Goal: Task Accomplishment & Management: Complete application form

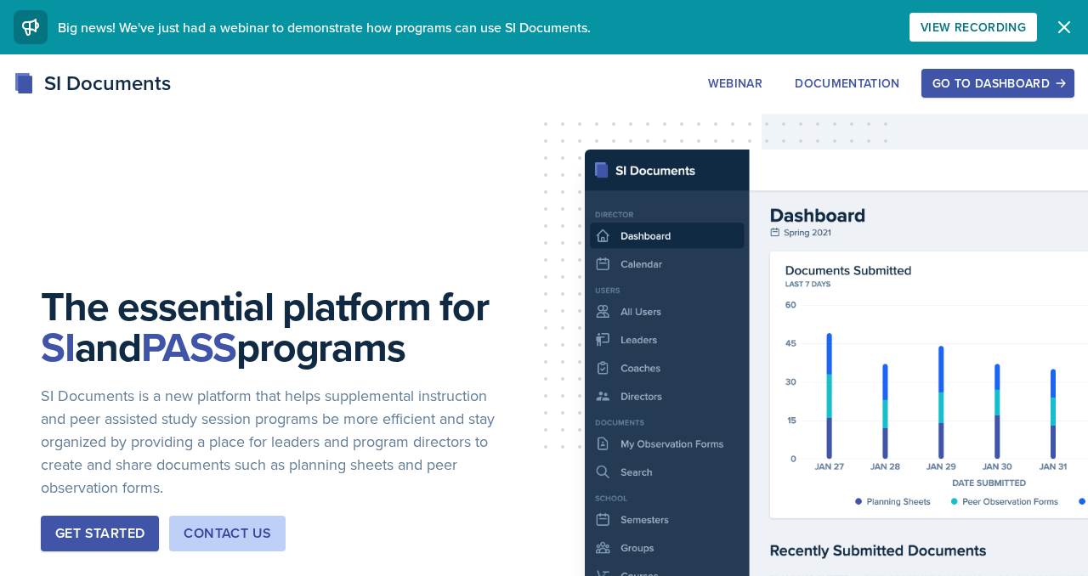
scroll to position [5027, 0]
click at [1069, 27] on icon "button" at bounding box center [1064, 27] width 20 height 20
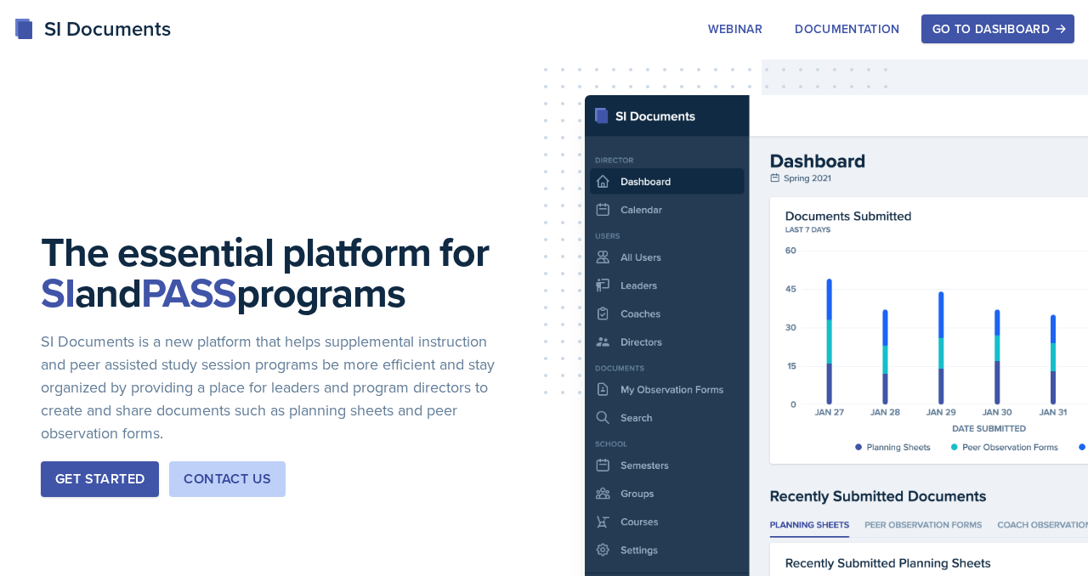
click at [1017, 28] on div "Go to Dashboard" at bounding box center [997, 29] width 131 height 14
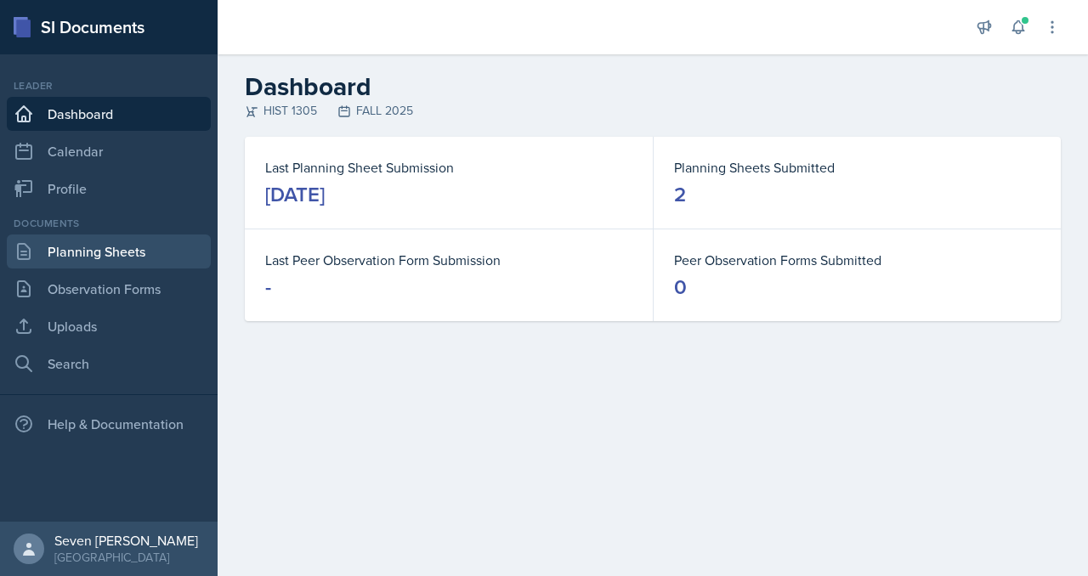
click at [85, 256] on link "Planning Sheets" at bounding box center [109, 252] width 204 height 34
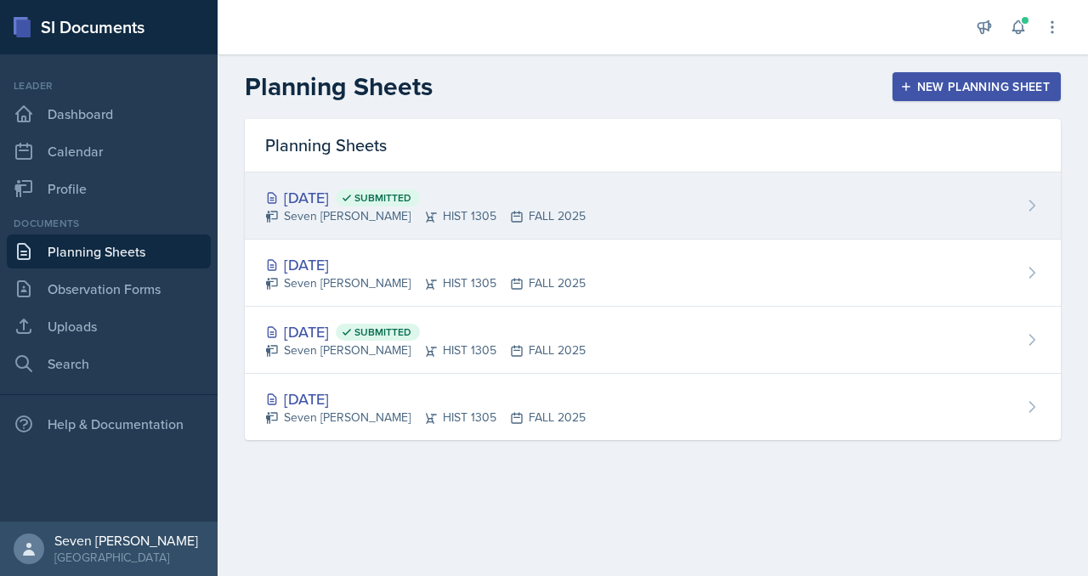
click at [764, 214] on div "[DATE] Submitted Seven Del Lincoln HIST 1305 FALL 2025" at bounding box center [653, 206] width 816 height 67
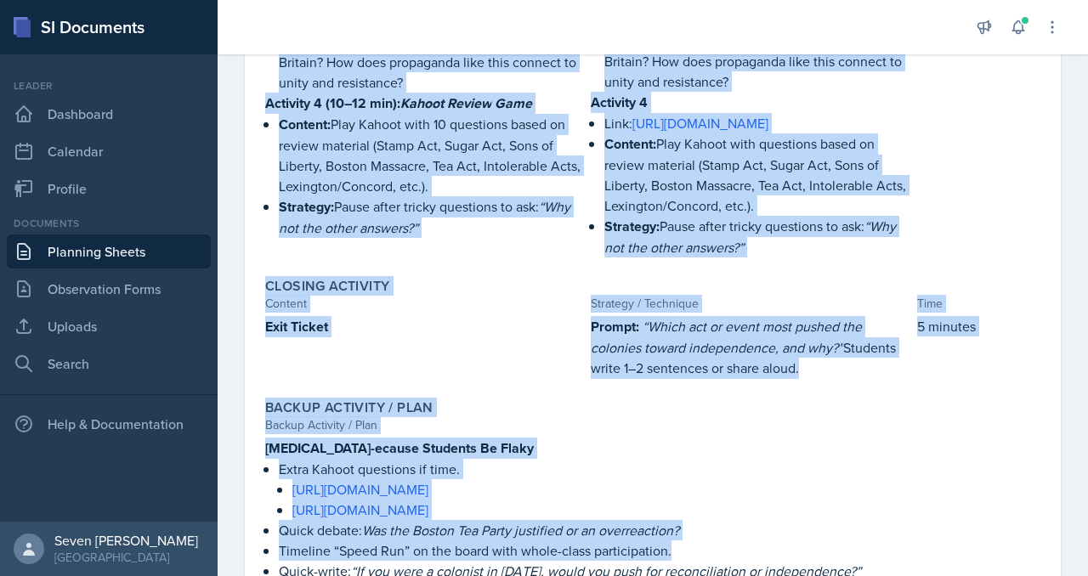
drag, startPoint x: 263, startPoint y: 272, endPoint x: 723, endPoint y: 575, distance: 550.9
type textarea "Loremip 3: Dol Sitametc Adipis El sed doe te inci utlabor, etdolore magnaa en a…"
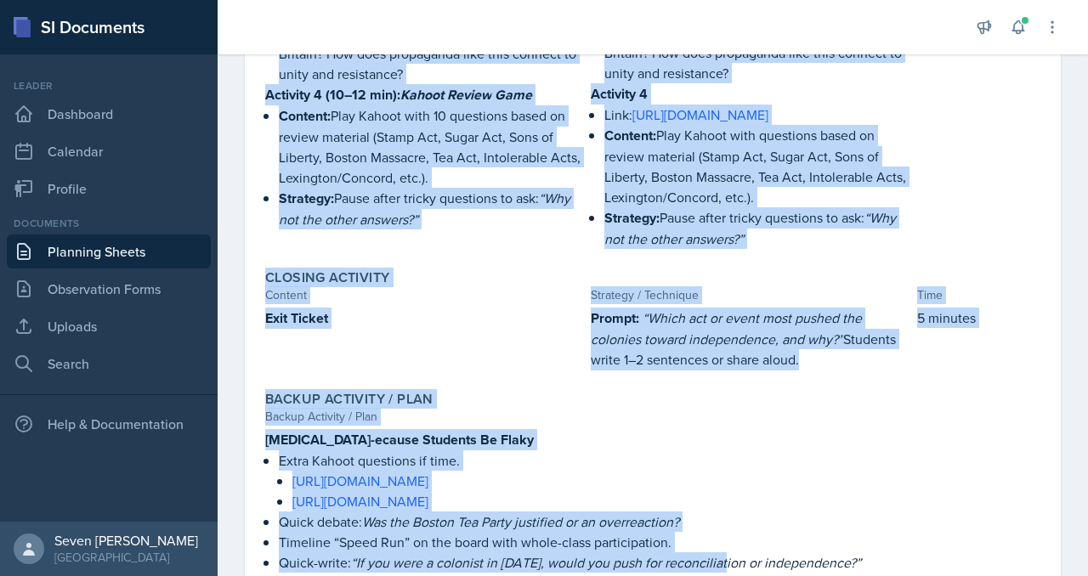
scroll to position [1317, 0]
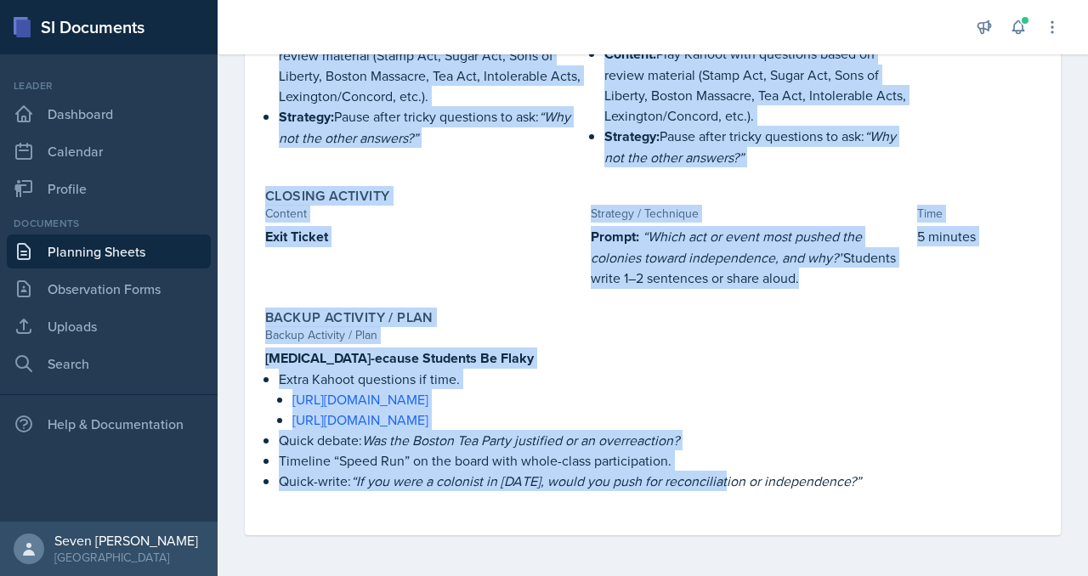
click at [615, 271] on p "Prompt: “Which act or event most pushed the colonies toward independence, and w…" at bounding box center [750, 257] width 319 height 63
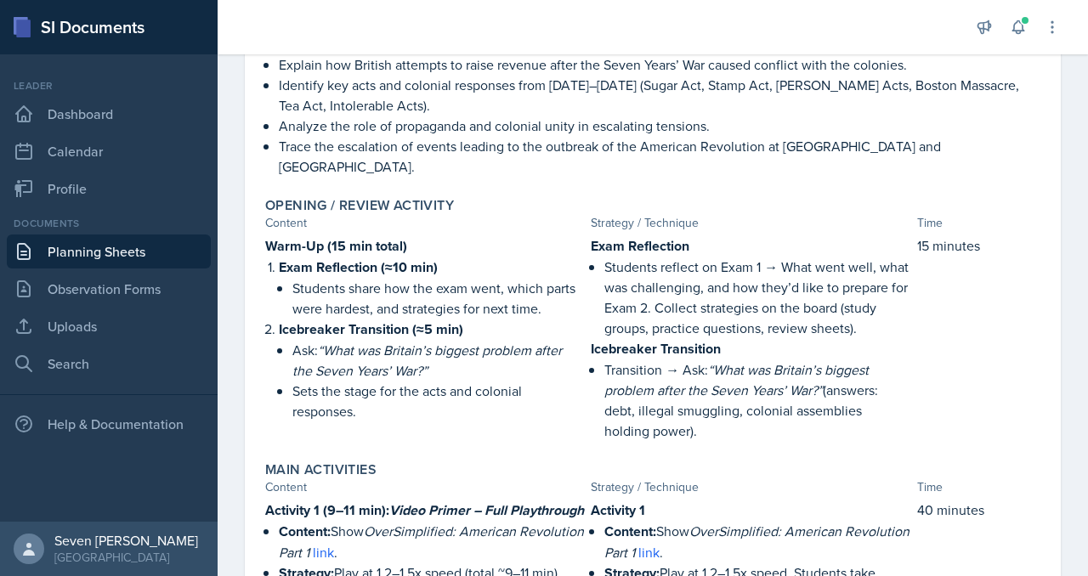
scroll to position [0, 0]
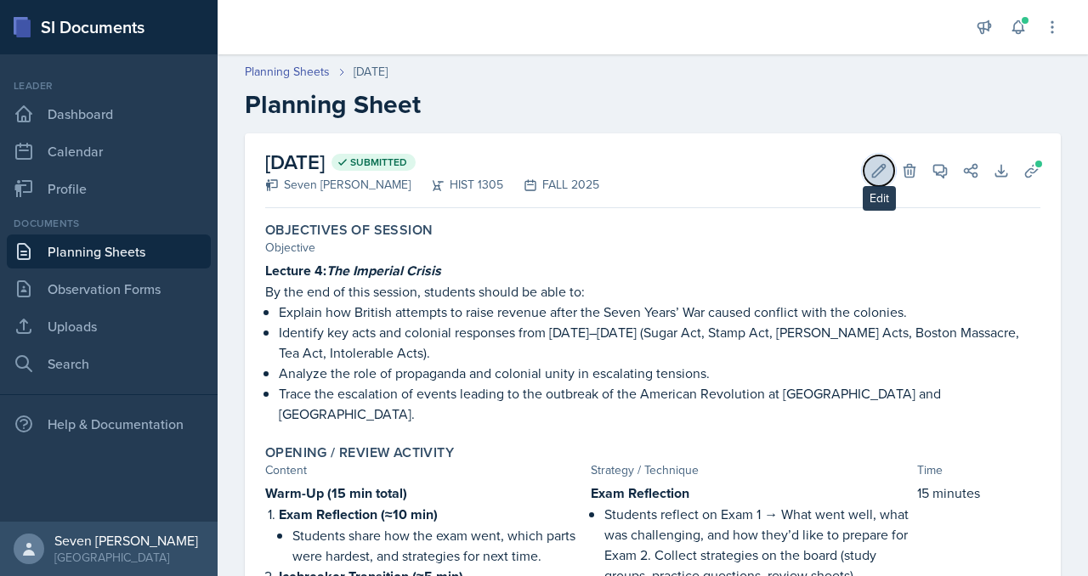
click at [881, 165] on icon at bounding box center [879, 170] width 13 height 13
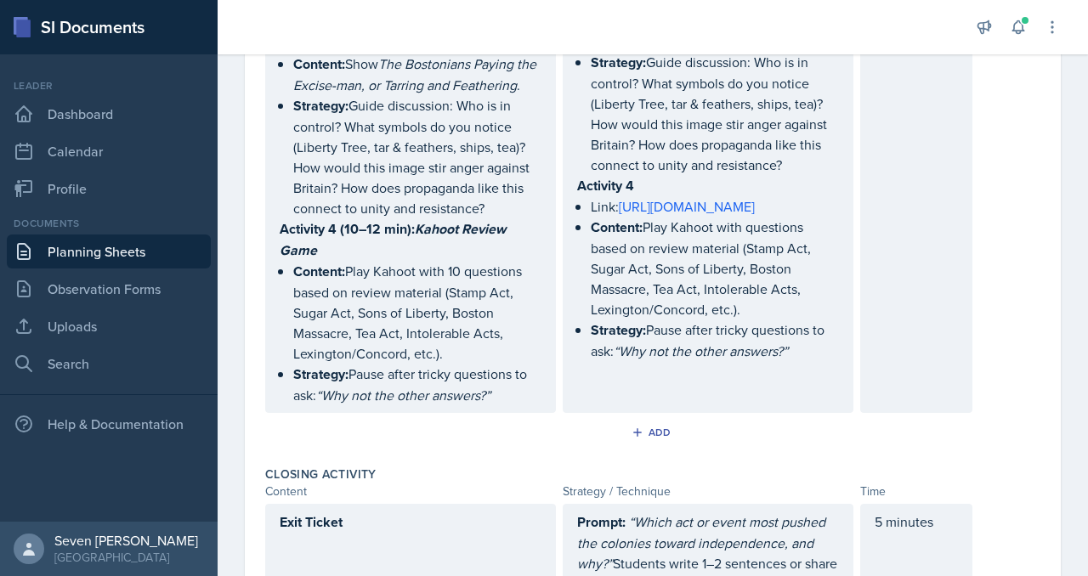
scroll to position [1686, 0]
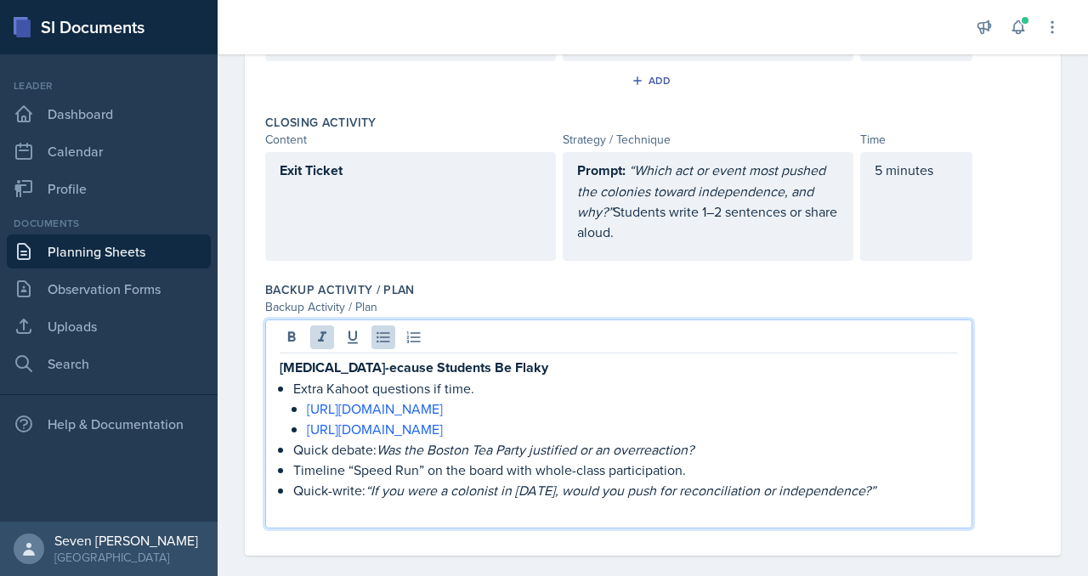
click at [571, 481] on em "“If you were a colonist in [DATE], would you push for reconciliation or indepen…" at bounding box center [620, 490] width 510 height 19
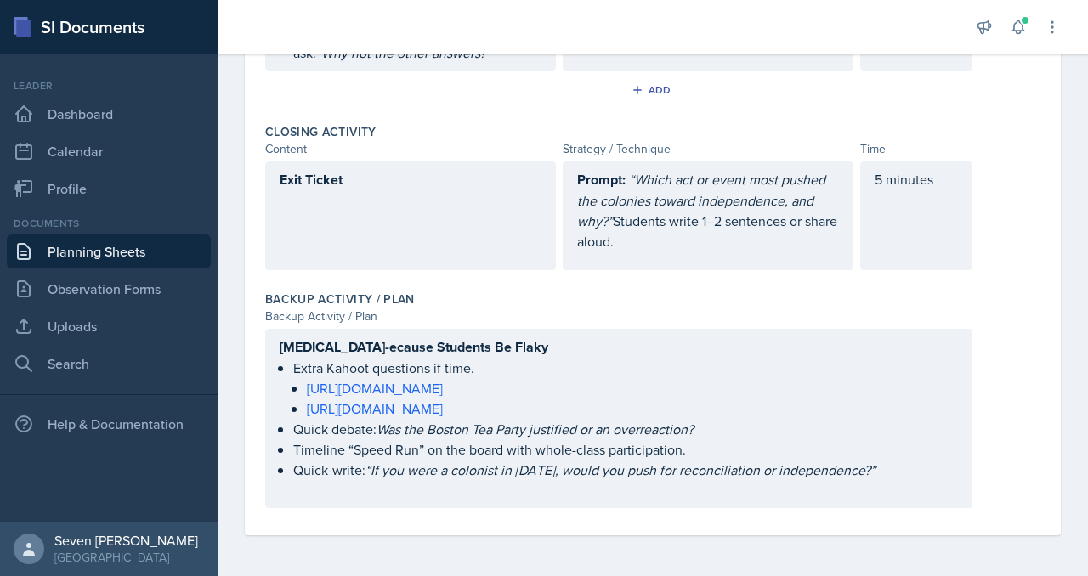
scroll to position [1686, 0]
click at [474, 238] on div "Exit Ticket" at bounding box center [410, 215] width 291 height 109
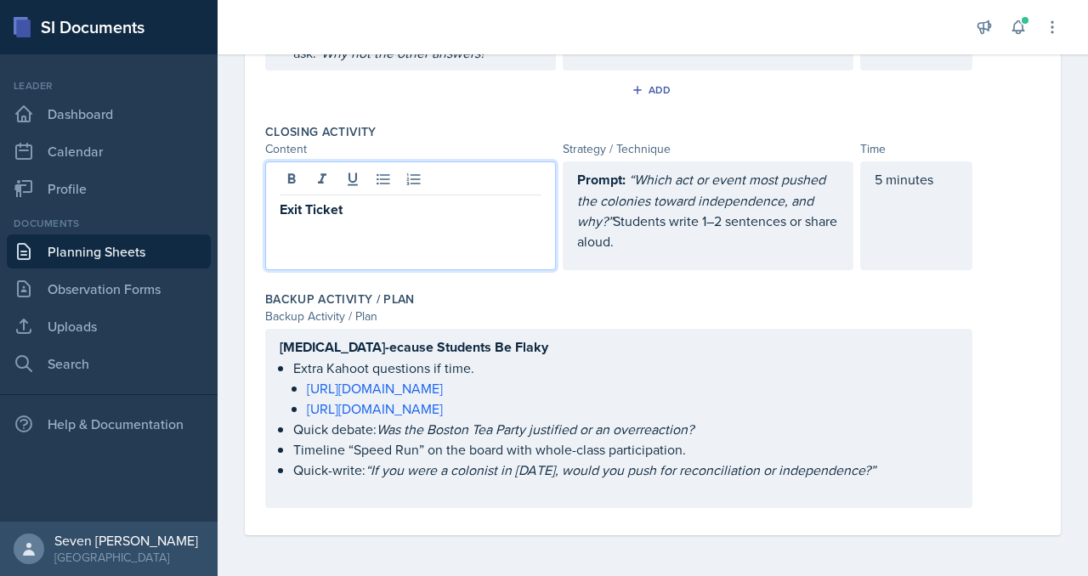
scroll to position [1704, 0]
click at [666, 246] on p "Prompt: “Which act or event most pushed the colonies toward independence, and w…" at bounding box center [708, 210] width 262 height 82
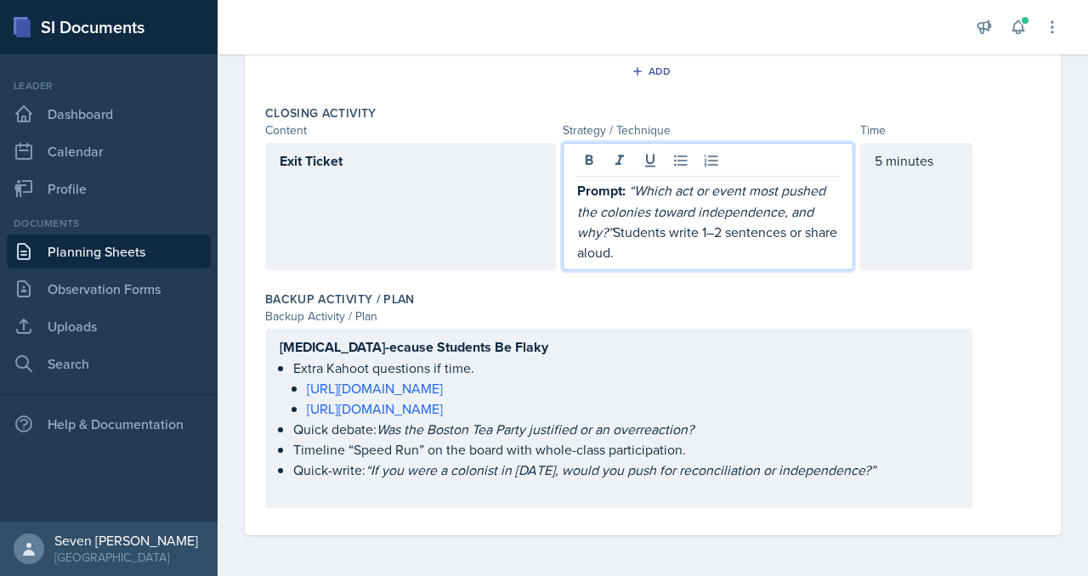
click at [545, 451] on p "Timeline “Speed Run” on the board with whole-class participation." at bounding box center [625, 449] width 665 height 20
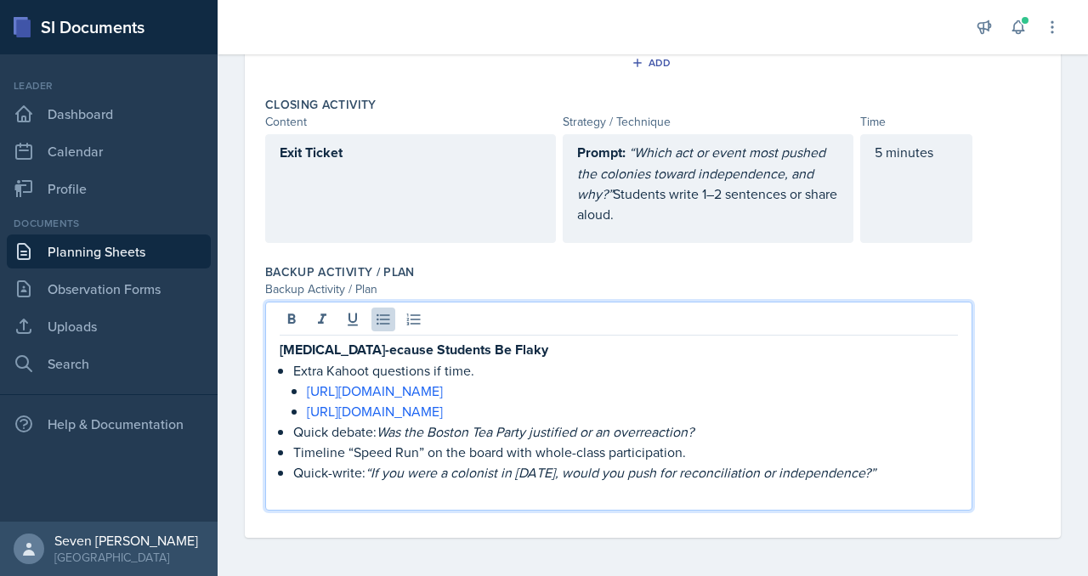
scroll to position [1716, 0]
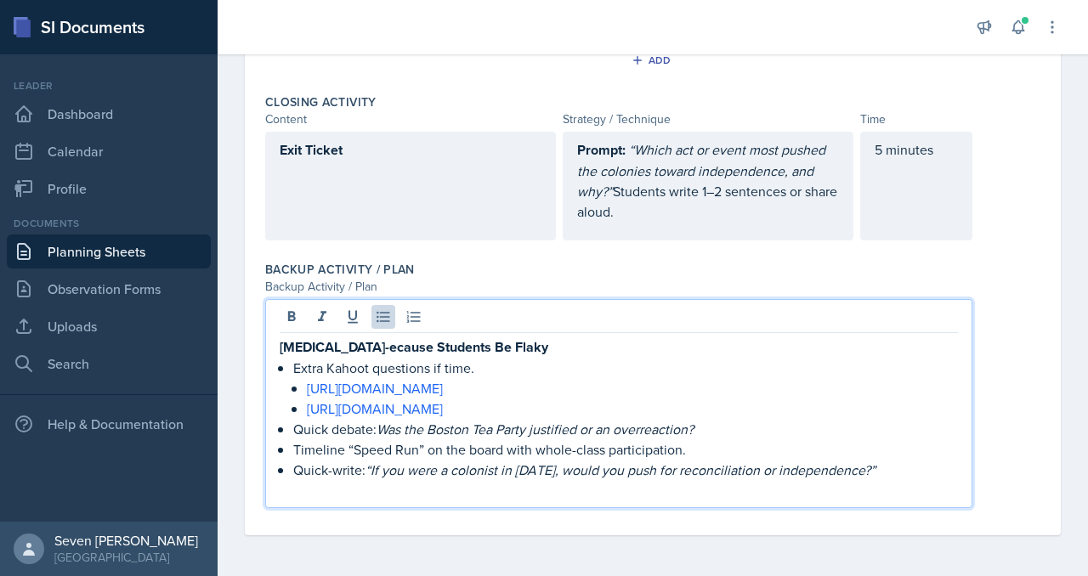
click at [881, 477] on p "Quick-write: “If you were a colonist in [DATE], would you push for reconciliati…" at bounding box center [625, 470] width 665 height 20
click at [900, 473] on p "Quick-write: “If you were a colonist in [DATE], would you push for reconciliati…" at bounding box center [625, 470] width 665 height 20
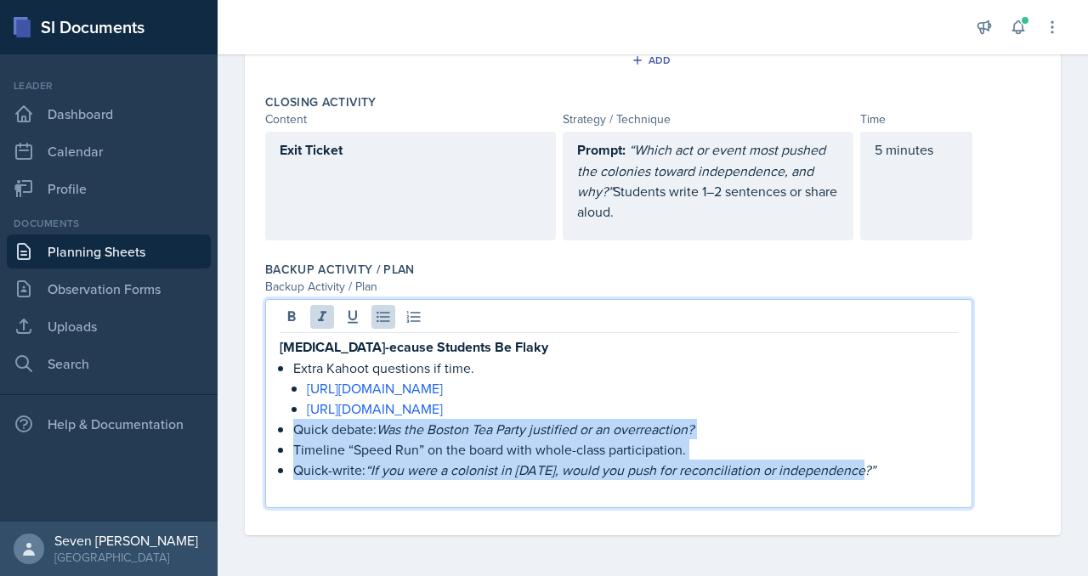
drag, startPoint x: 880, startPoint y: 471, endPoint x: 276, endPoint y: 432, distance: 604.7
click at [276, 432] on div "[MEDICAL_DATA]-ecause Students Be Flaky Extra Kahoot questions if time. [URL][D…" at bounding box center [618, 403] width 707 height 209
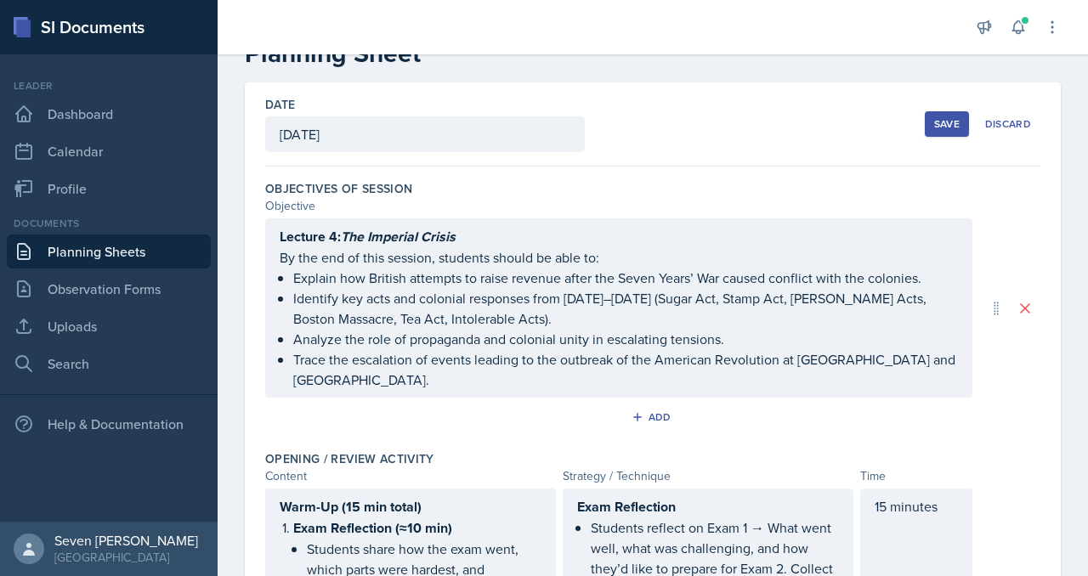
scroll to position [0, 0]
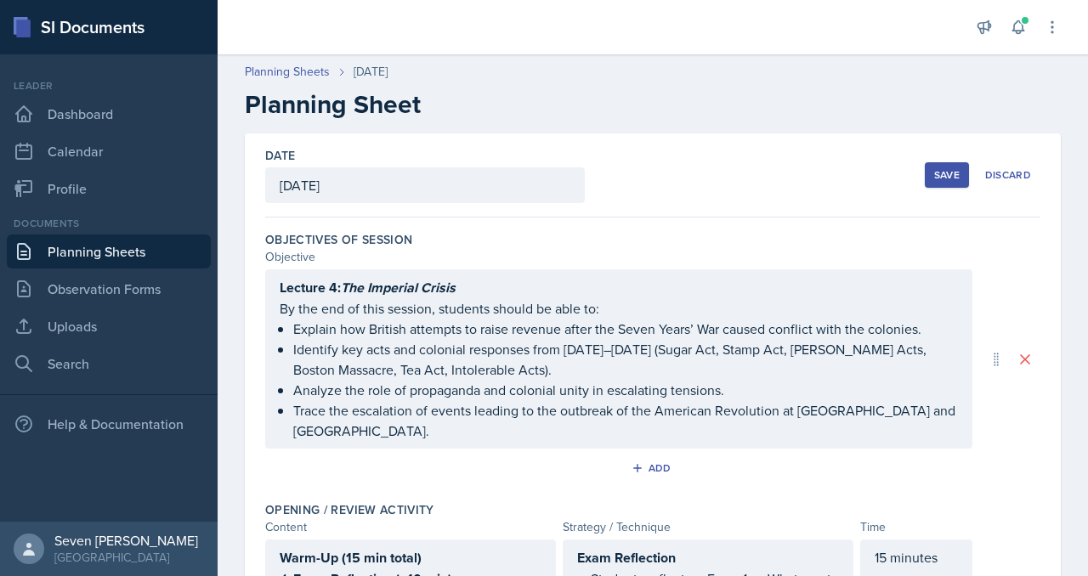
click at [964, 176] on button "Save" at bounding box center [947, 174] width 44 height 25
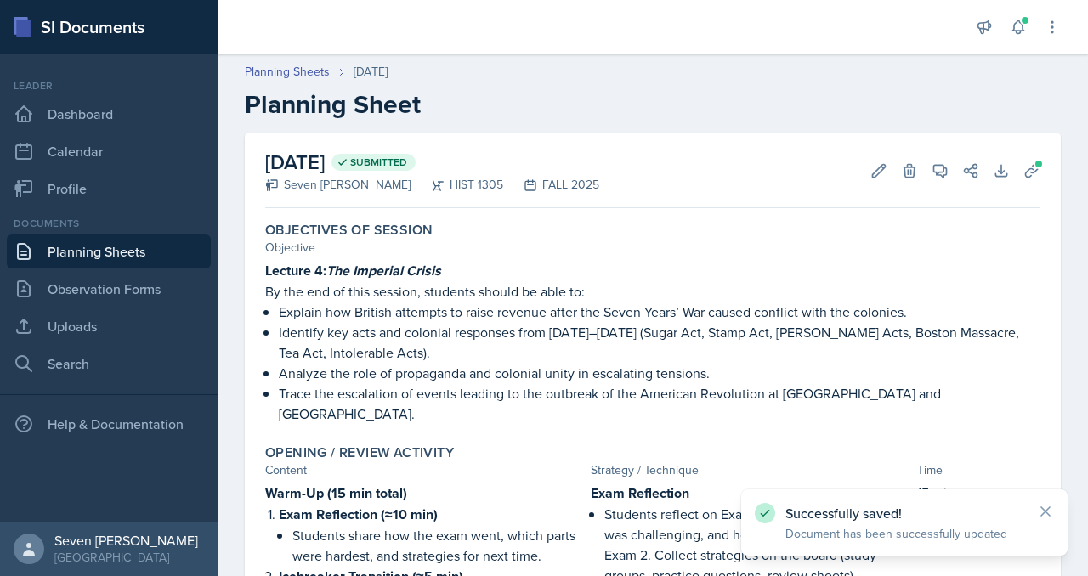
click at [130, 242] on link "Planning Sheets" at bounding box center [109, 252] width 204 height 34
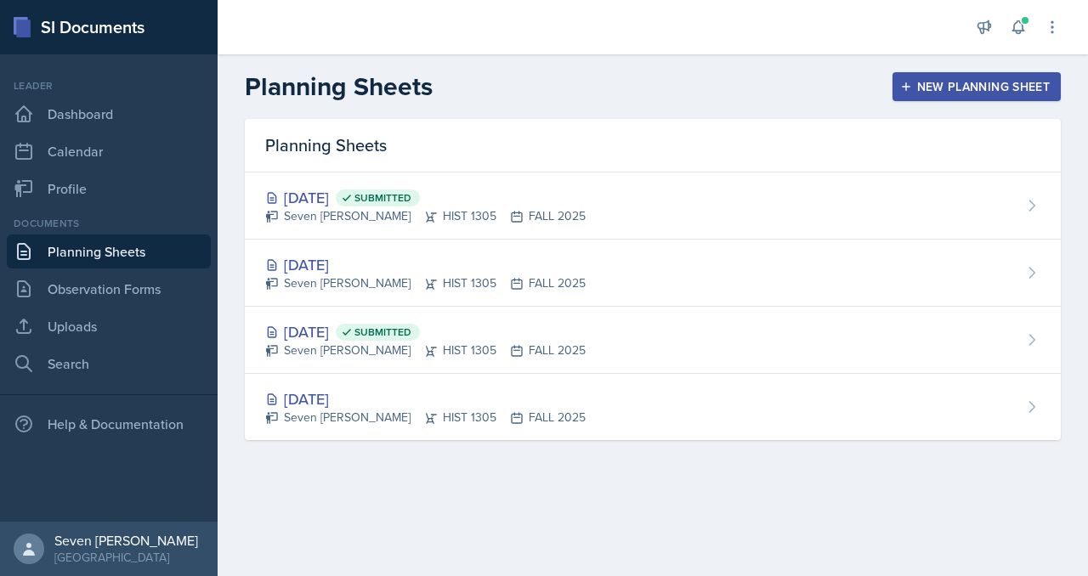
click at [947, 80] on div "New Planning Sheet" at bounding box center [977, 87] width 146 height 14
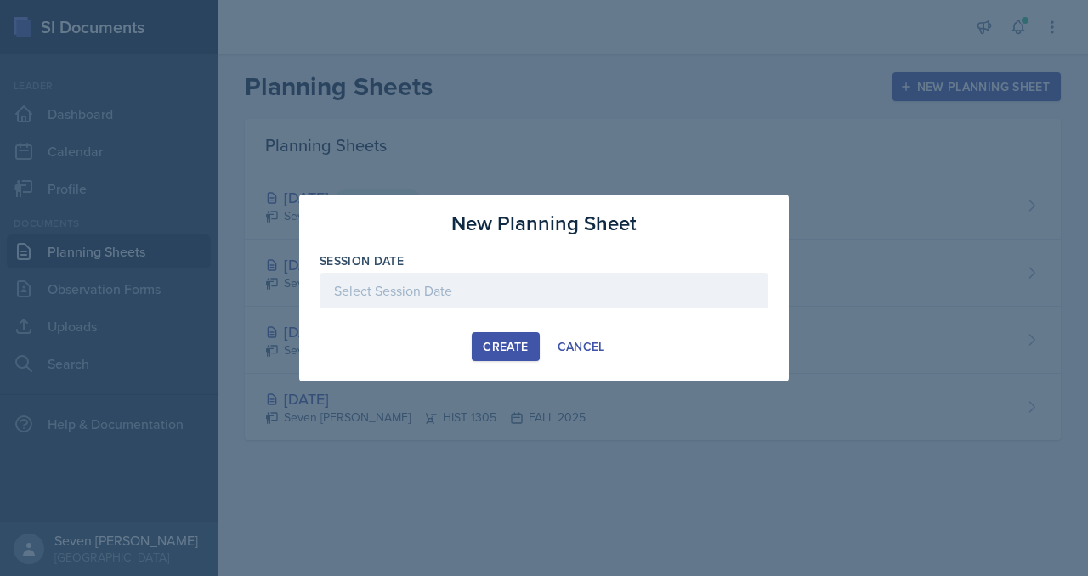
click at [518, 285] on div at bounding box center [544, 291] width 449 height 36
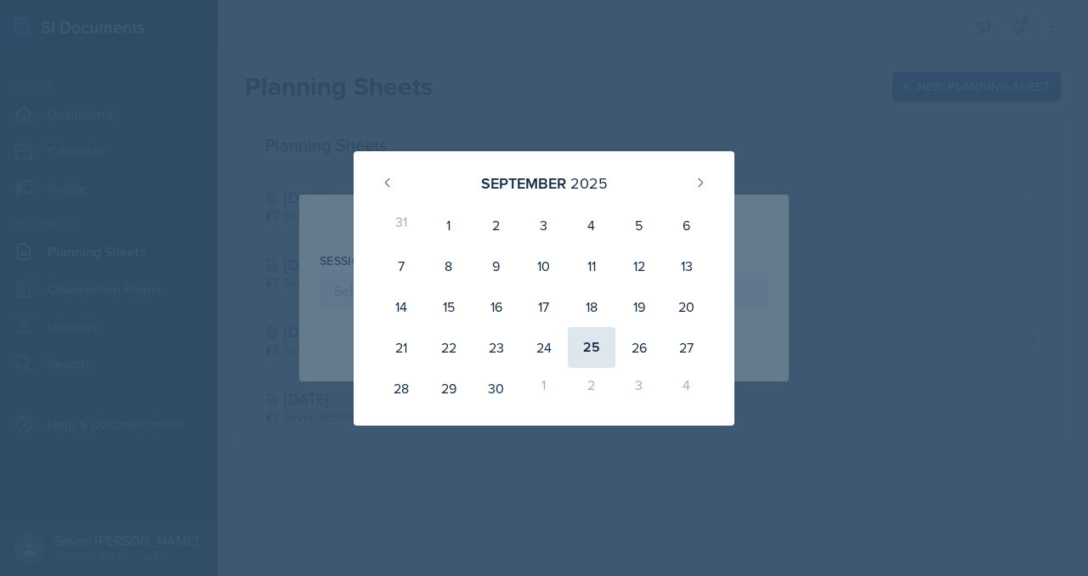
click at [595, 345] on div "25" at bounding box center [592, 347] width 48 height 41
type input "[DATE]"
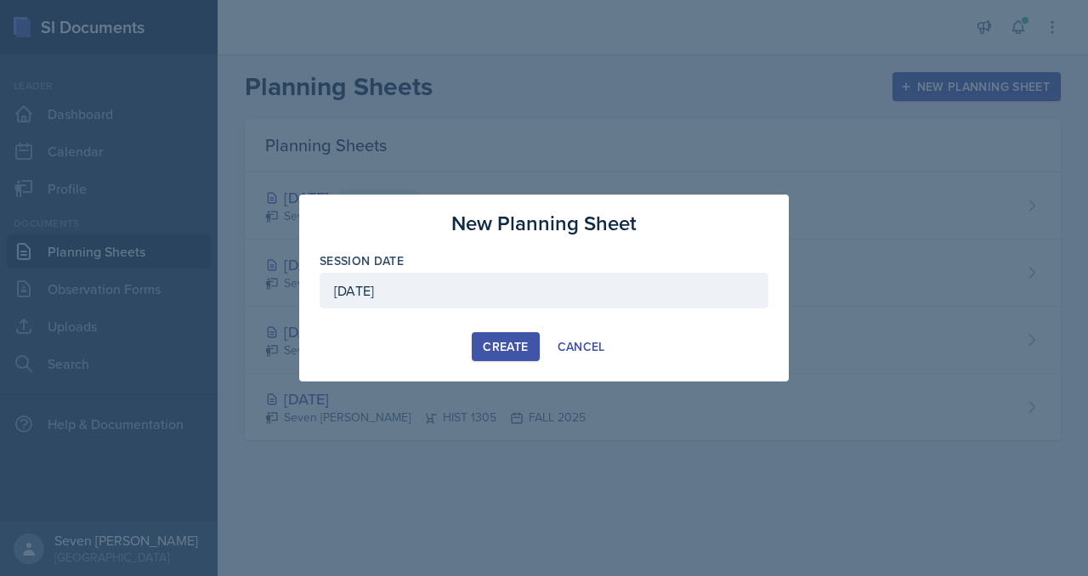
click at [520, 343] on div "Create" at bounding box center [505, 347] width 45 height 14
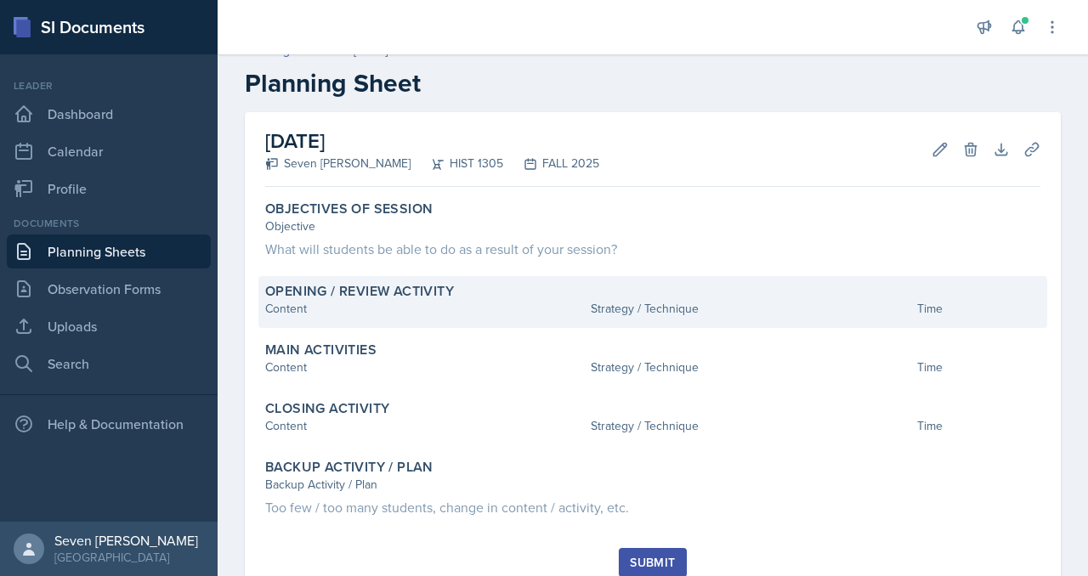
scroll to position [83, 0]
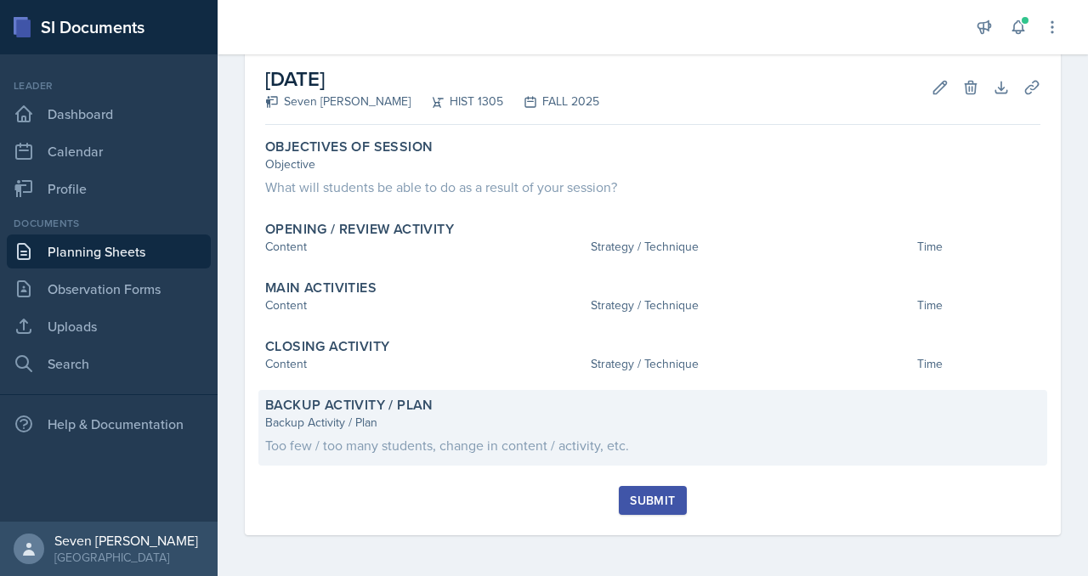
click at [607, 444] on div "Too few / too many students, change in content / activity, etc." at bounding box center [652, 445] width 775 height 20
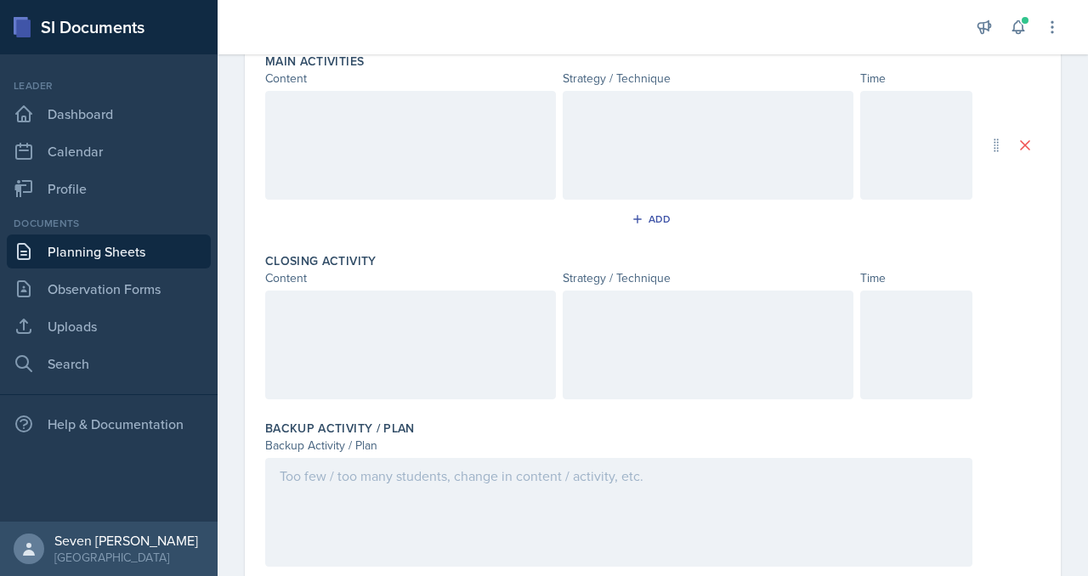
scroll to position [604, 0]
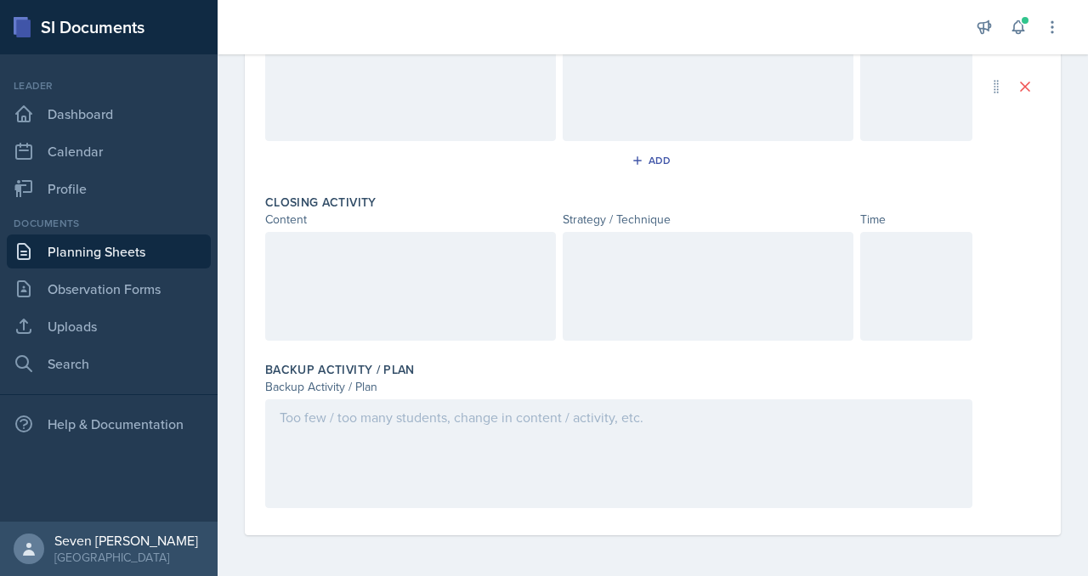
click at [376, 456] on div at bounding box center [618, 453] width 707 height 109
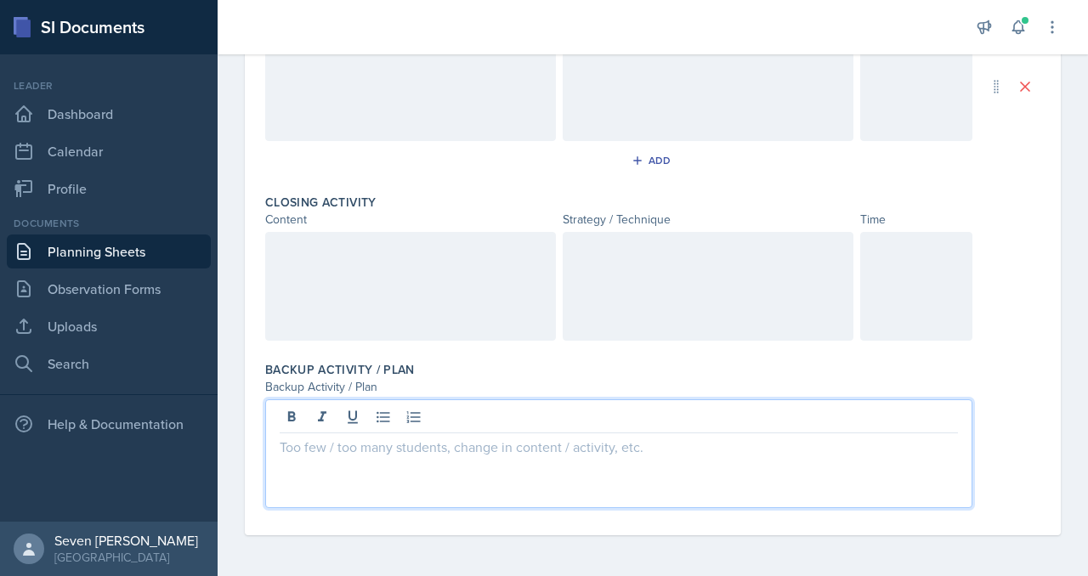
click at [312, 448] on p at bounding box center [619, 447] width 678 height 20
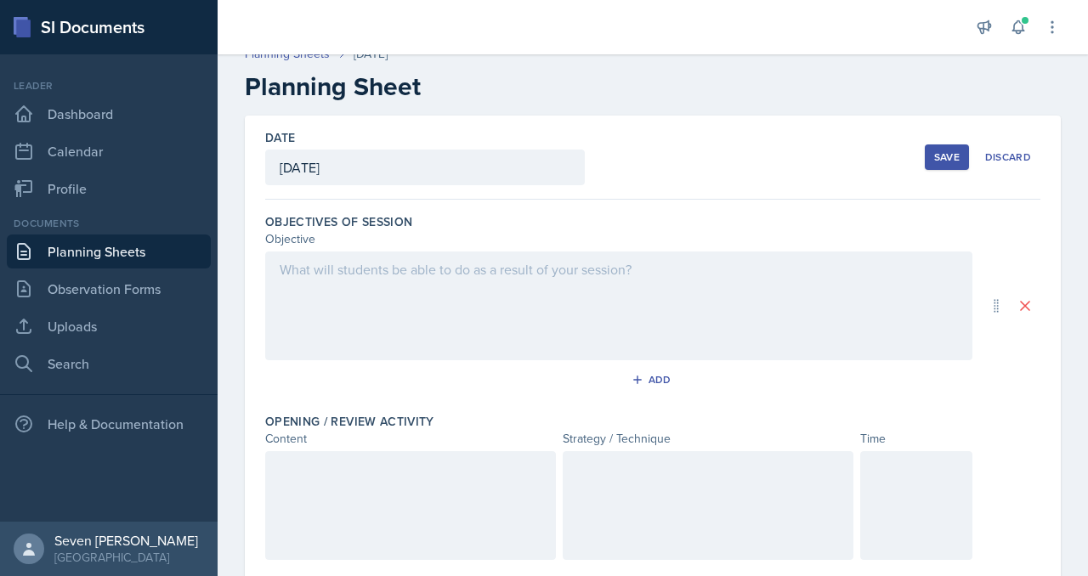
scroll to position [0, 0]
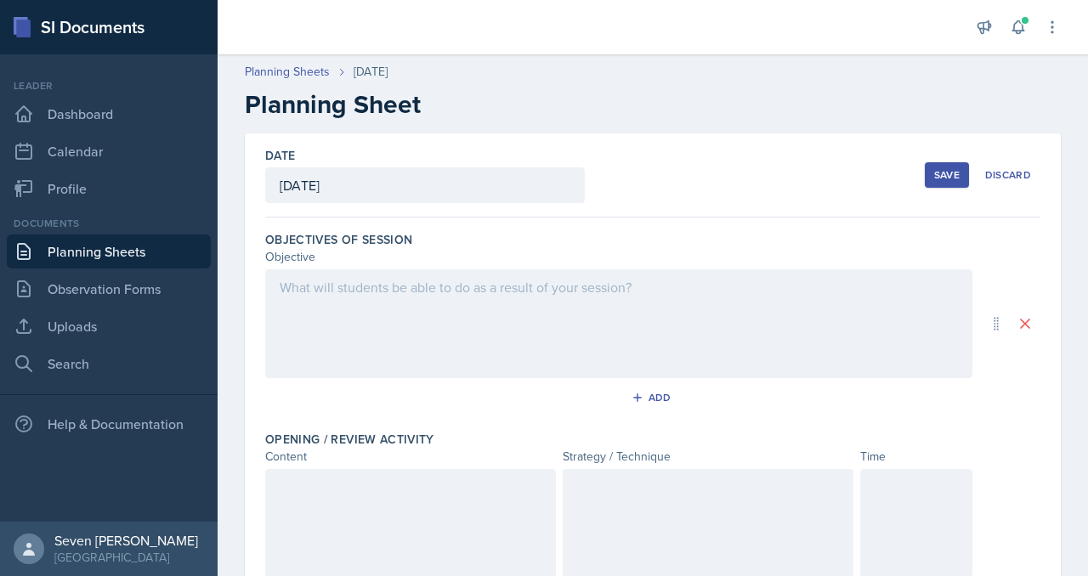
click at [311, 282] on div at bounding box center [618, 323] width 707 height 109
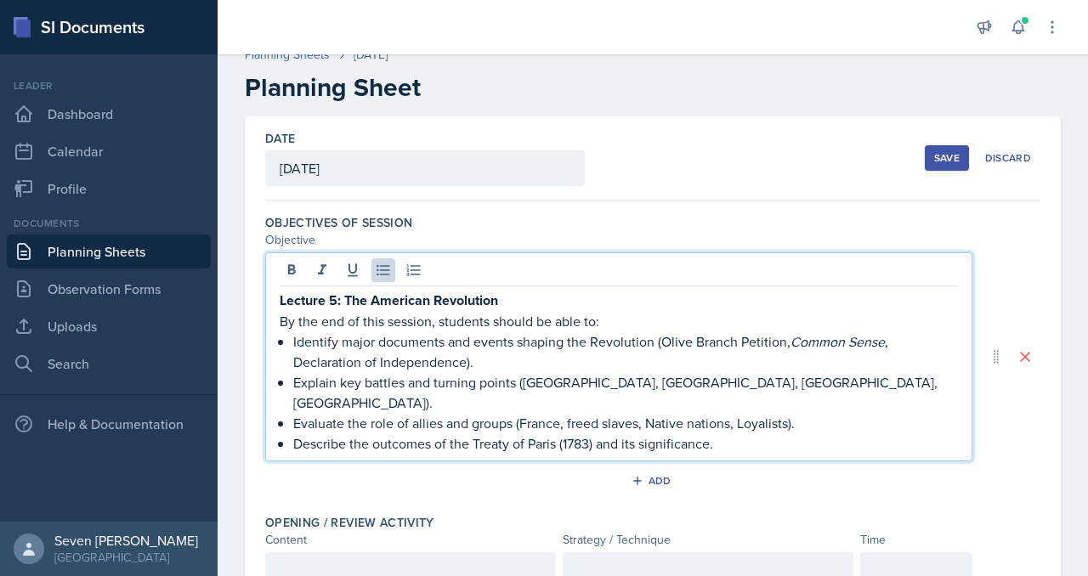
scroll to position [20, 0]
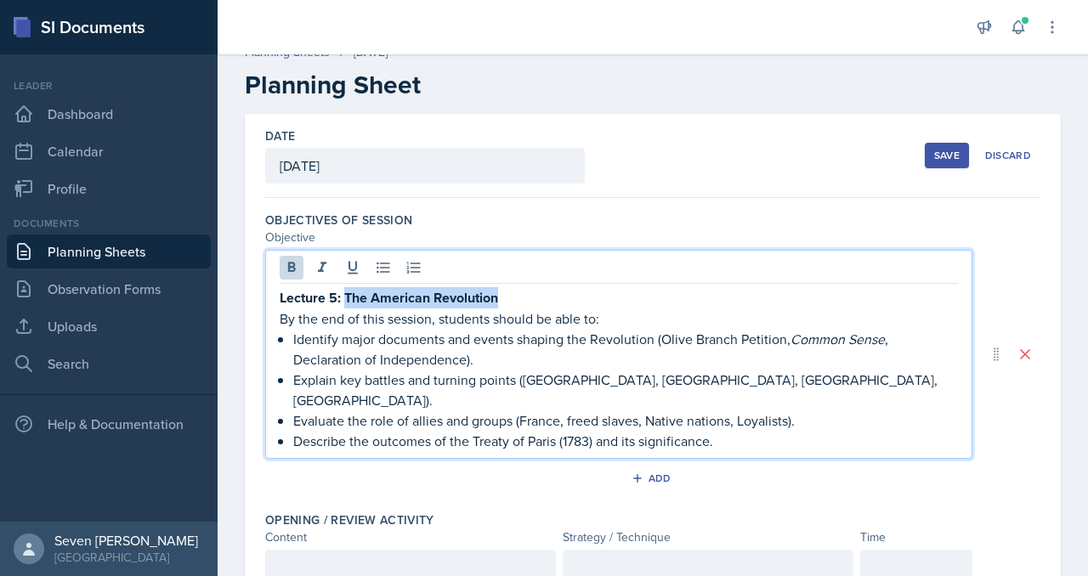
drag, startPoint x: 496, startPoint y: 303, endPoint x: 347, endPoint y: 298, distance: 149.7
click at [347, 298] on strong "Lecture 5: The American Revolution" at bounding box center [389, 298] width 218 height 20
click at [323, 274] on icon at bounding box center [322, 267] width 17 height 17
click at [607, 334] on p "Identify major documents and events shaping the Revolution (Olive Branch Petiti…" at bounding box center [625, 349] width 665 height 41
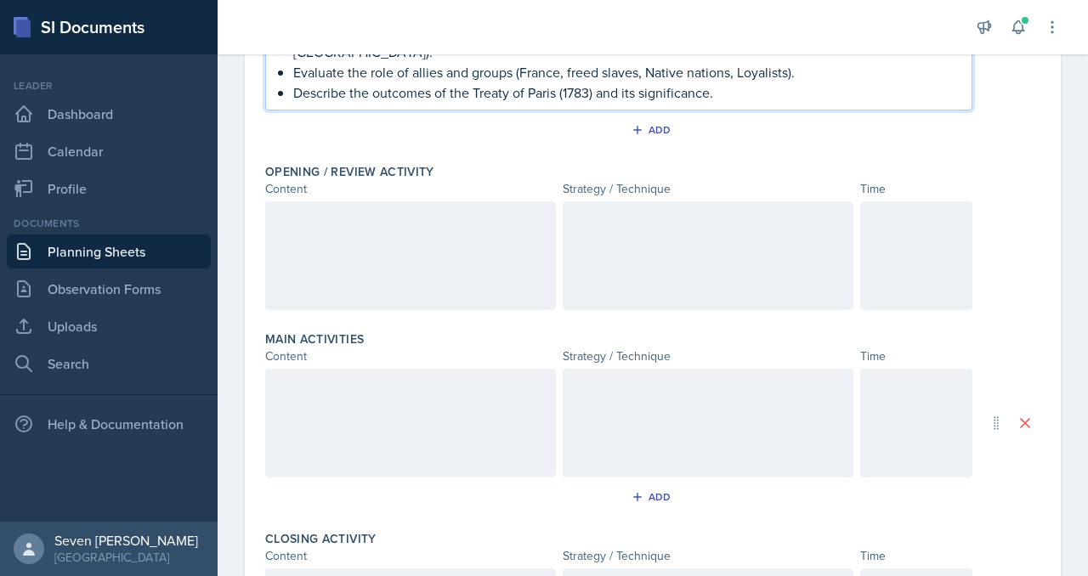
scroll to position [375, 0]
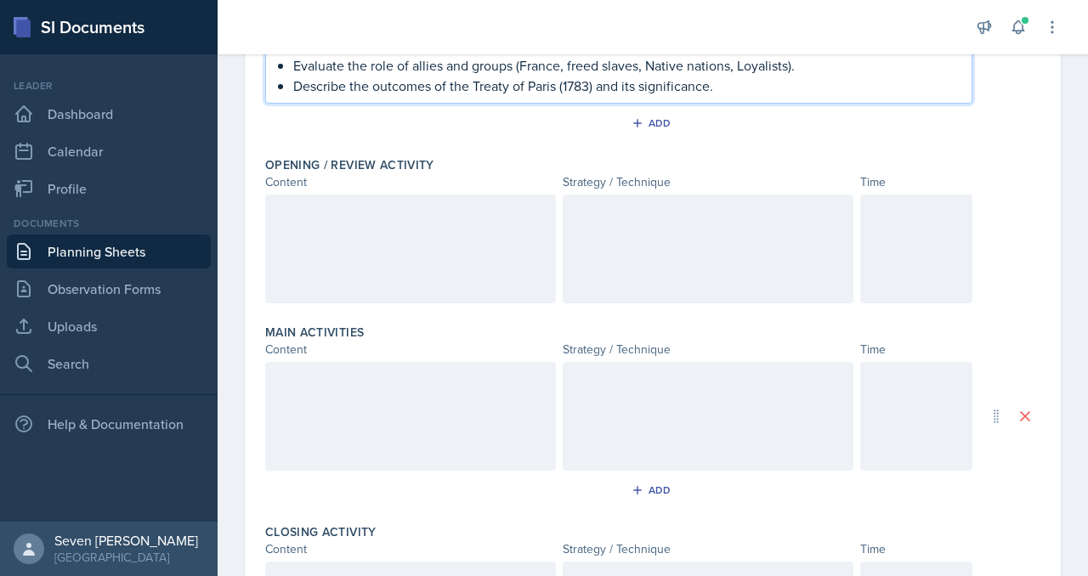
click at [284, 204] on div at bounding box center [410, 249] width 291 height 109
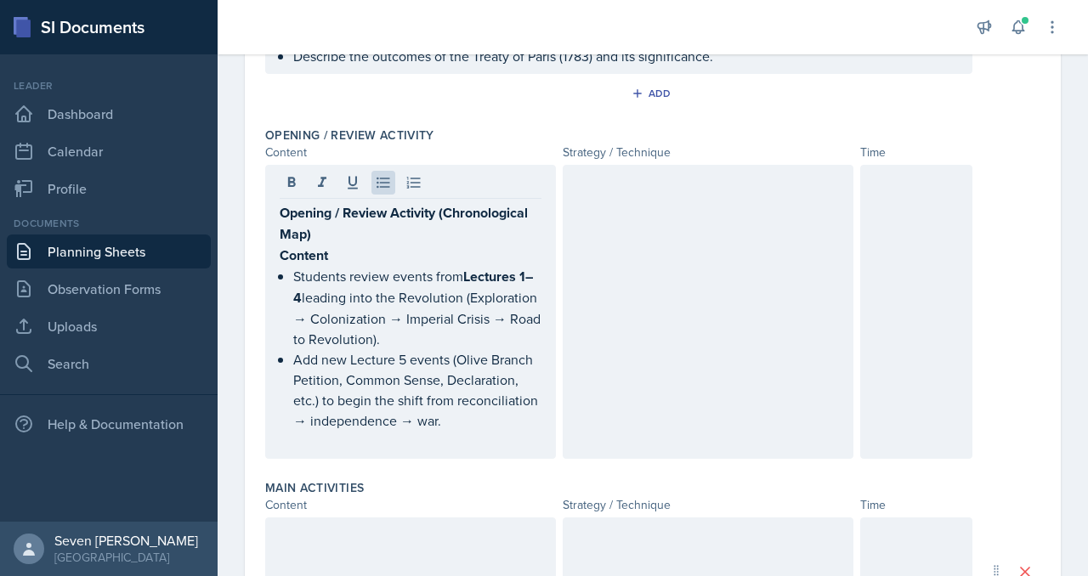
click at [630, 236] on div at bounding box center [708, 312] width 291 height 294
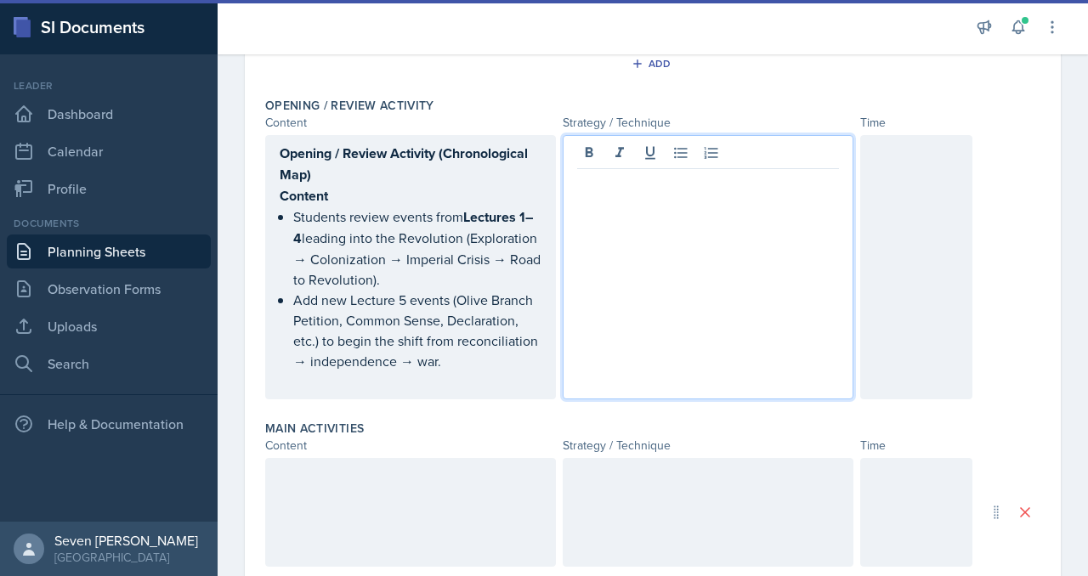
click at [586, 173] on p at bounding box center [708, 183] width 262 height 20
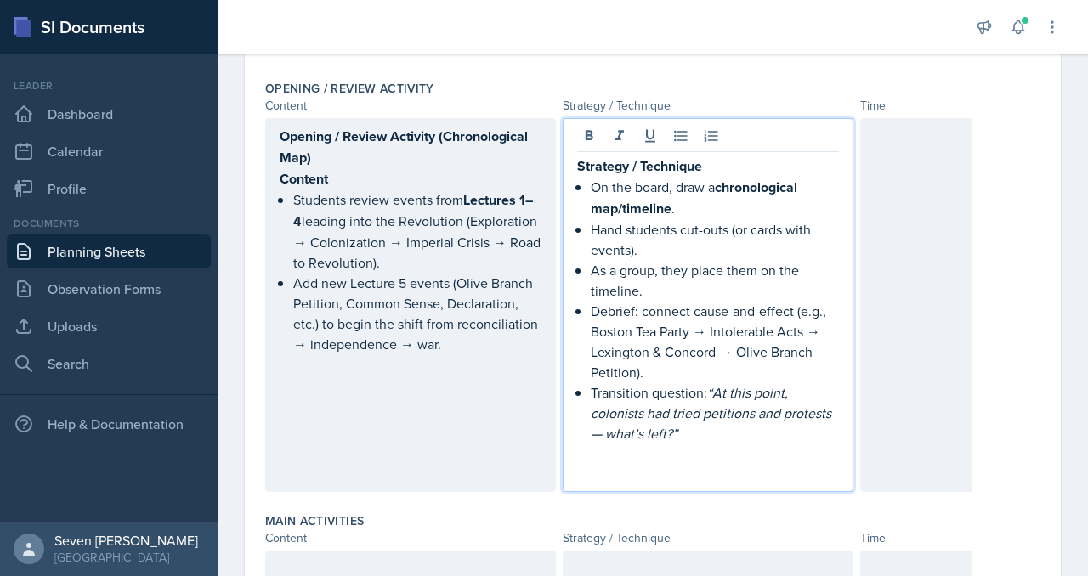
click at [898, 146] on div at bounding box center [916, 305] width 112 height 374
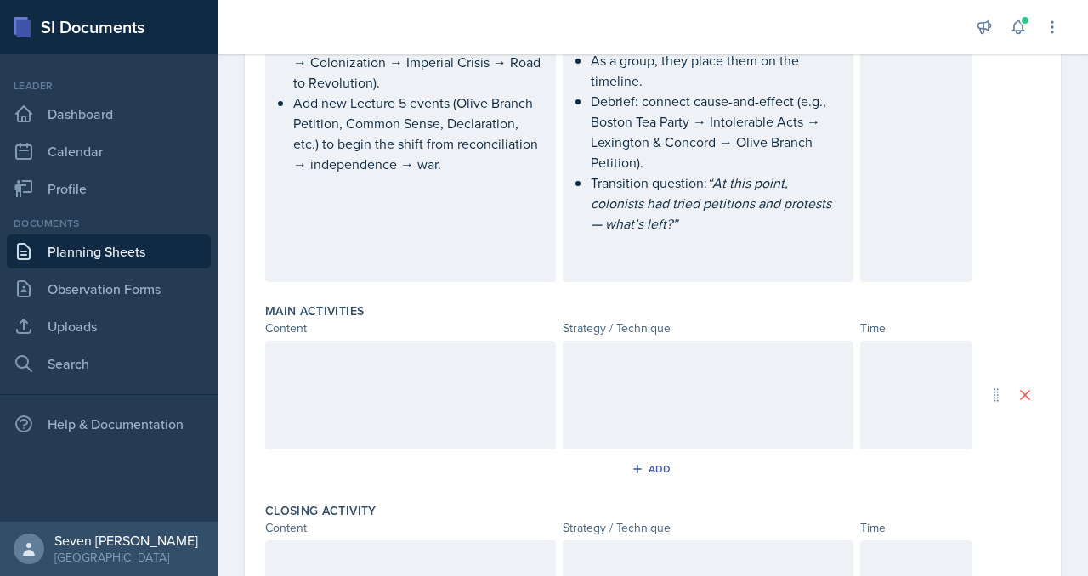
click at [445, 361] on div at bounding box center [410, 395] width 291 height 109
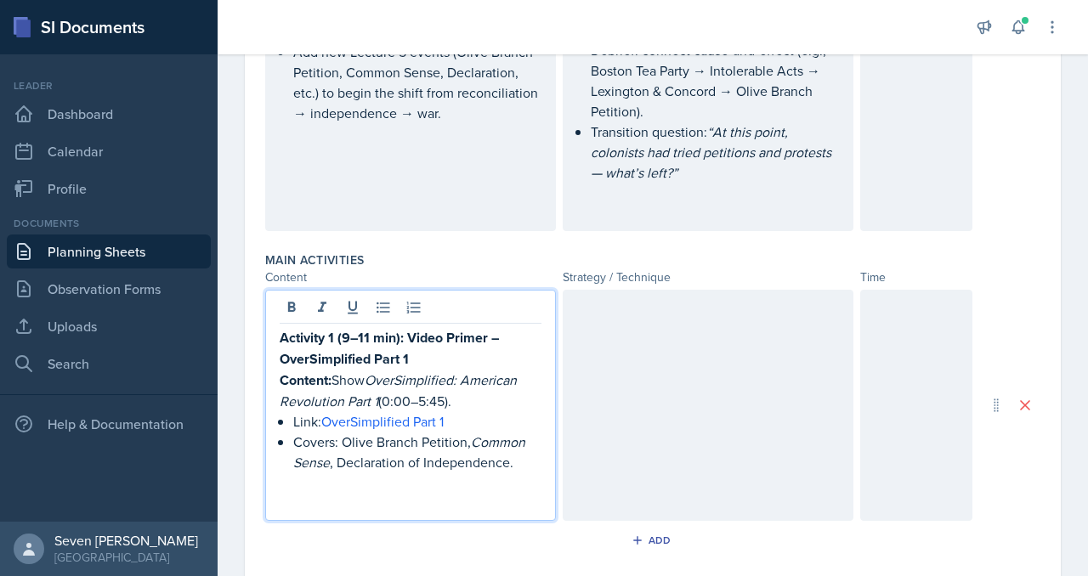
scroll to position [654, 0]
click at [588, 308] on div at bounding box center [708, 404] width 291 height 231
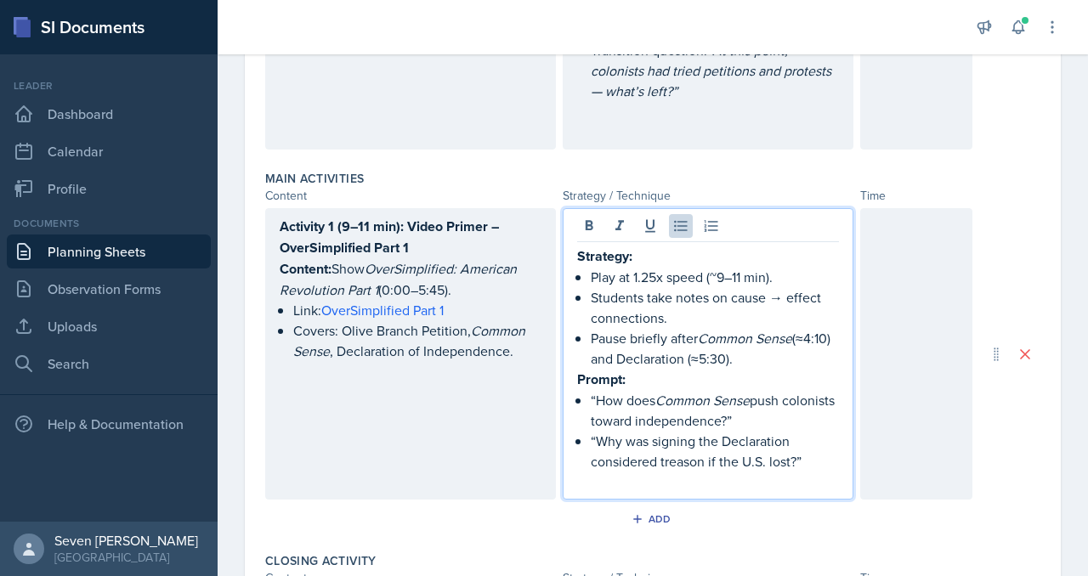
scroll to position [756, 0]
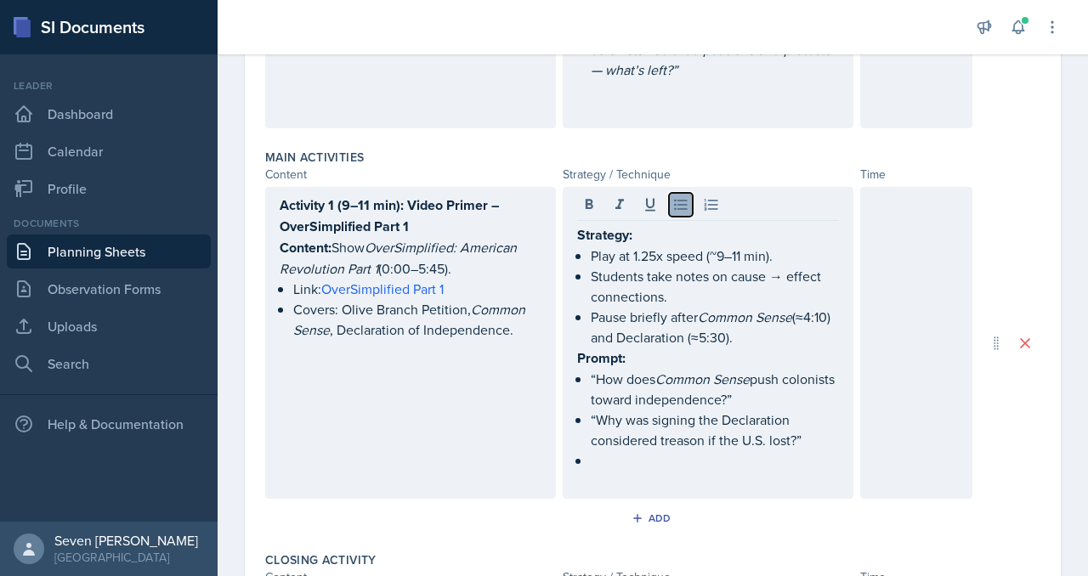
click at [680, 200] on icon at bounding box center [680, 205] width 13 height 11
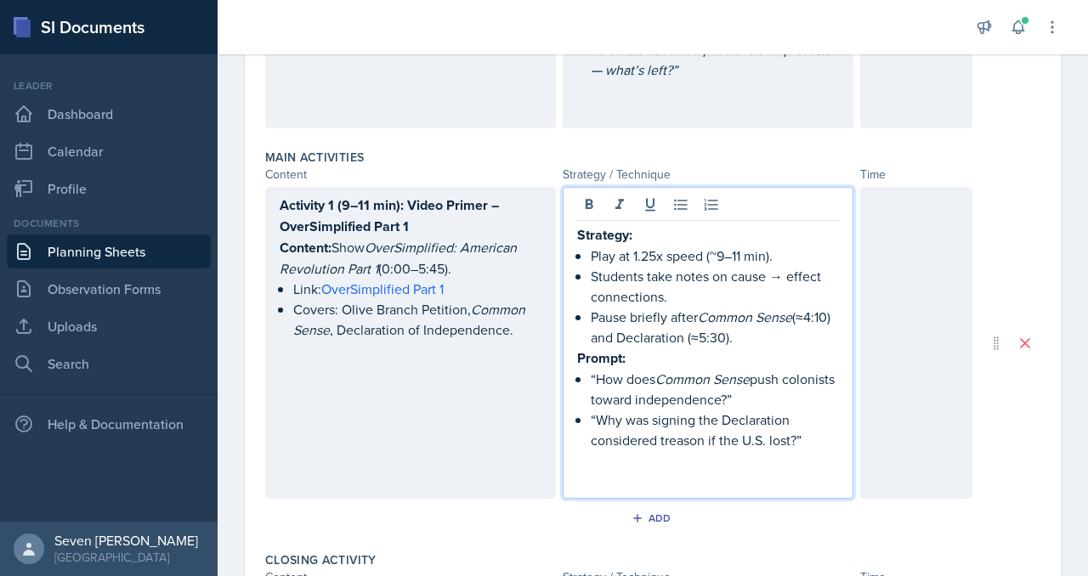
click at [381, 351] on div "Activity 1 (9–11 min): Video Primer – OverSimplified Part 1 Content: Show OverS…" at bounding box center [411, 288] width 262 height 186
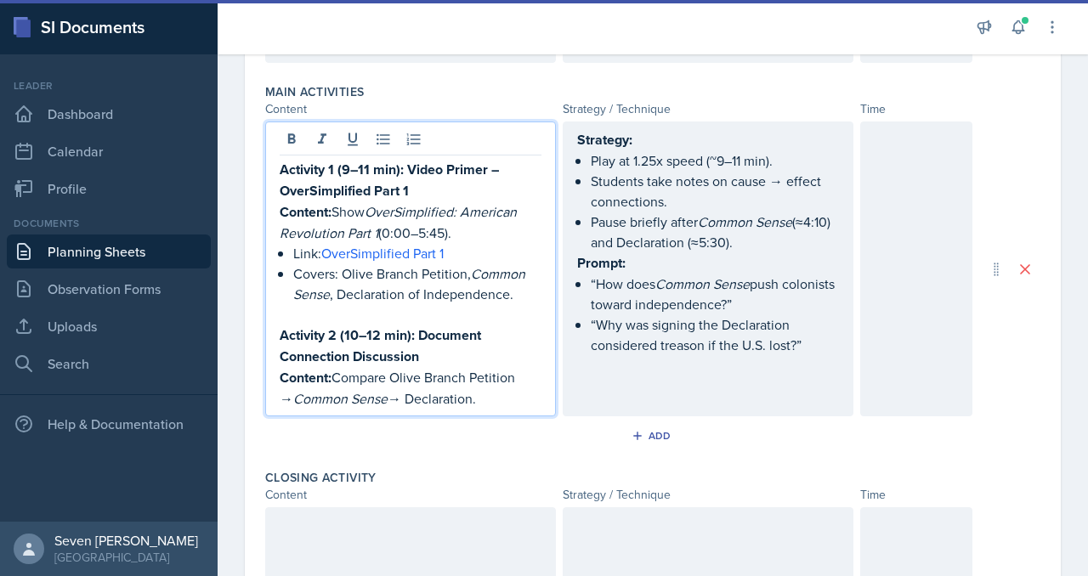
scroll to position [824, 0]
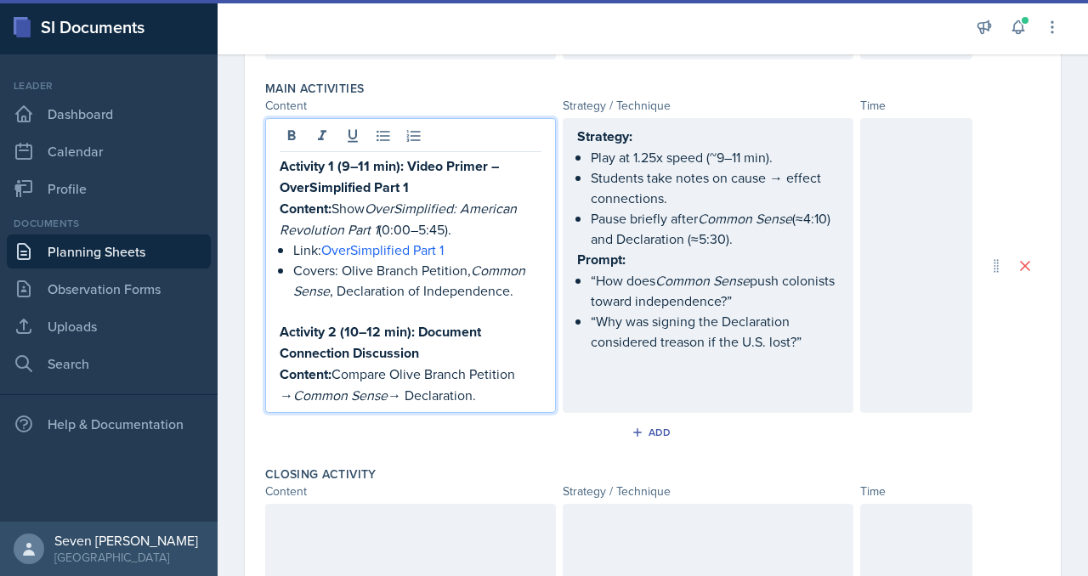
click at [624, 348] on div "Strategy: Play at 1.25x speed (~9–11 min). Students take notes on cause → effec…" at bounding box center [708, 259] width 262 height 267
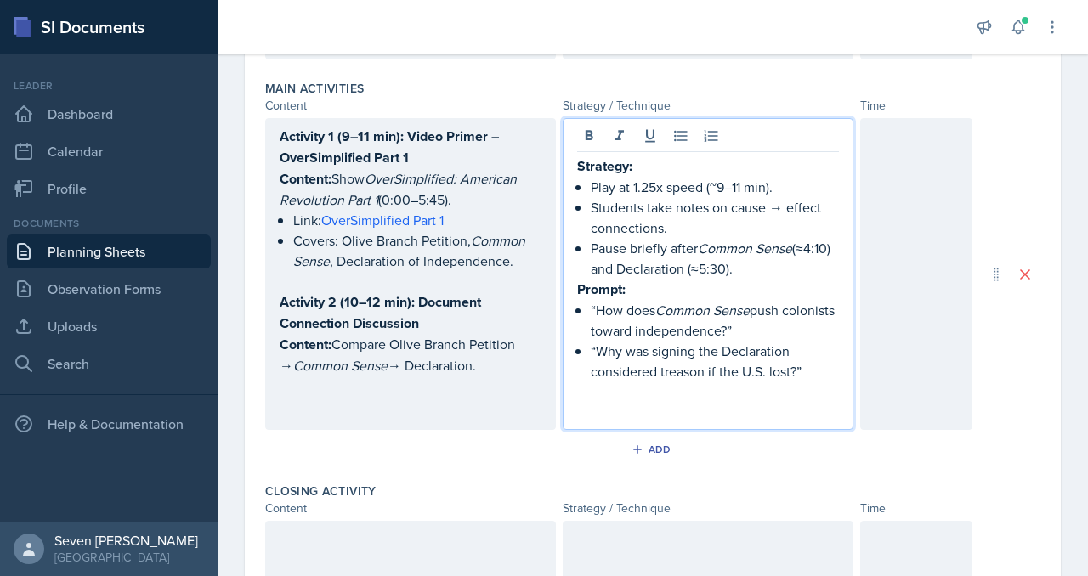
scroll to position [876, 0]
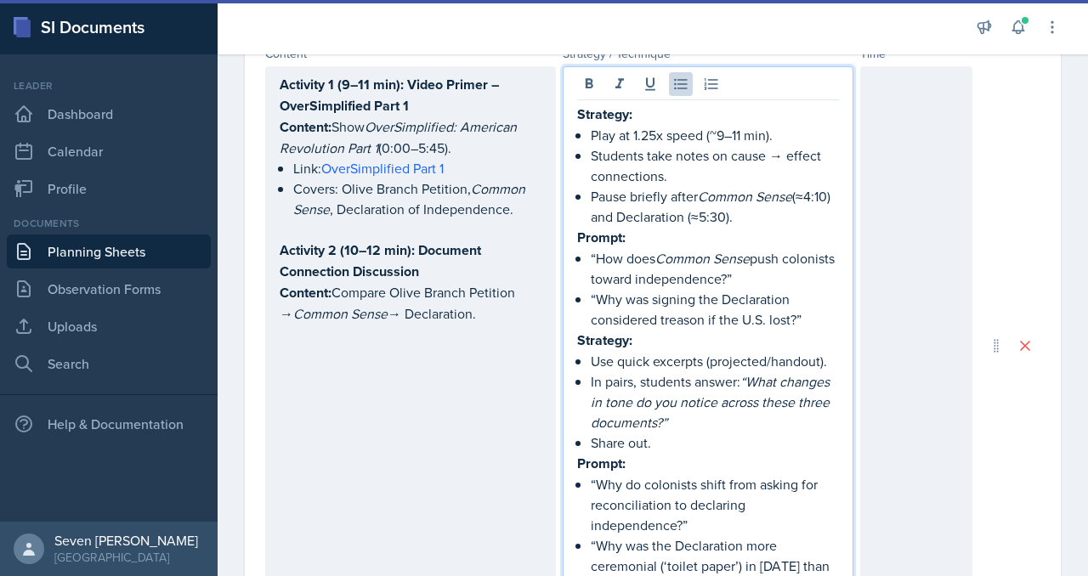
click at [814, 293] on p "“Why was signing the Declaration considered treason if the U.S. lost?”" at bounding box center [715, 309] width 248 height 41
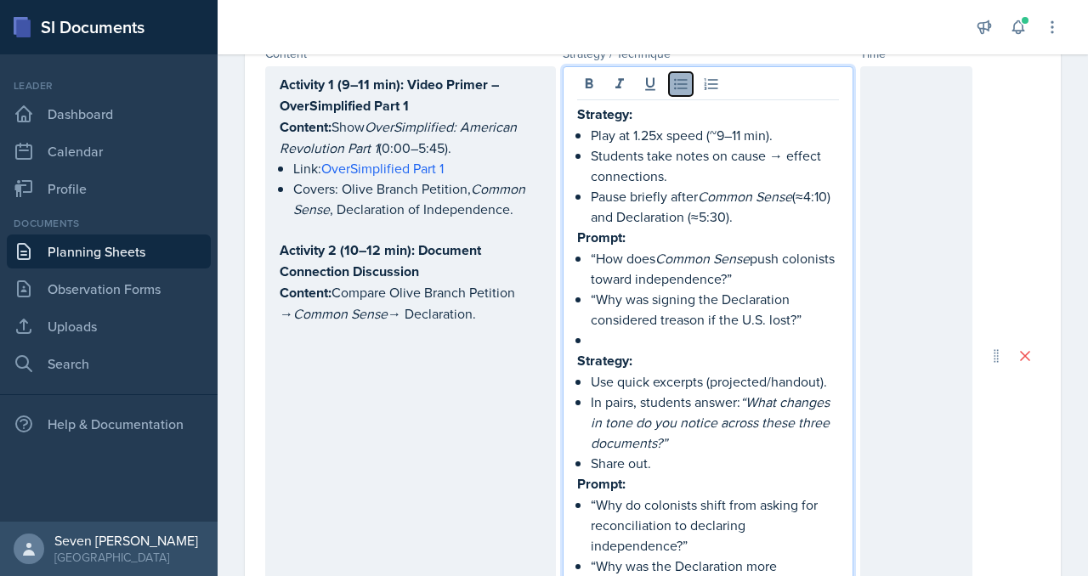
click at [682, 76] on icon at bounding box center [680, 84] width 17 height 17
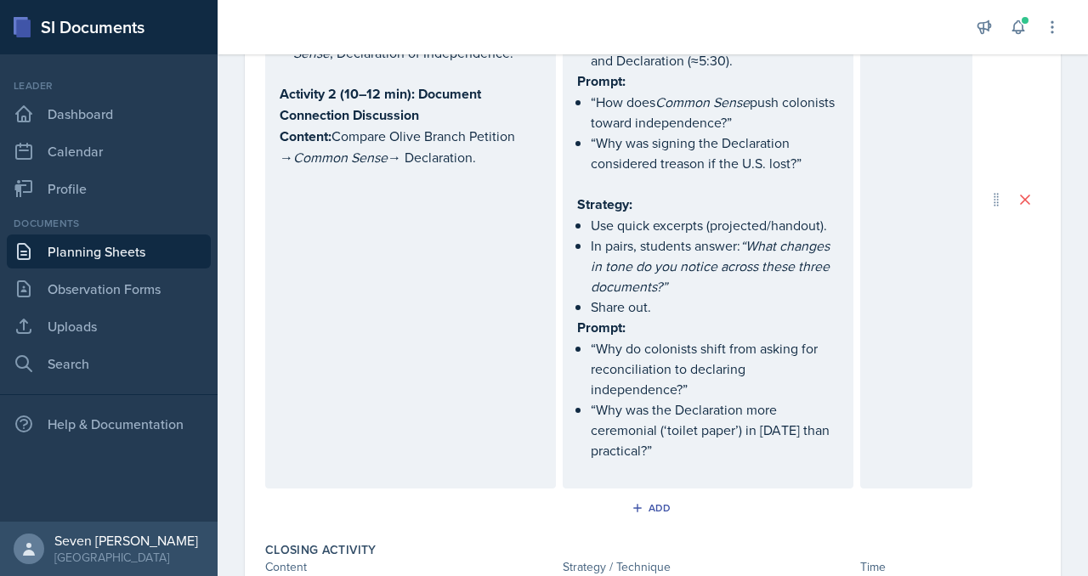
click at [344, 215] on div "Activity 1 (9–11 min): Video Primer – OverSimplified Part 1 Content: Show OverS…" at bounding box center [410, 199] width 291 height 579
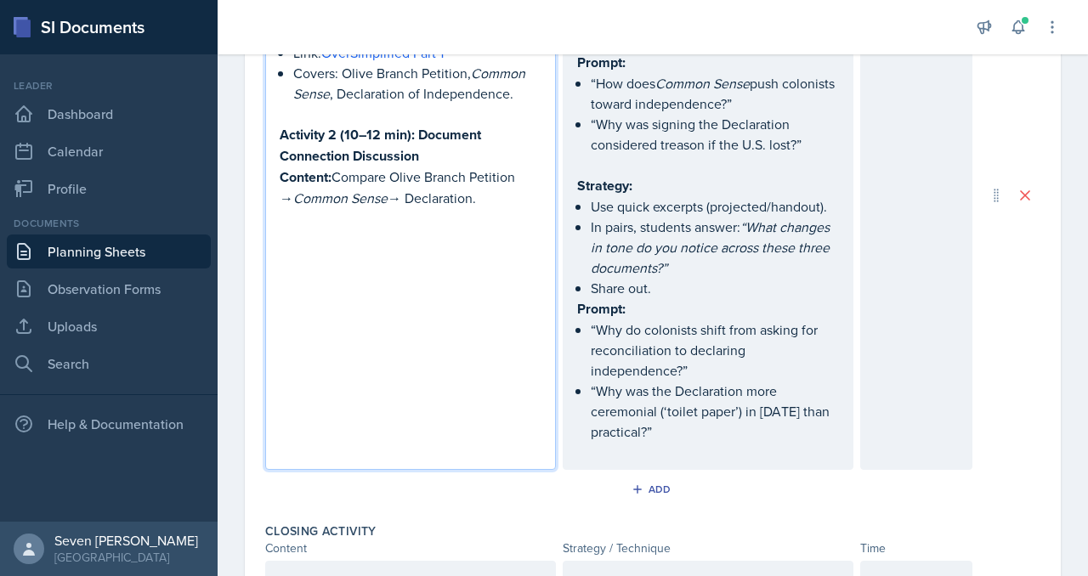
scroll to position [1000, 0]
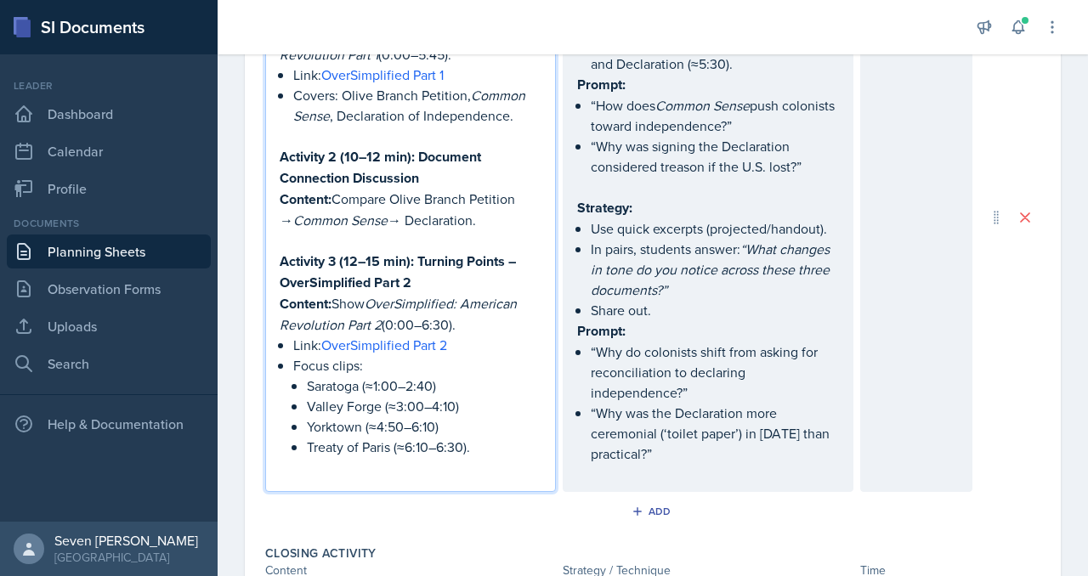
click at [694, 439] on p "“Why was the Declaration more ceremonial (‘toilet paper’) in [DATE] than practi…" at bounding box center [715, 433] width 248 height 61
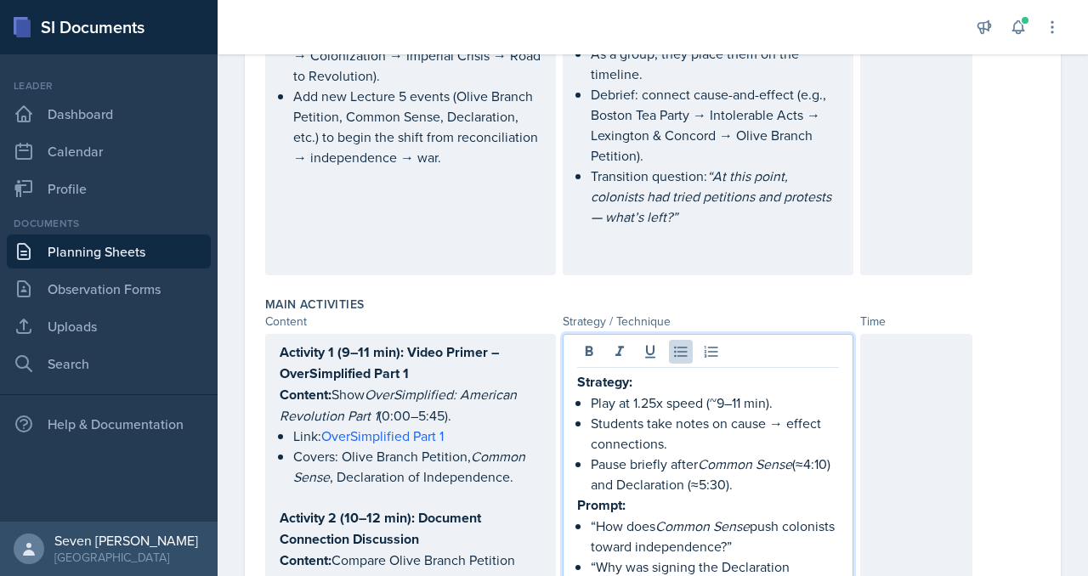
scroll to position [606, 0]
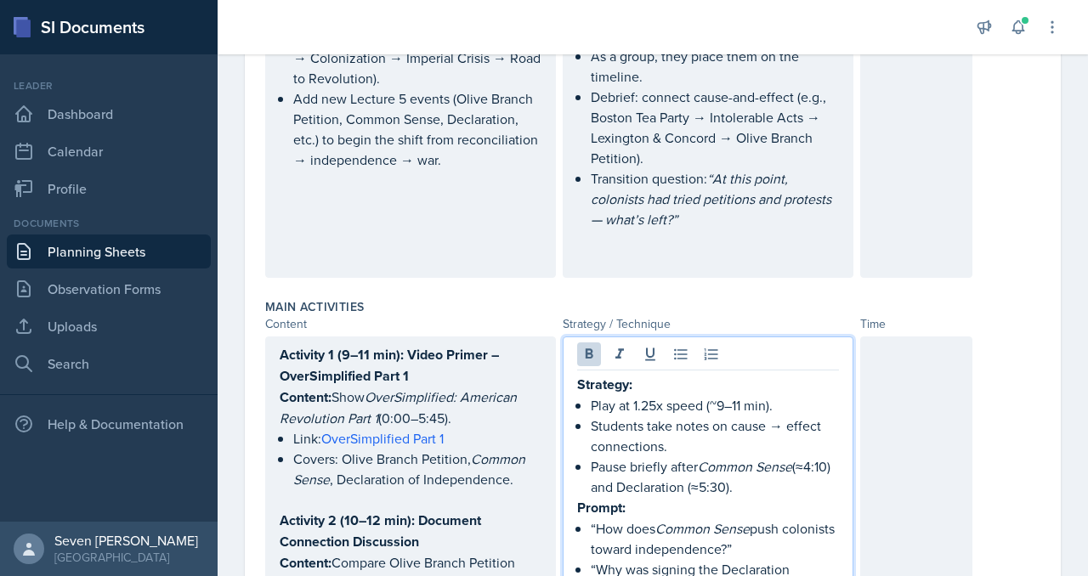
click at [577, 374] on p "Strategy:" at bounding box center [708, 384] width 262 height 21
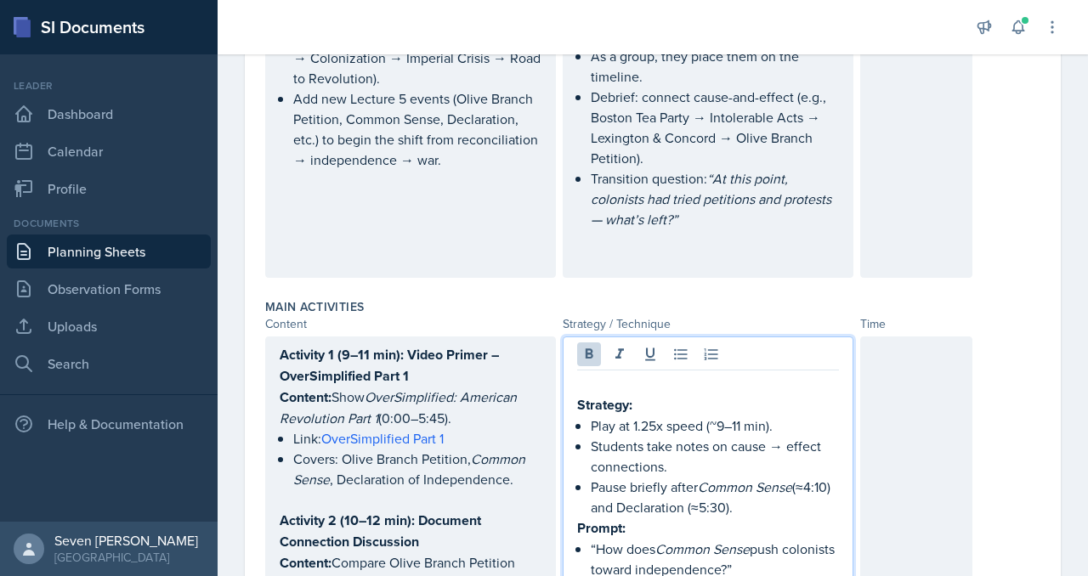
click at [588, 374] on p at bounding box center [708, 384] width 262 height 20
drag, startPoint x: 649, startPoint y: 368, endPoint x: 565, endPoint y: 368, distance: 83.3
click at [586, 348] on icon at bounding box center [590, 353] width 8 height 10
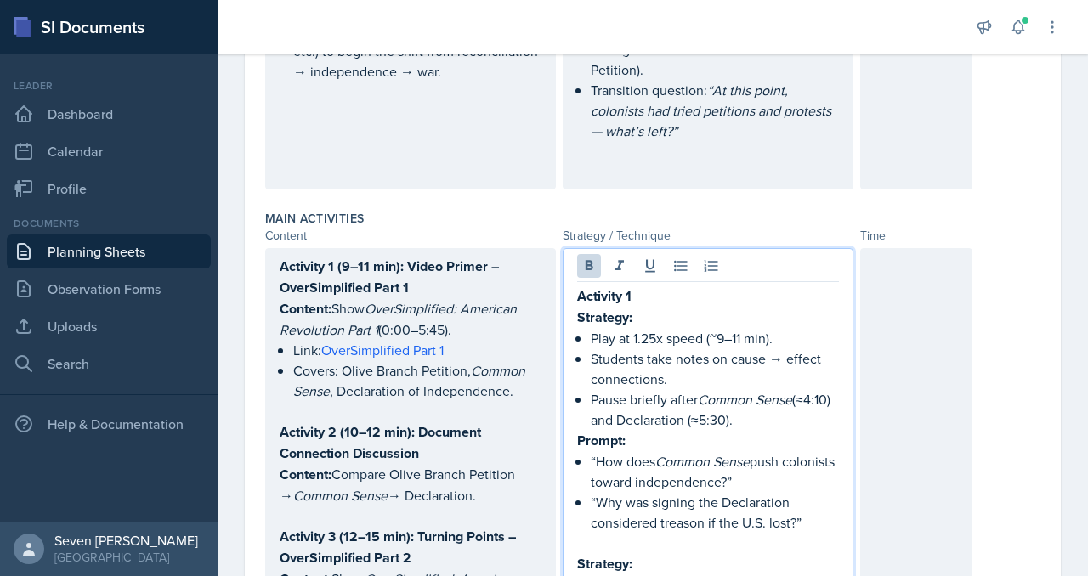
scroll to position [719, 0]
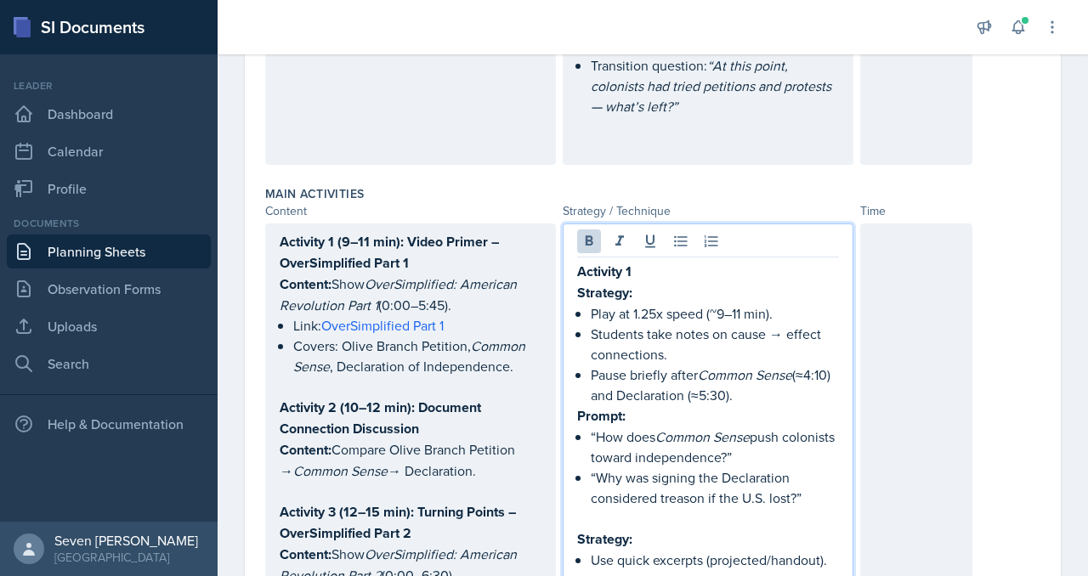
click at [577, 508] on p at bounding box center [708, 518] width 262 height 20
drag, startPoint x: 640, startPoint y: 495, endPoint x: 562, endPoint y: 495, distance: 78.2
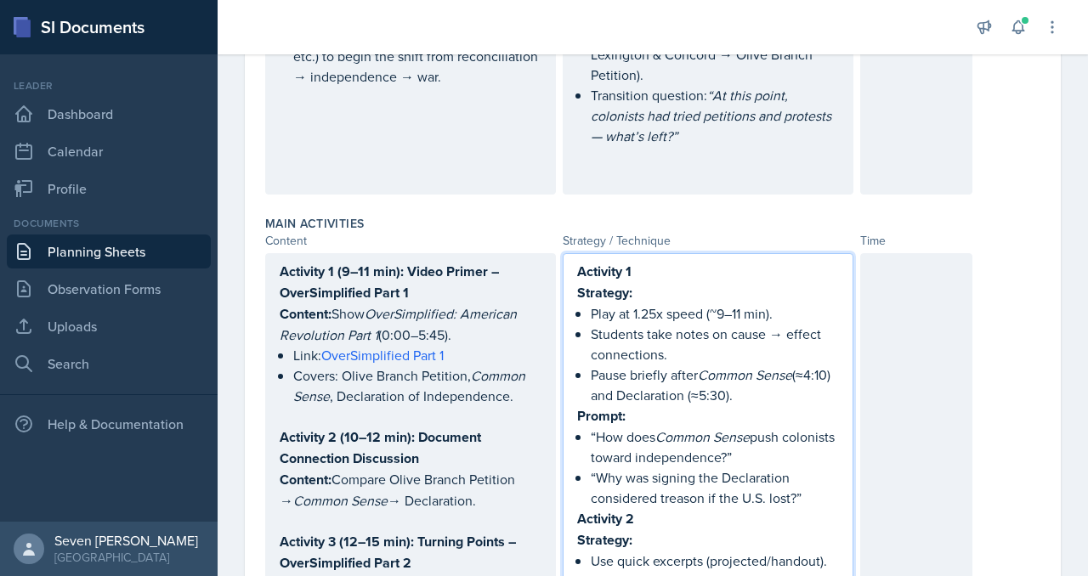
click at [577, 509] on strong "Activity 2" at bounding box center [605, 519] width 57 height 20
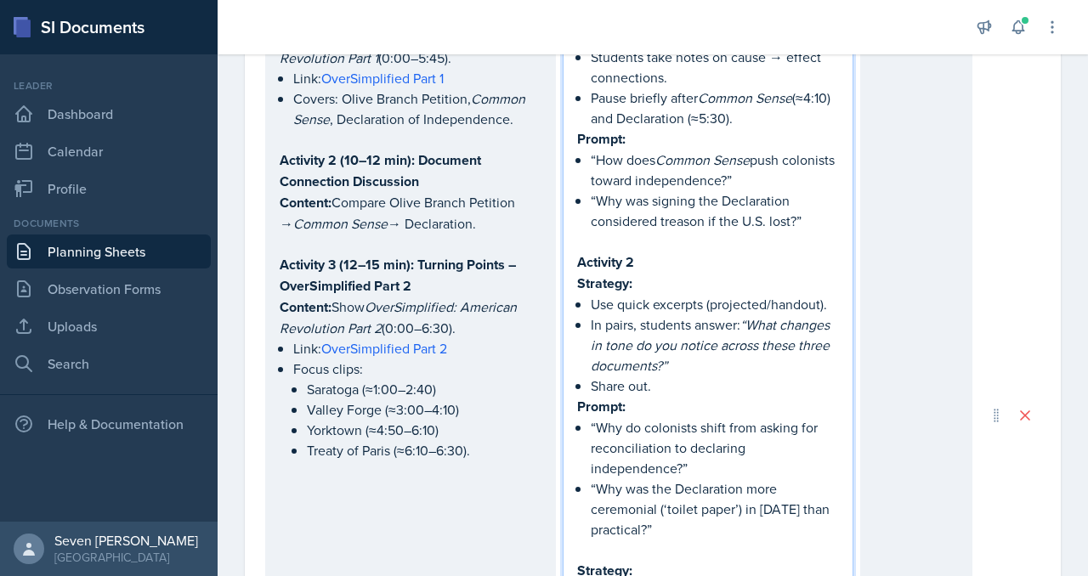
scroll to position [976, 0]
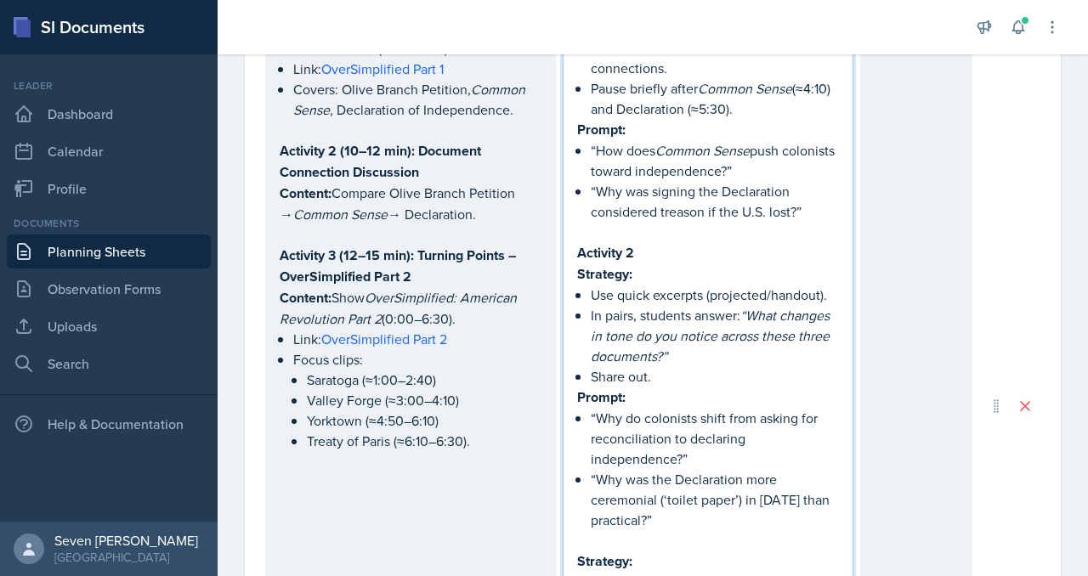
click at [580, 530] on p at bounding box center [708, 540] width 262 height 20
drag, startPoint x: 643, startPoint y: 540, endPoint x: 493, endPoint y: 539, distance: 150.4
click at [493, 539] on div "Activity 1 (9–11 min): Video Primer – OverSimplified Part 1 Content: Show OverS…" at bounding box center [618, 416] width 707 height 899
click at [684, 530] on p at bounding box center [708, 540] width 262 height 20
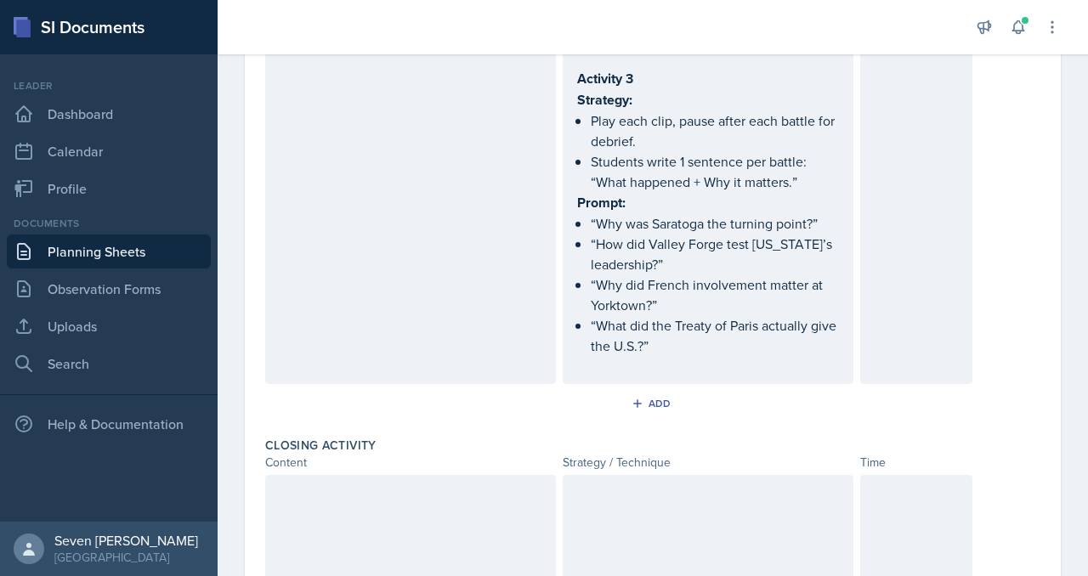
scroll to position [1488, 0]
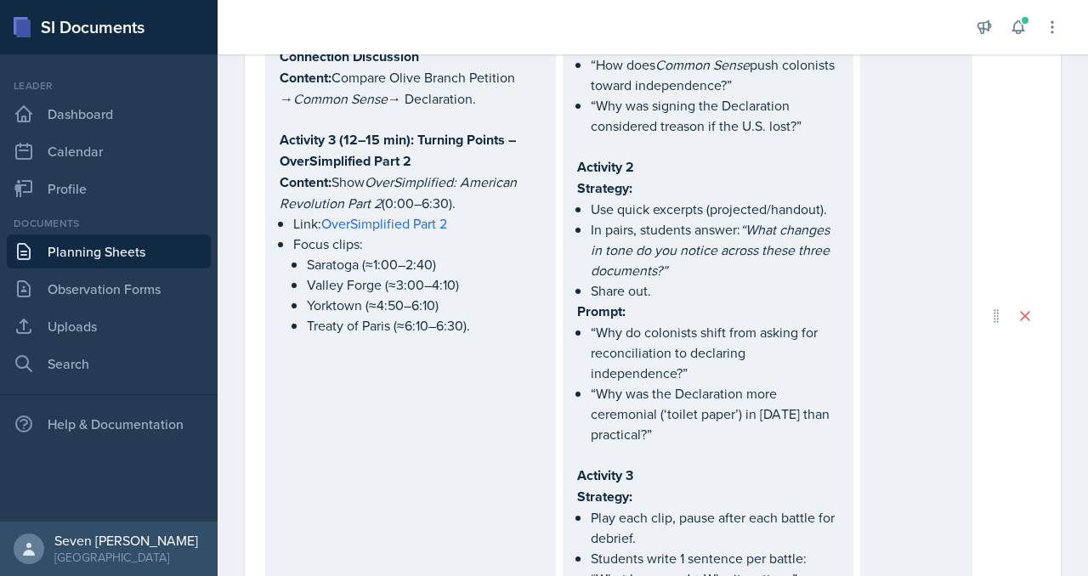
click at [326, 348] on div "Activity 1 (9–11 min): Video Primer – OverSimplified Part 1 Content: Show OverS…" at bounding box center [410, 316] width 291 height 930
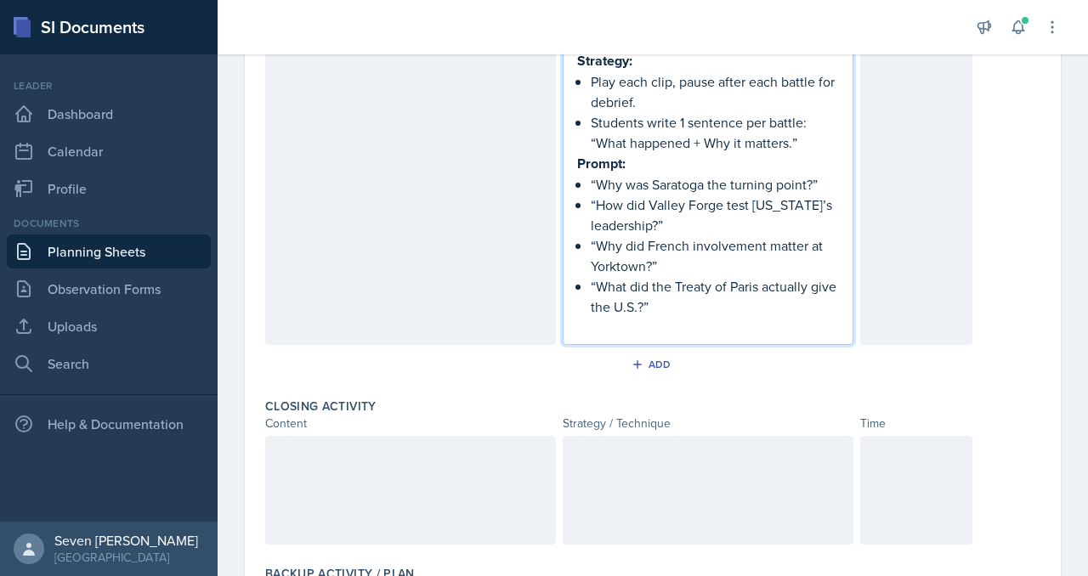
click at [668, 276] on p "“What did the Treaty of Paris actually give the U.S.?”" at bounding box center [715, 296] width 248 height 41
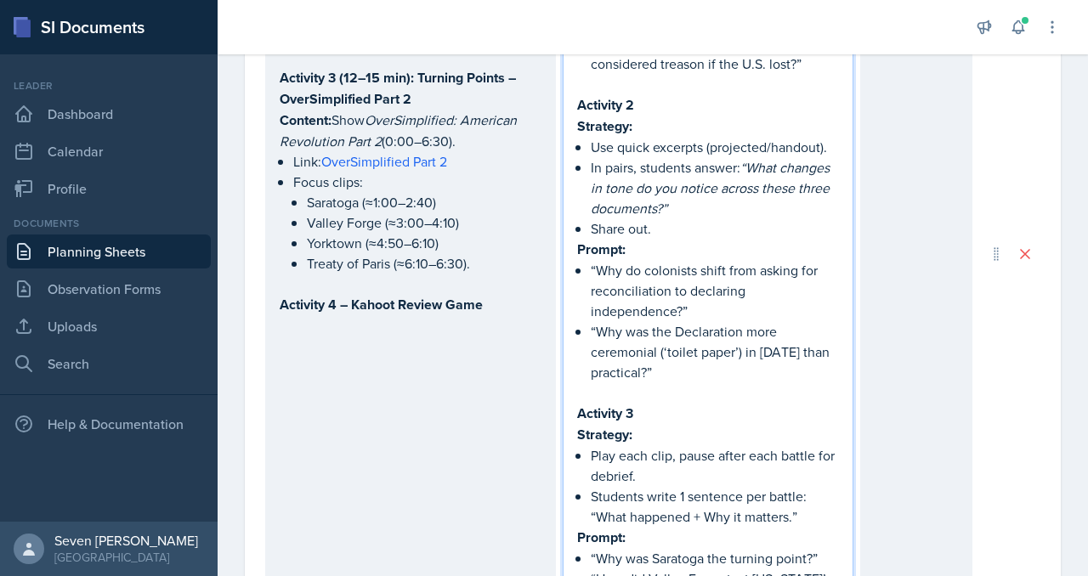
scroll to position [1183, 0]
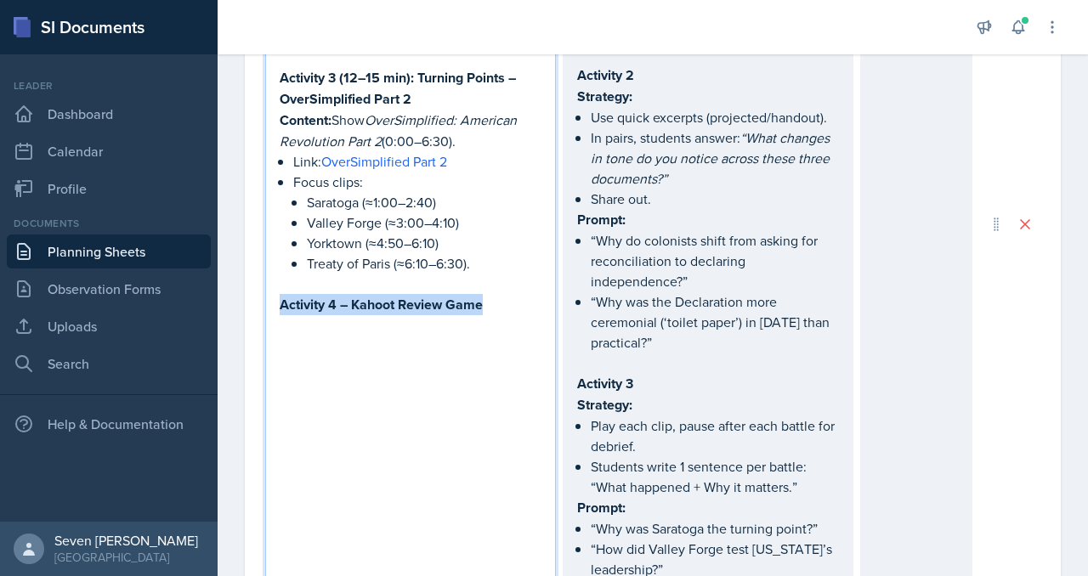
drag, startPoint x: 493, startPoint y: 278, endPoint x: 225, endPoint y: 277, distance: 267.7
click at [225, 277] on div "Date [DATE] [DATE] 31 1 2 3 4 5 6 7 8 9 10 11 12 13 14 15 16 17 18 19 20 21 22 …" at bounding box center [653, 272] width 870 height 2644
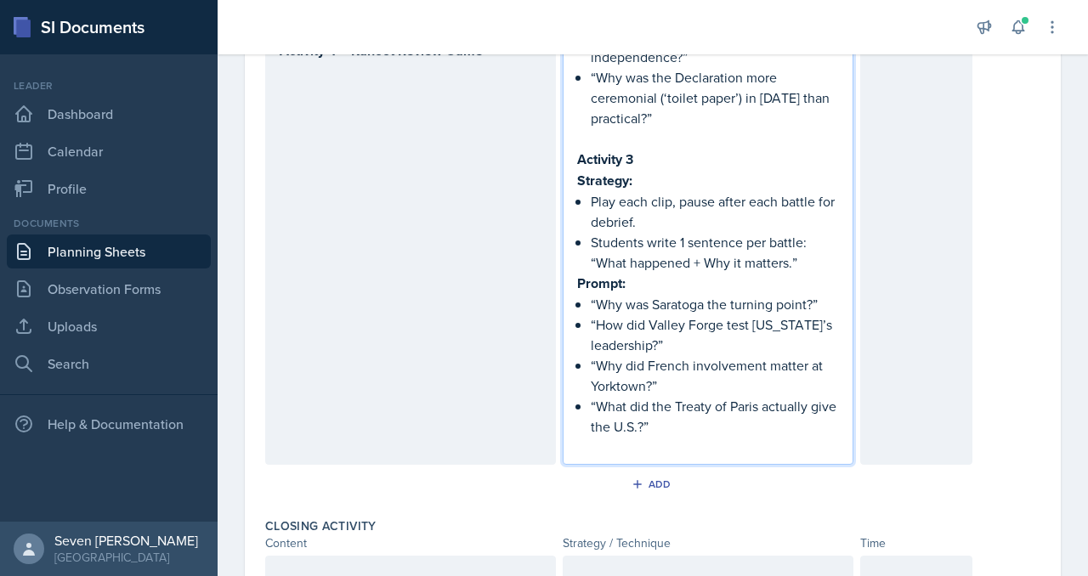
click at [666, 396] on p "“What did the Treaty of Paris actually give the U.S.?”" at bounding box center [715, 416] width 248 height 41
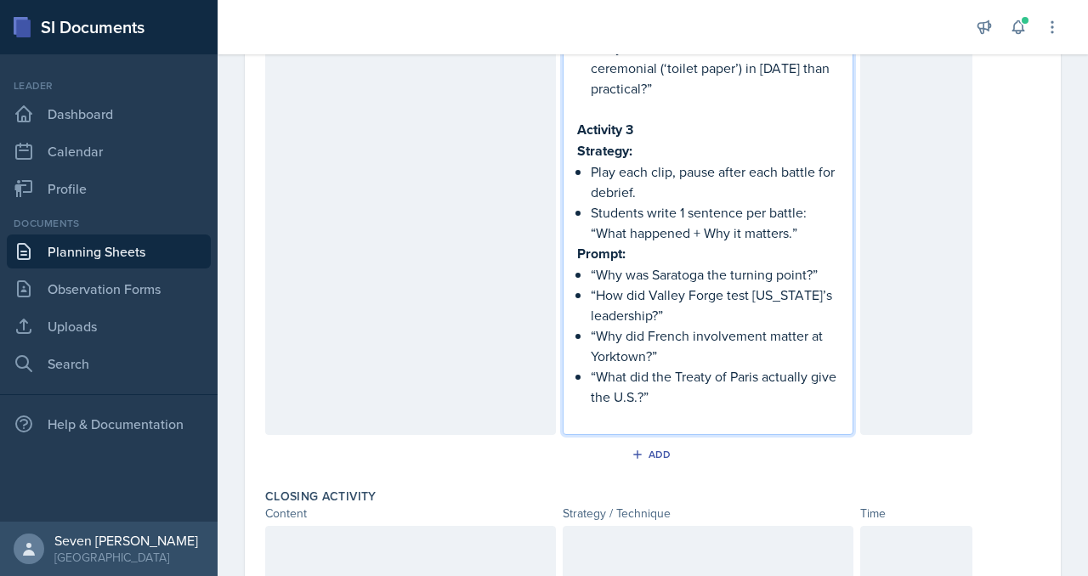
click at [667, 375] on p "“What did the Treaty of Paris actually give the U.S.?”" at bounding box center [715, 386] width 248 height 41
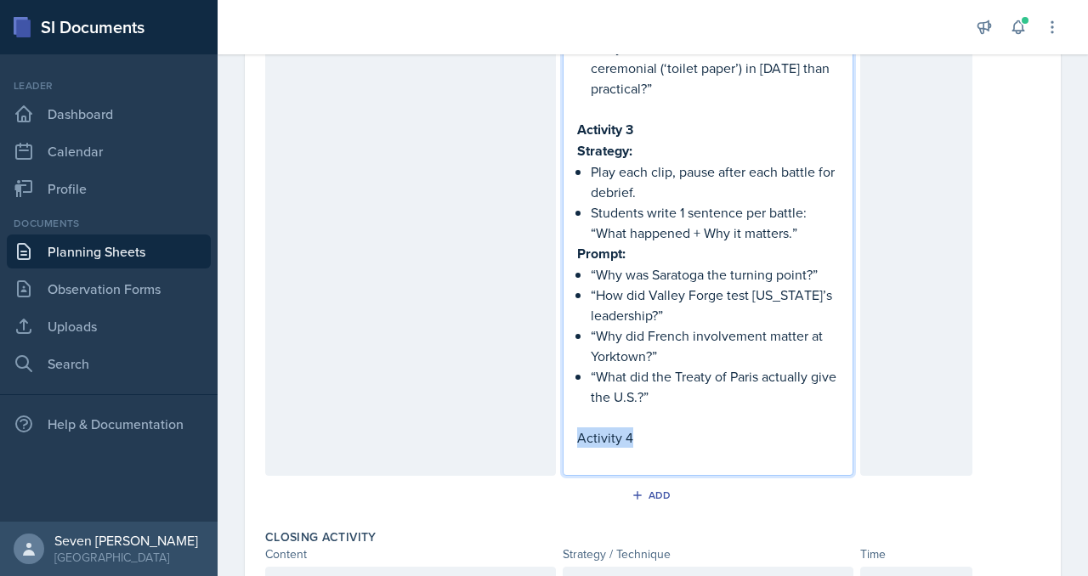
drag, startPoint x: 643, startPoint y: 412, endPoint x: 537, endPoint y: 412, distance: 106.2
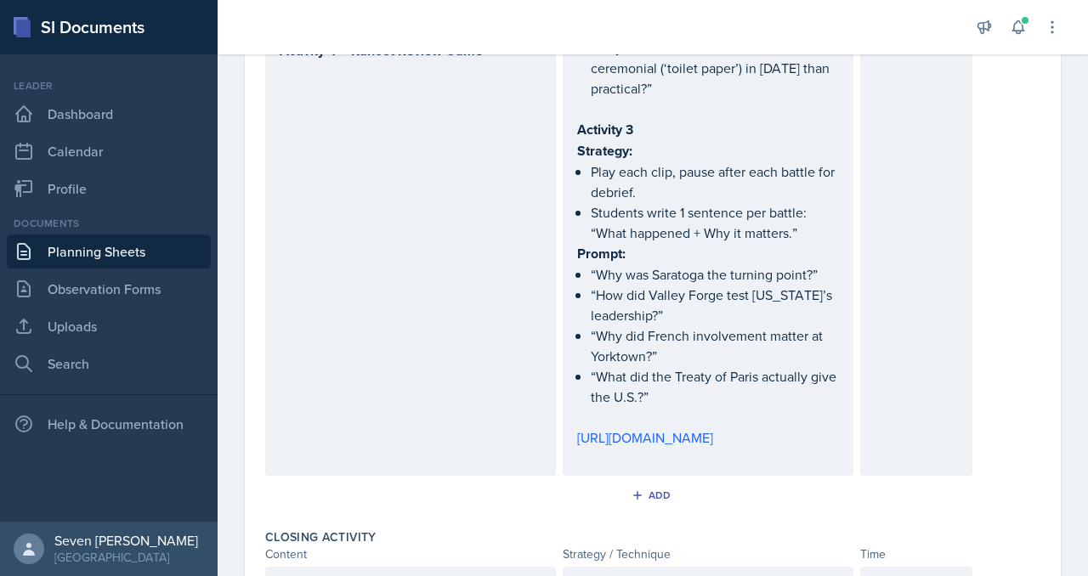
click at [574, 399] on div "Activity 1 Strategy: Play at 1.25x speed (~9–11 min). Students take notes on ca…" at bounding box center [708, 5] width 291 height 941
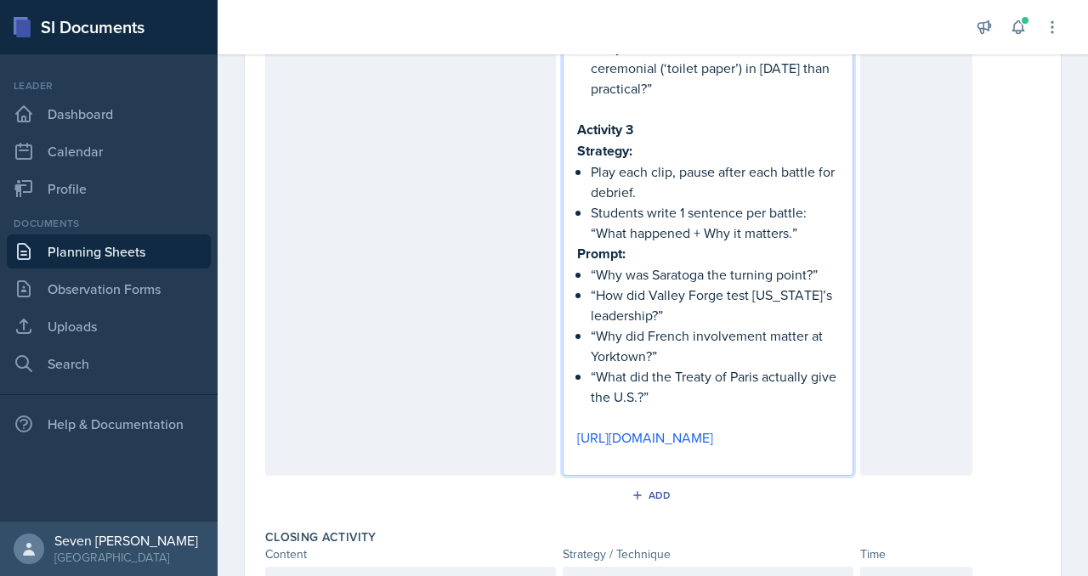
click at [588, 407] on p at bounding box center [708, 417] width 262 height 20
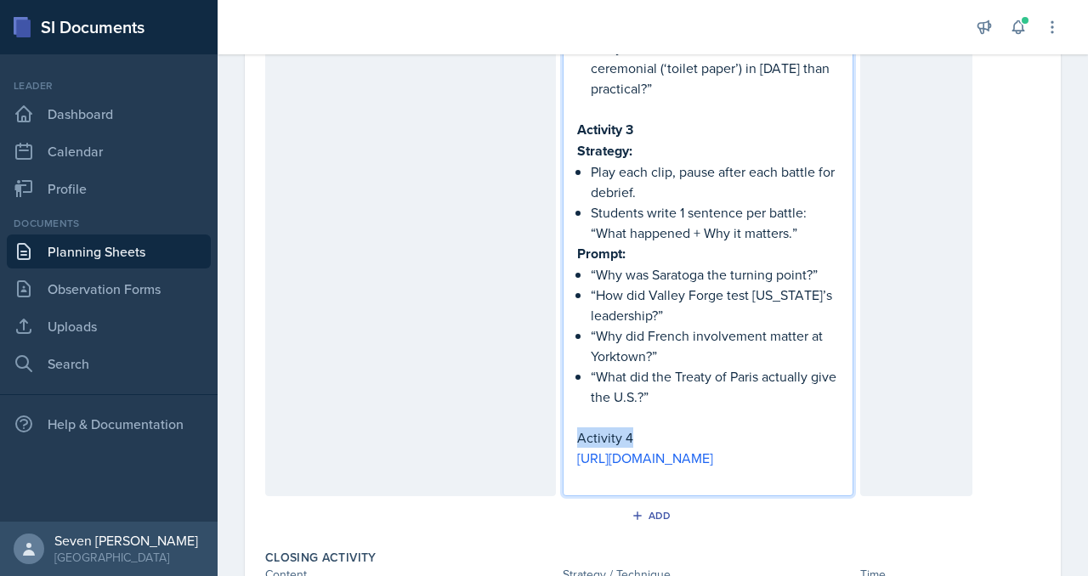
drag, startPoint x: 643, startPoint y: 410, endPoint x: 551, endPoint y: 410, distance: 91.8
click at [551, 410] on div "Activity 1 (9–11 min): Video Primer – OverSimplified Part 1 Content: Show OverS…" at bounding box center [618, 0] width 707 height 991
click at [709, 428] on p "Activity 4" at bounding box center [708, 438] width 262 height 21
click at [574, 429] on div "Activity 1 Strategy: Play at 1.25x speed (~9–11 min). Students take notes on ca…" at bounding box center [708, 16] width 291 height 962
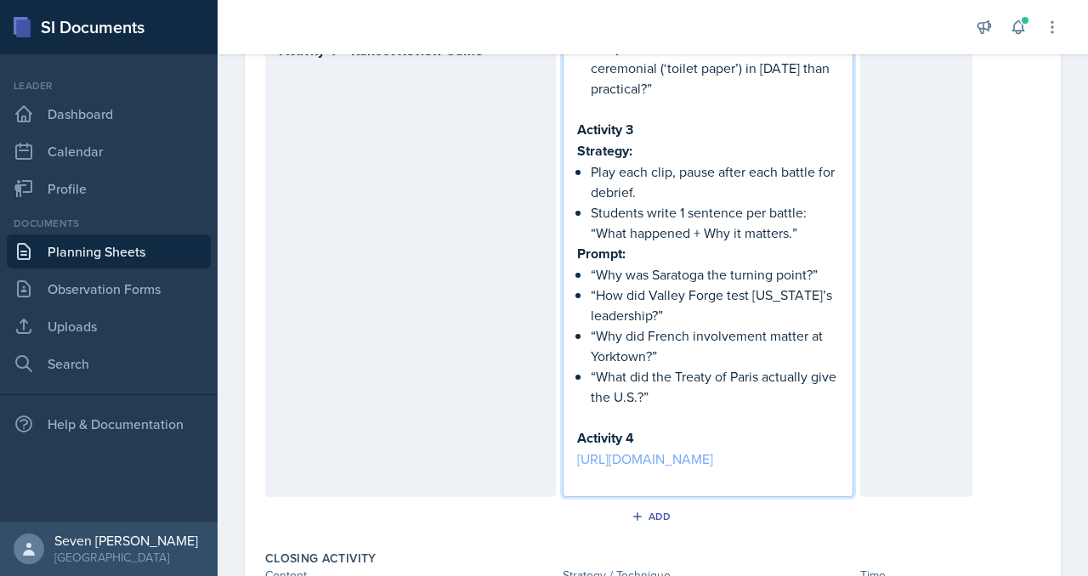
scroll to position [1437, 0]
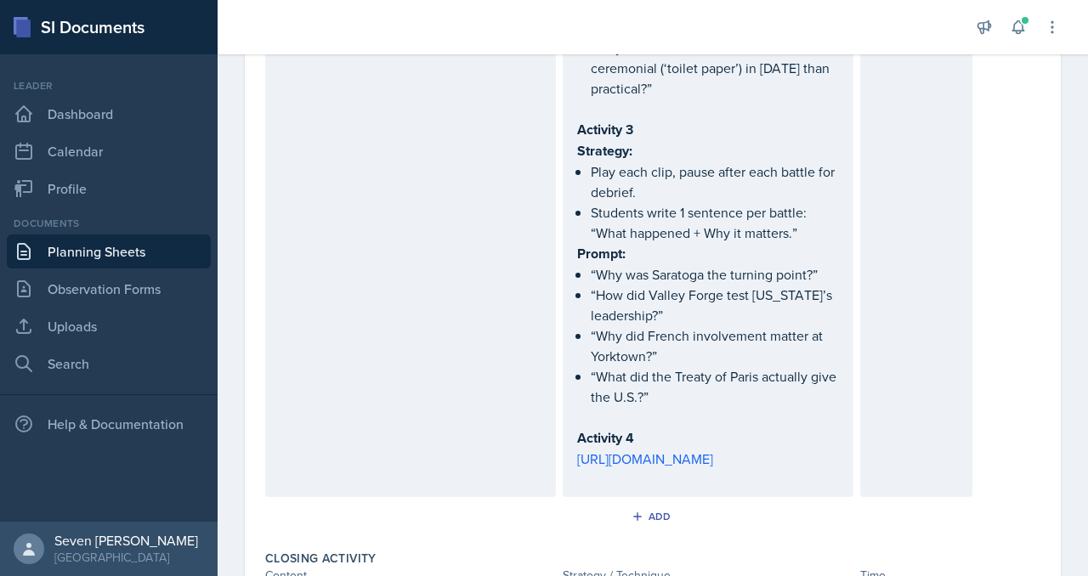
click at [573, 430] on div "Activity 1 Strategy: Play at 1.25x speed (~9–11 min). Students take notes on ca…" at bounding box center [708, 1] width 291 height 992
click at [567, 438] on div "Activity 1 Strategy: Play at 1.25x speed (~9–11 min). Students take notes on ca…" at bounding box center [708, 1] width 291 height 992
click at [573, 436] on div "Activity 1 Strategy: Play at 1.25x speed (~9–11 min). Students take notes on ca…" at bounding box center [708, 1] width 291 height 992
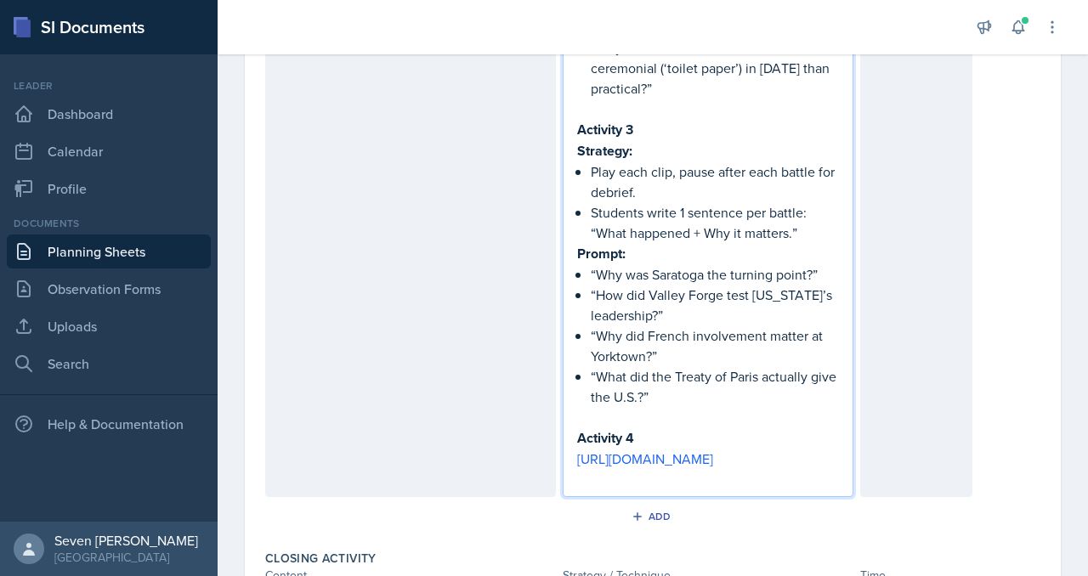
drag, startPoint x: 678, startPoint y: 470, endPoint x: 558, endPoint y: 431, distance: 126.9
click at [558, 431] on div "Activity 1 (9–11 min): Video Primer – OverSimplified Part 1 Content: Show OverS…" at bounding box center [618, 1] width 707 height 992
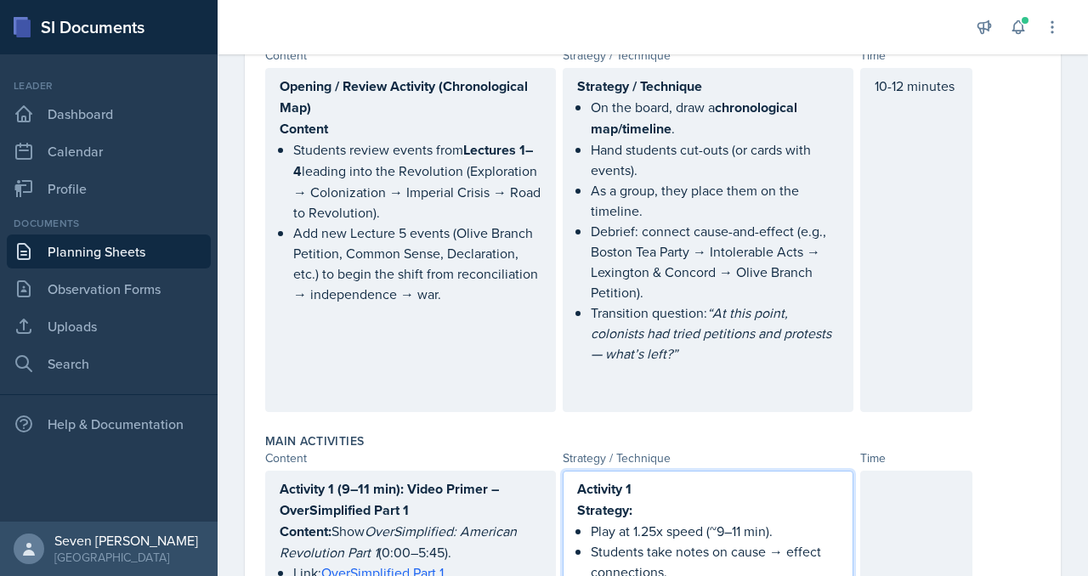
scroll to position [547, 0]
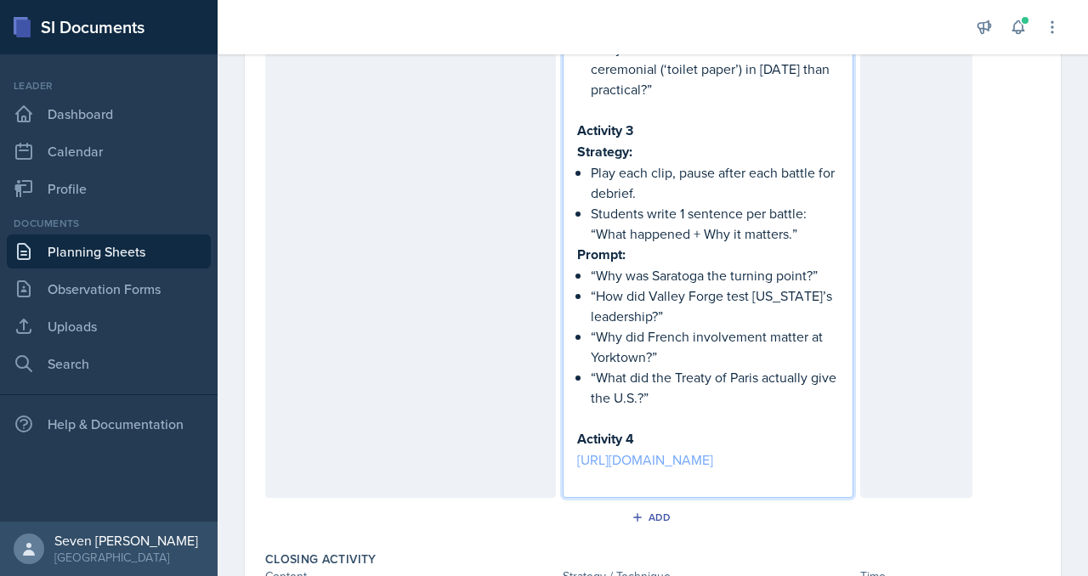
click at [648, 450] on link "[URL][DOMAIN_NAME]" at bounding box center [645, 459] width 136 height 19
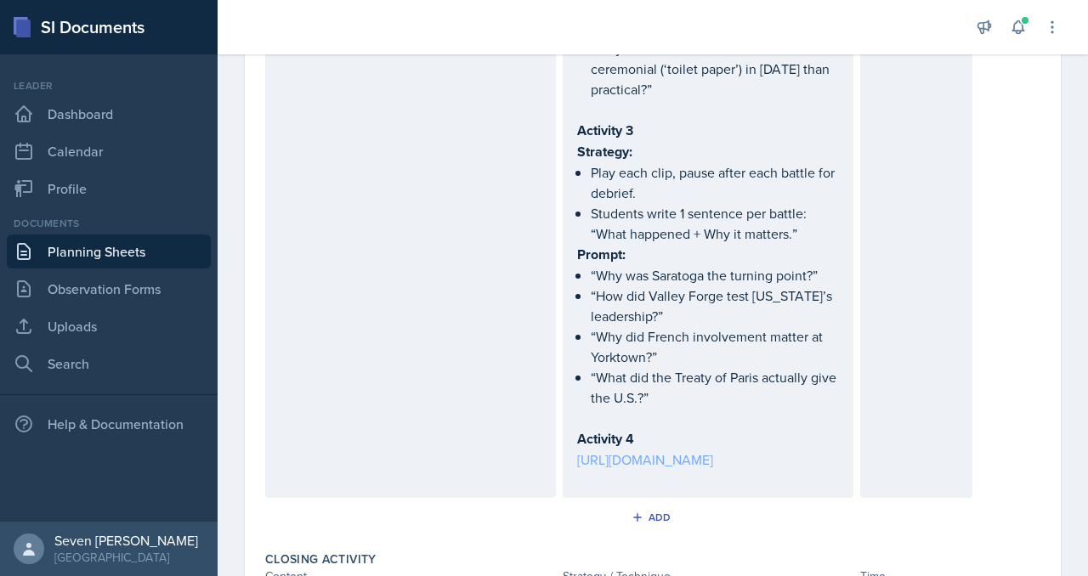
scroll to position [1466, 0]
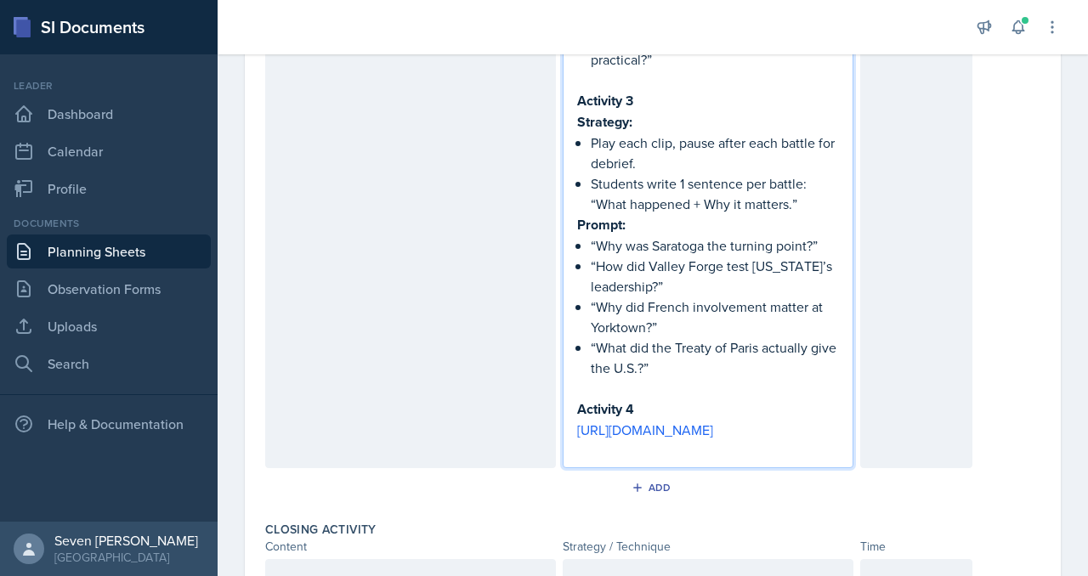
click at [683, 440] on p "[URL][DOMAIN_NAME]" at bounding box center [708, 430] width 262 height 20
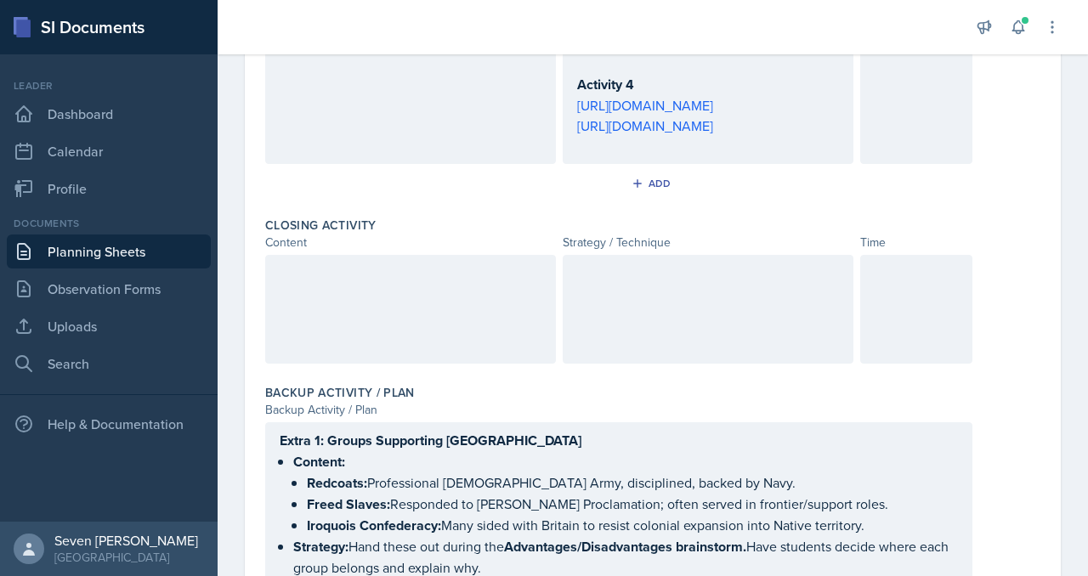
click at [391, 361] on div at bounding box center [410, 309] width 291 height 109
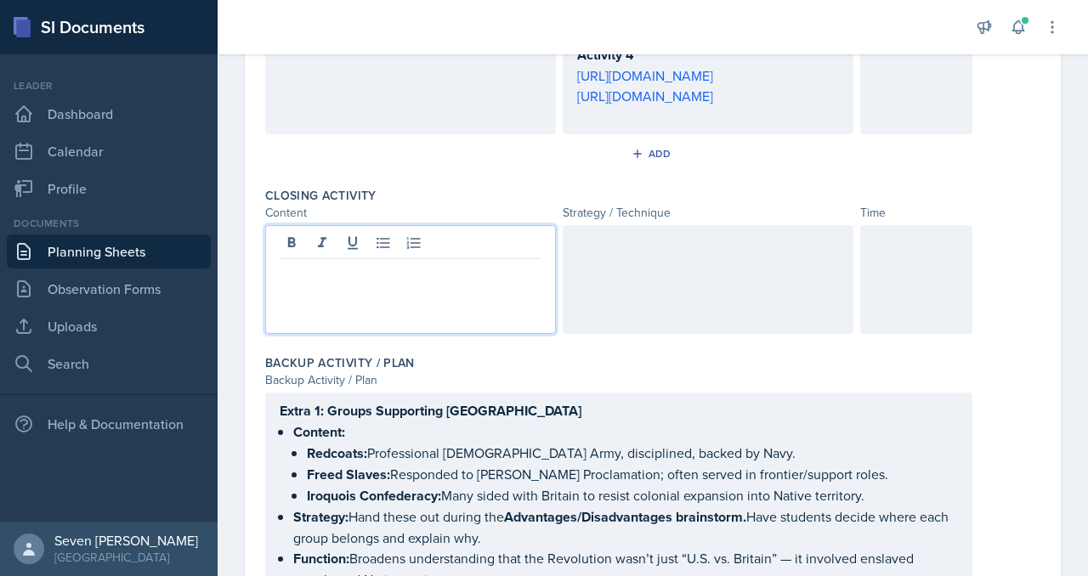
paste div
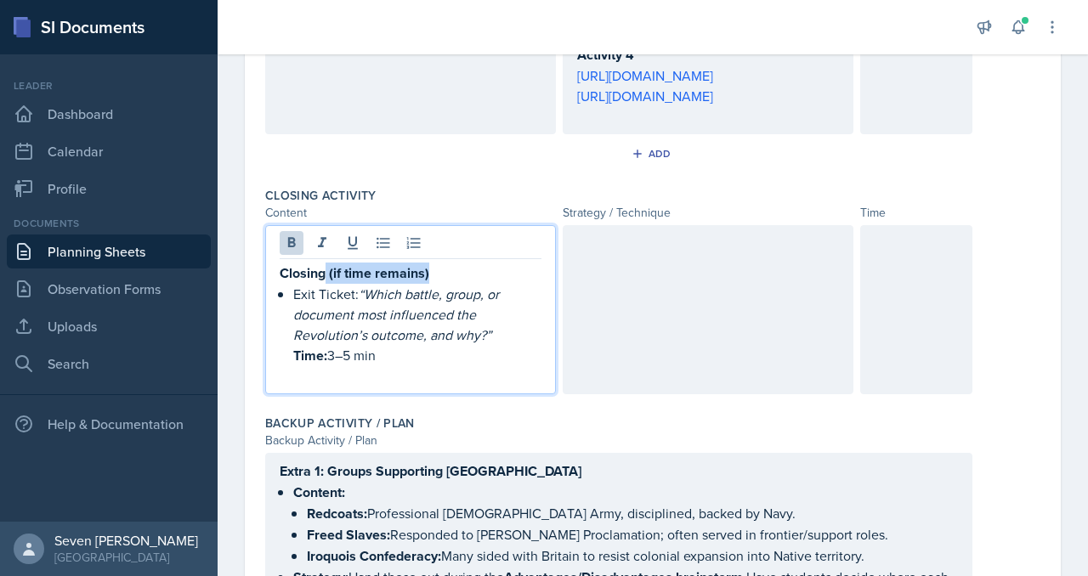
drag, startPoint x: 439, startPoint y: 329, endPoint x: 322, endPoint y: 329, distance: 117.3
click at [322, 284] on p "Closing (if time remains)" at bounding box center [411, 273] width 262 height 21
drag, startPoint x: 360, startPoint y: 412, endPoint x: 268, endPoint y: 356, distance: 107.6
click at [266, 356] on div "Closing Ticket Exit Ticket: “Which battle, group, or document most influenced t…" at bounding box center [410, 309] width 291 height 169
copy p "Exit Ticket: “Which battle, group, or document most influenced the Revolution’s…"
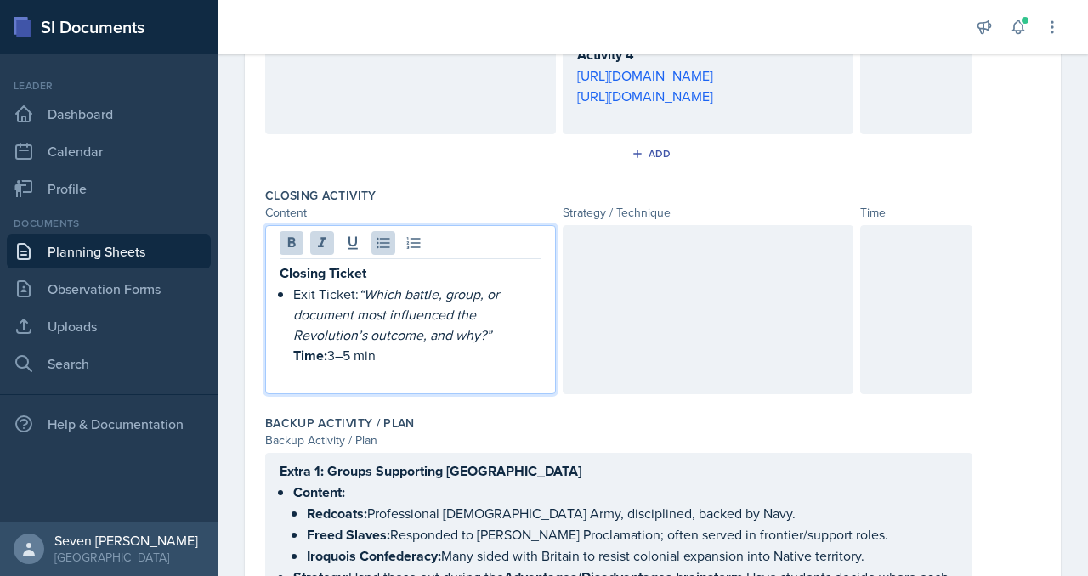
click at [632, 320] on div at bounding box center [708, 309] width 291 height 169
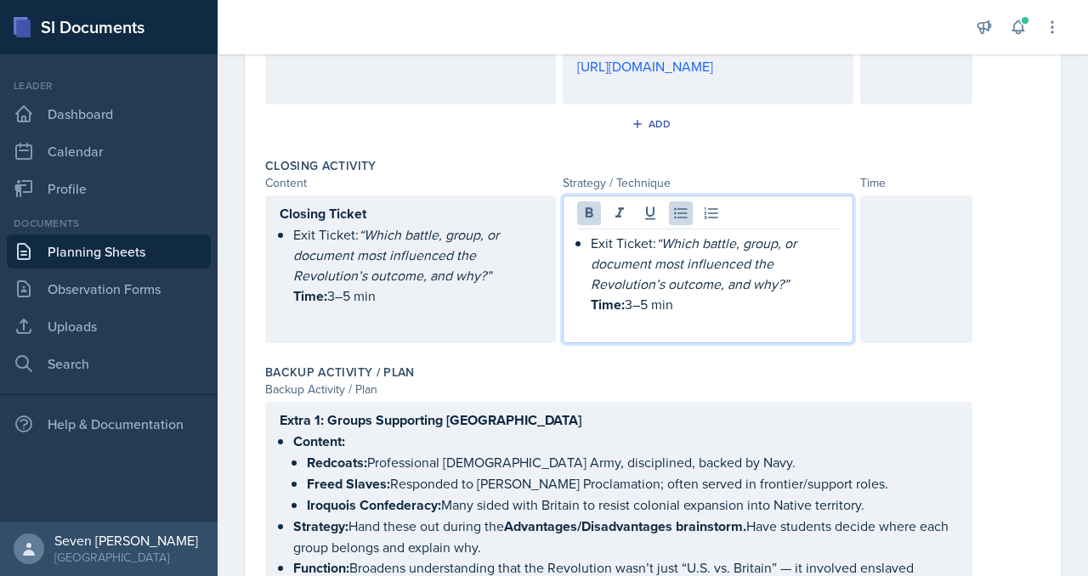
drag, startPoint x: 794, startPoint y: 341, endPoint x: 832, endPoint y: 354, distance: 40.3
click at [834, 315] on p "Exit Ticket: “Which battle, group, or document most influenced the Revolution’s…" at bounding box center [715, 274] width 248 height 82
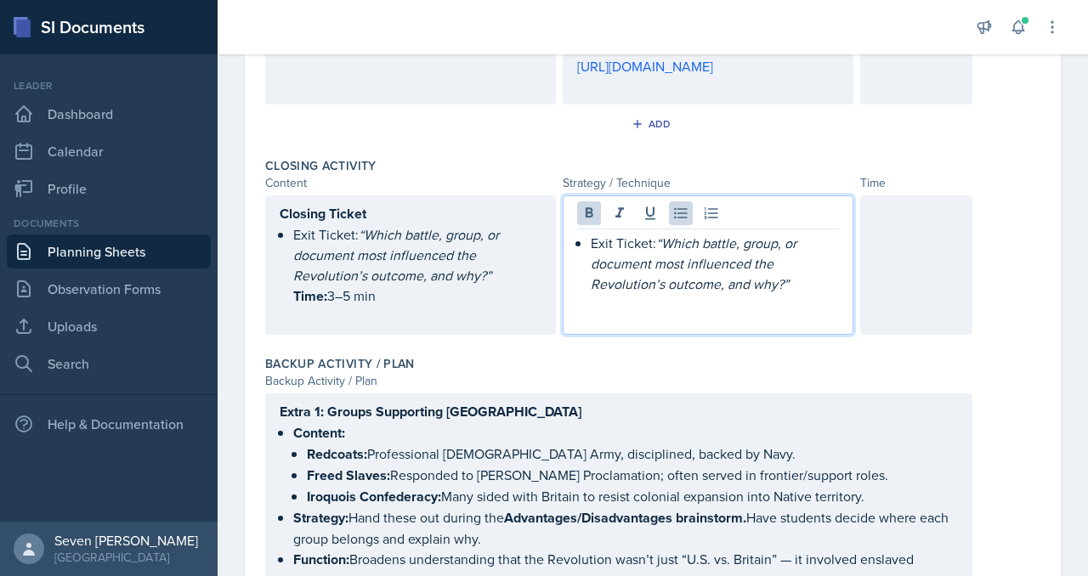
click at [923, 318] on div at bounding box center [916, 264] width 112 height 139
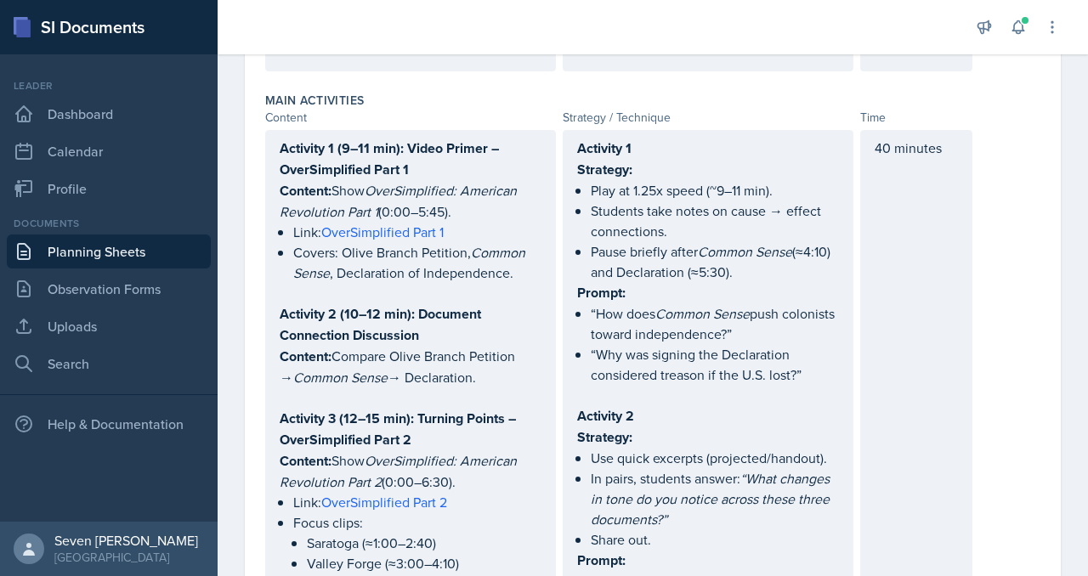
scroll to position [0, 0]
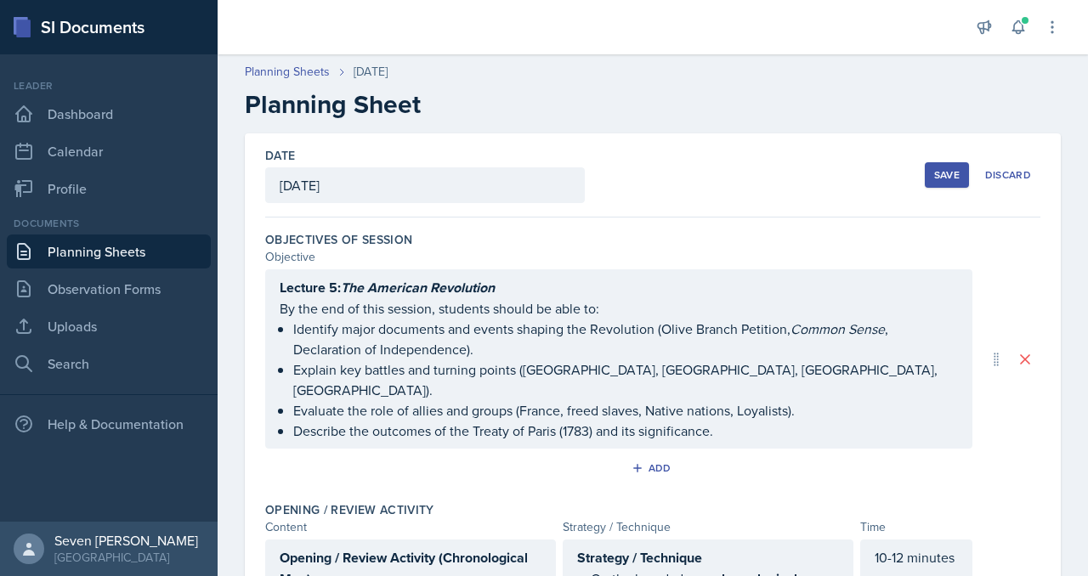
click at [939, 179] on div "Save" at bounding box center [946, 175] width 25 height 14
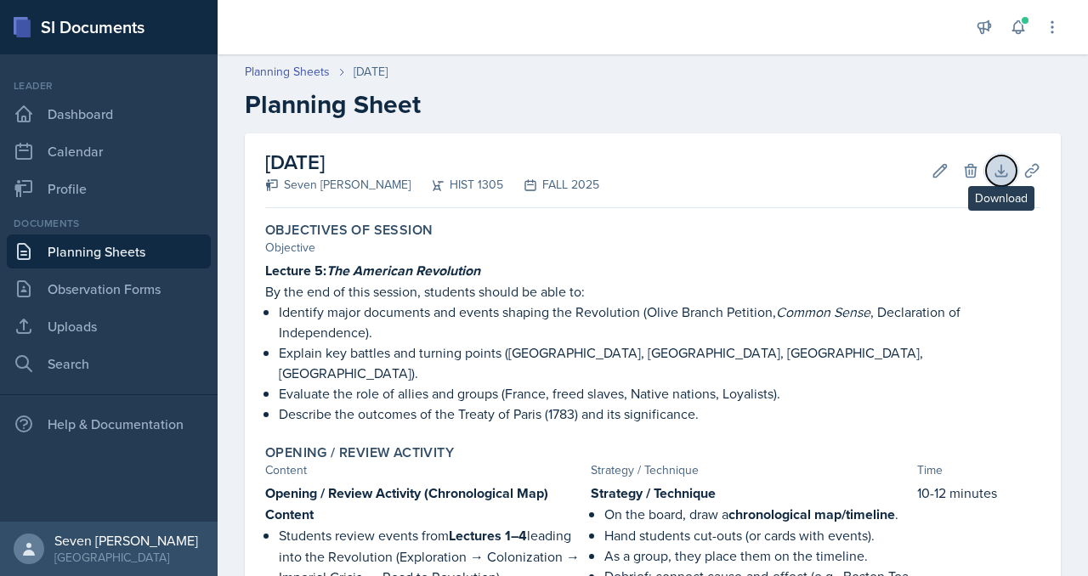
click at [999, 174] on icon at bounding box center [1001, 170] width 17 height 17
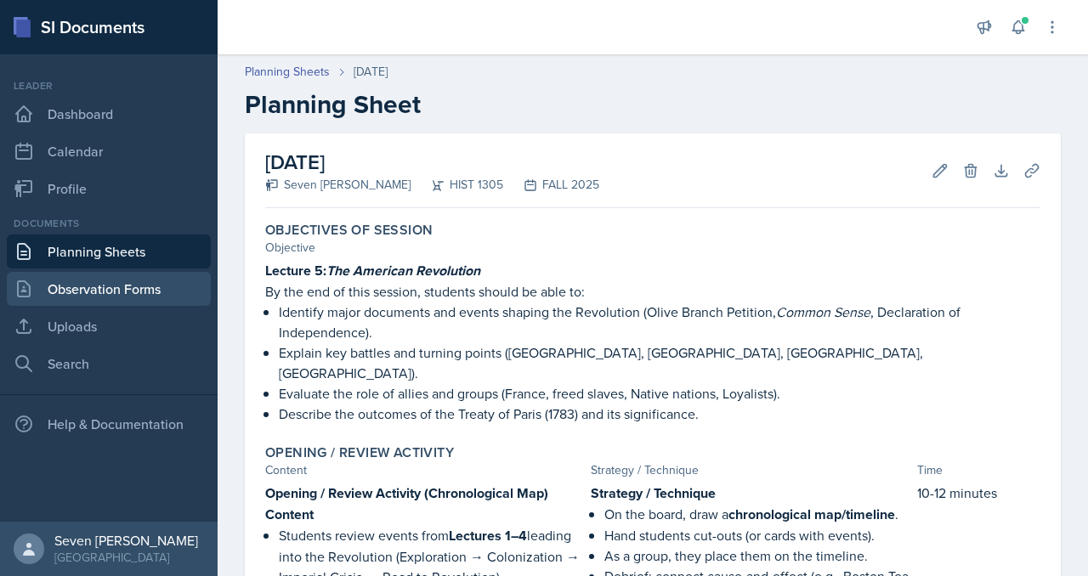
click at [106, 286] on link "Observation Forms" at bounding box center [109, 289] width 204 height 34
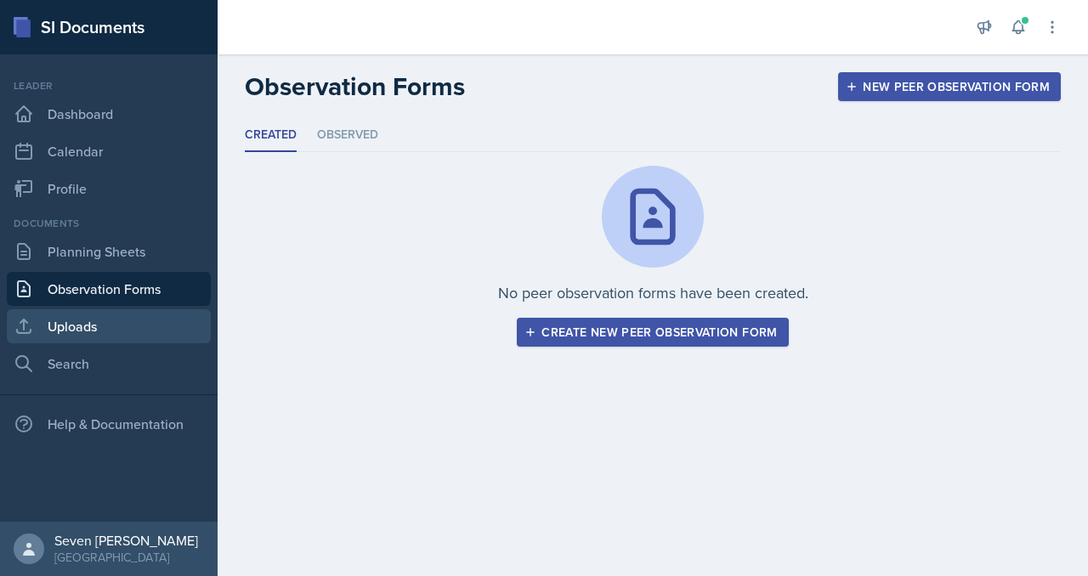
click at [79, 331] on link "Uploads" at bounding box center [109, 326] width 204 height 34
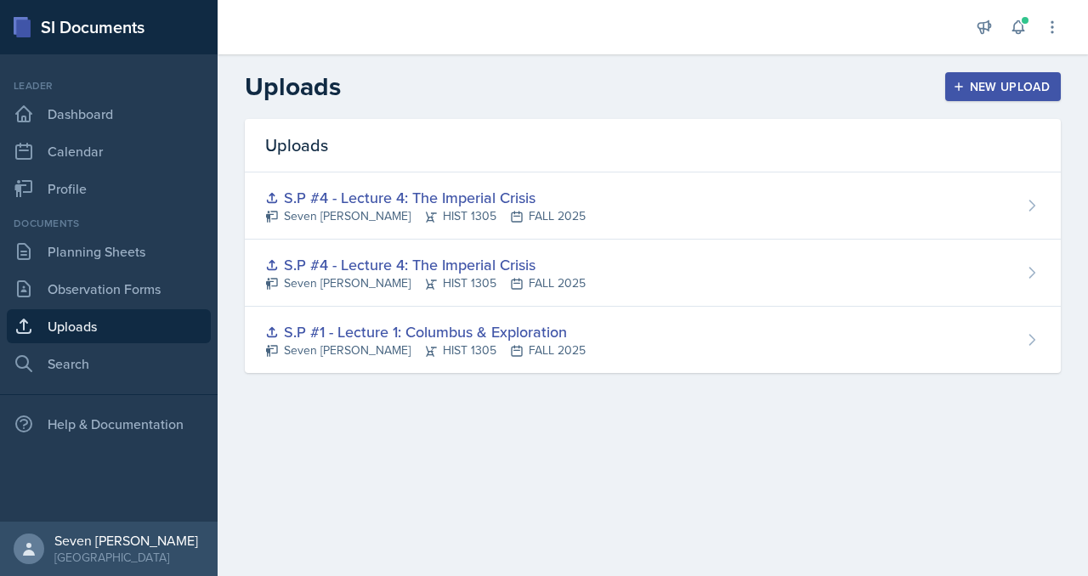
click at [1011, 93] on div "New Upload" at bounding box center [1003, 87] width 94 height 14
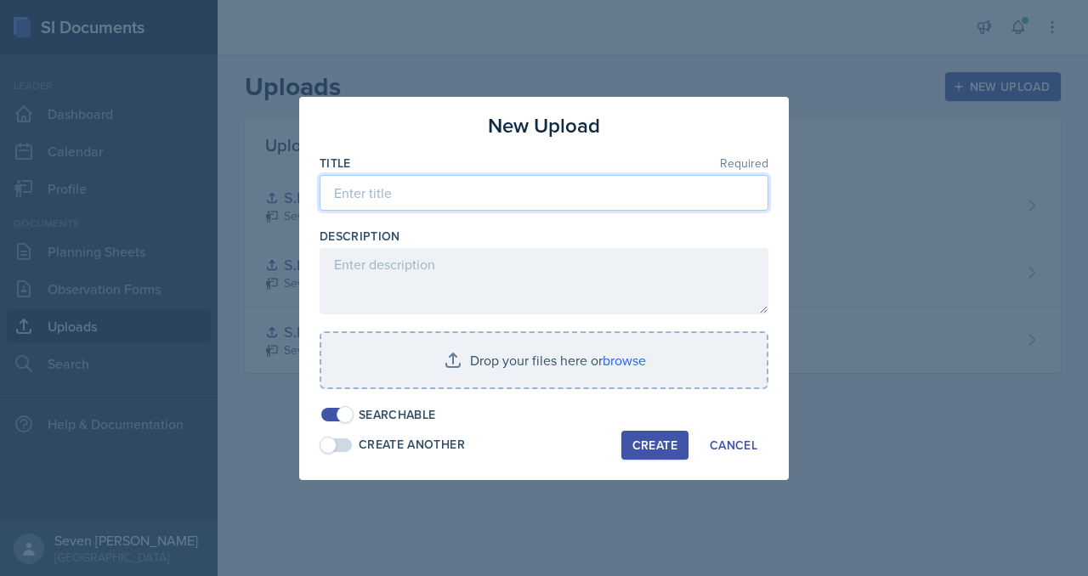
click at [423, 201] on input at bounding box center [544, 193] width 449 height 36
type input "S.P #"
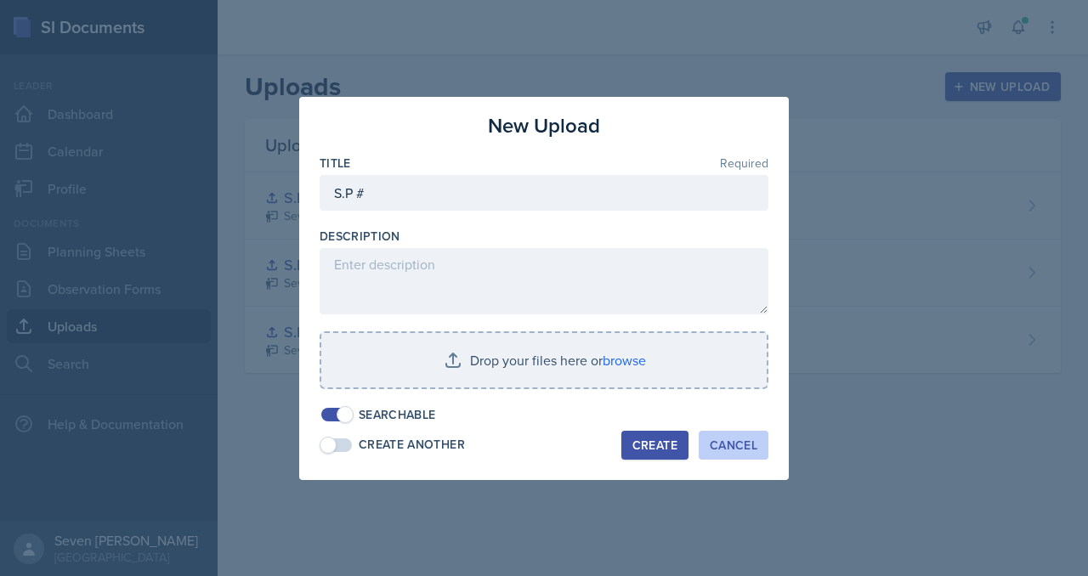
click at [728, 452] on div "Cancel" at bounding box center [734, 446] width 48 height 14
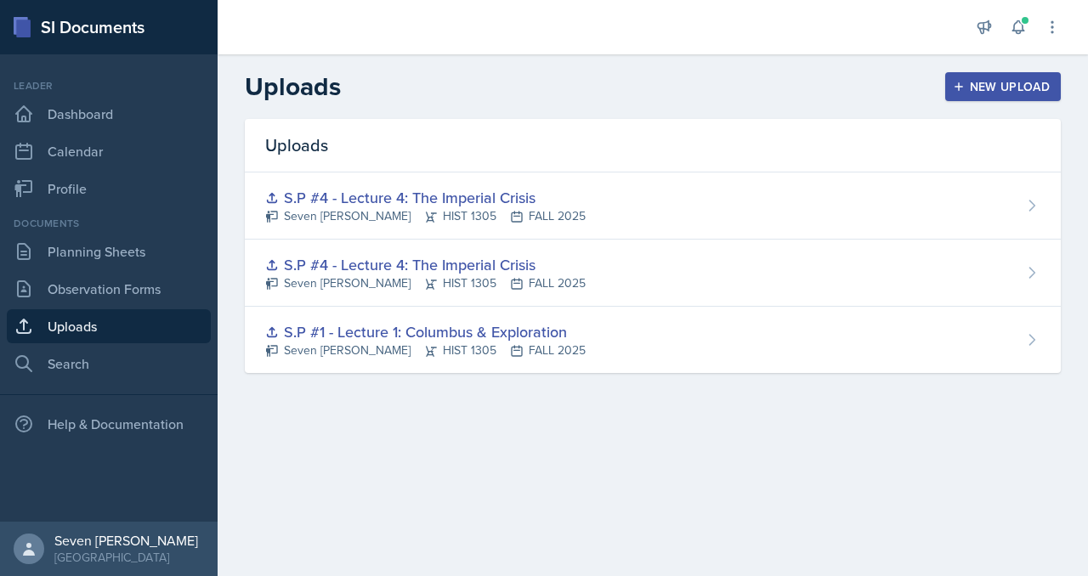
click at [988, 93] on div "New Upload" at bounding box center [1003, 87] width 94 height 14
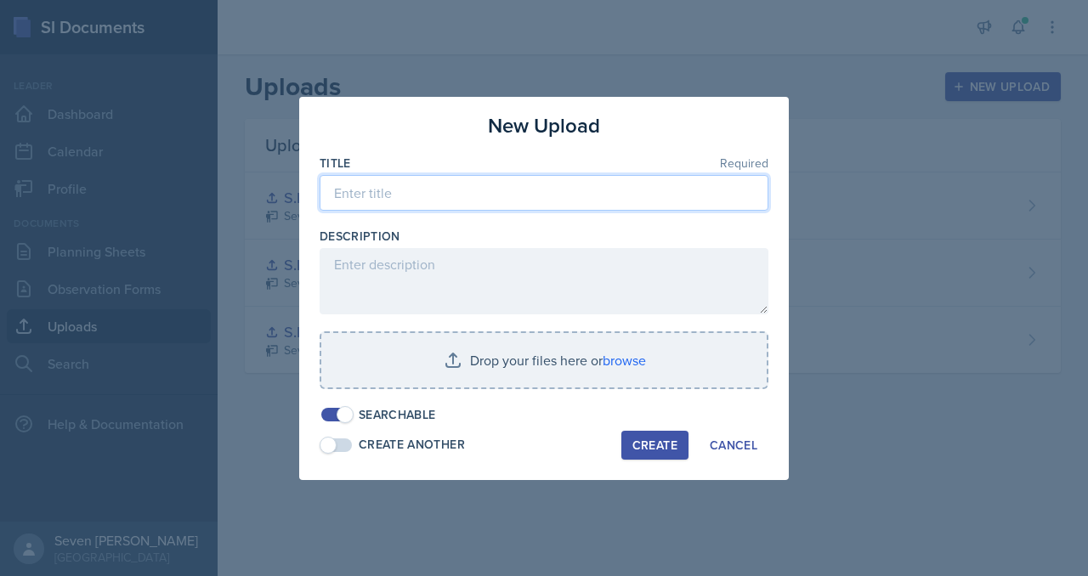
click at [614, 190] on input at bounding box center [544, 193] width 449 height 36
type input "S.P. #5 - Lecture 5: The American Revolution"
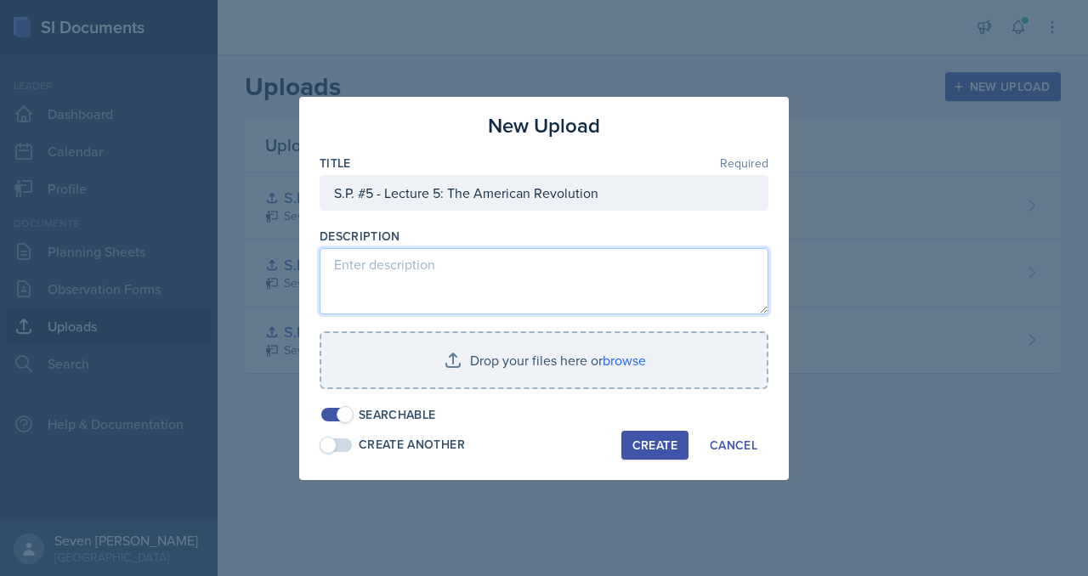
click at [534, 259] on textarea at bounding box center [544, 281] width 449 height 66
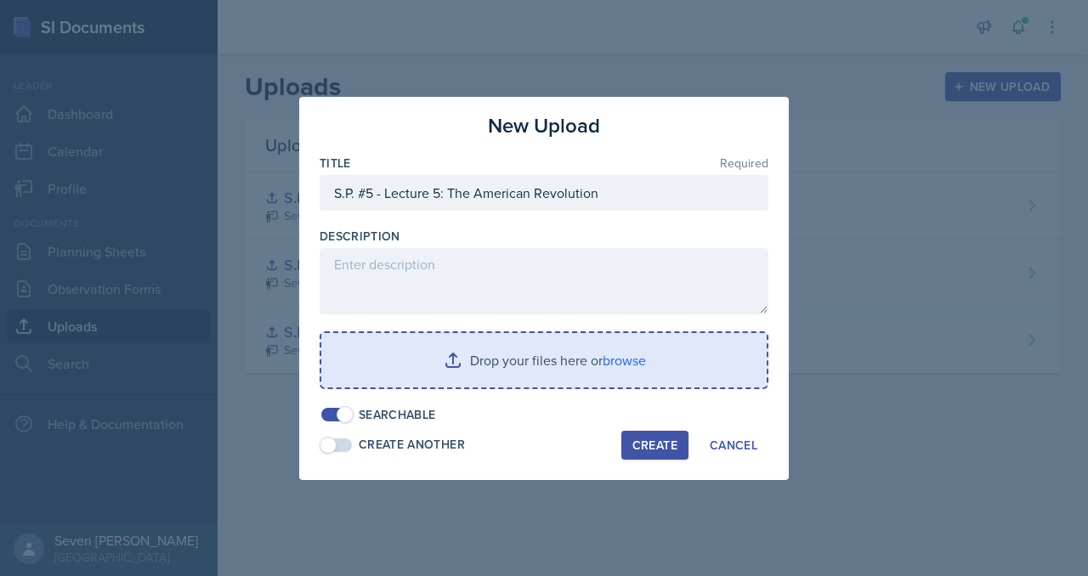
click at [519, 347] on input "file" at bounding box center [543, 360] width 445 height 54
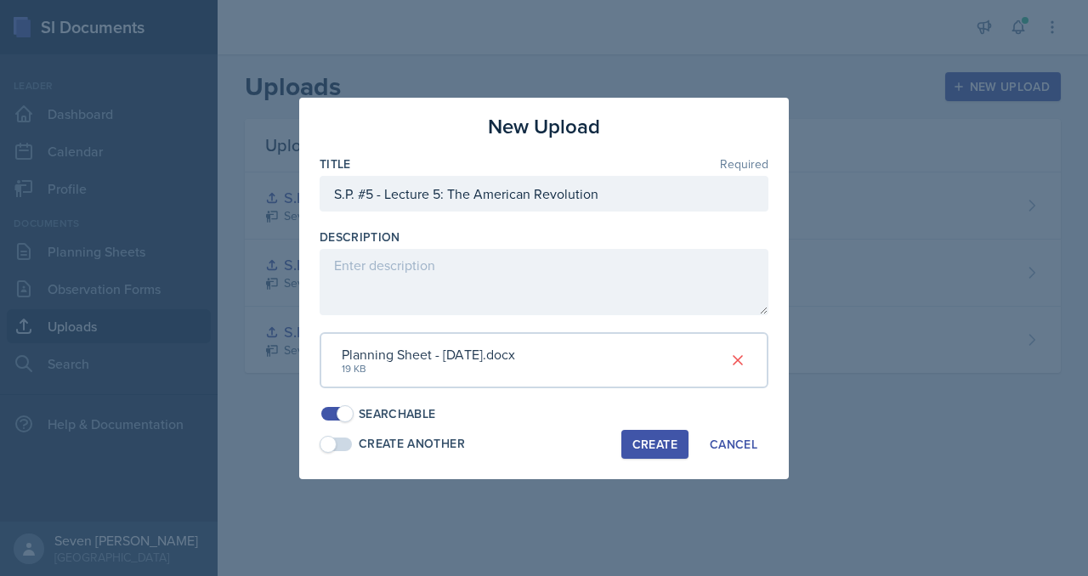
click at [648, 438] on div "Create" at bounding box center [654, 445] width 45 height 14
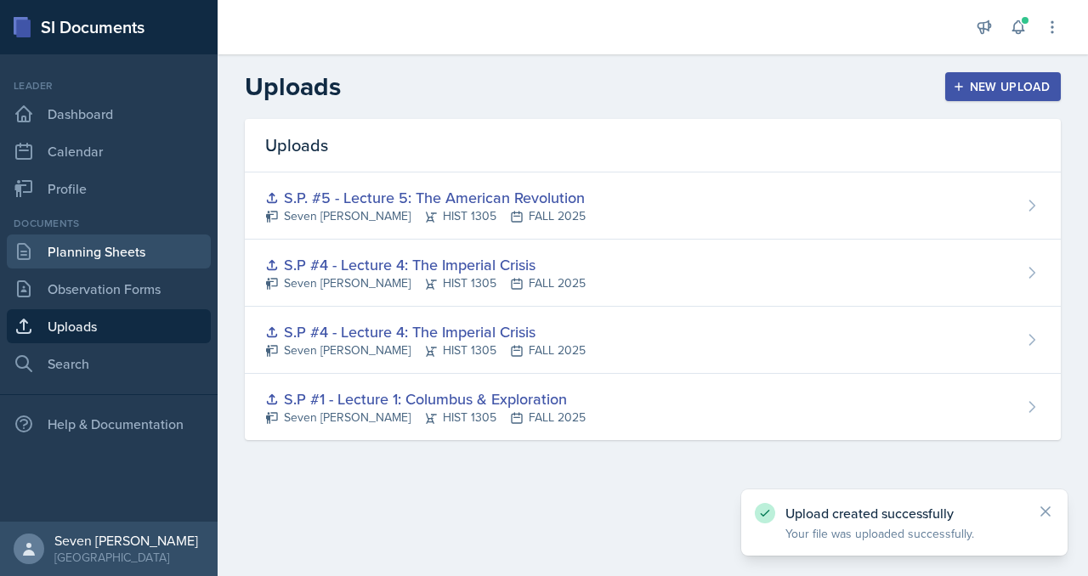
click at [103, 252] on link "Planning Sheets" at bounding box center [109, 252] width 204 height 34
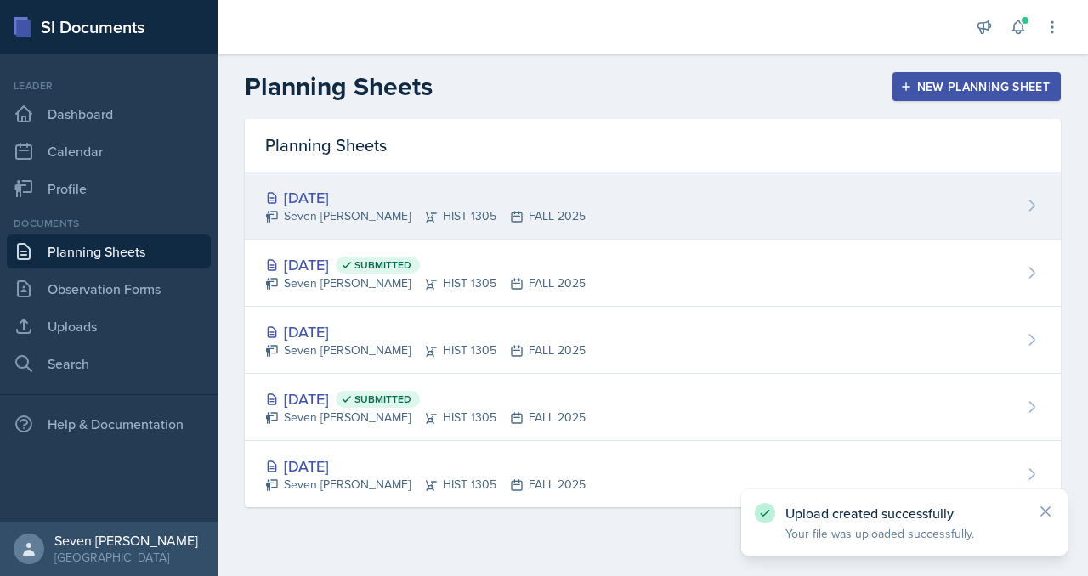
click at [981, 191] on div "[DATE] Seven Del Lincoln HIST 1305 FALL 2025" at bounding box center [653, 206] width 816 height 67
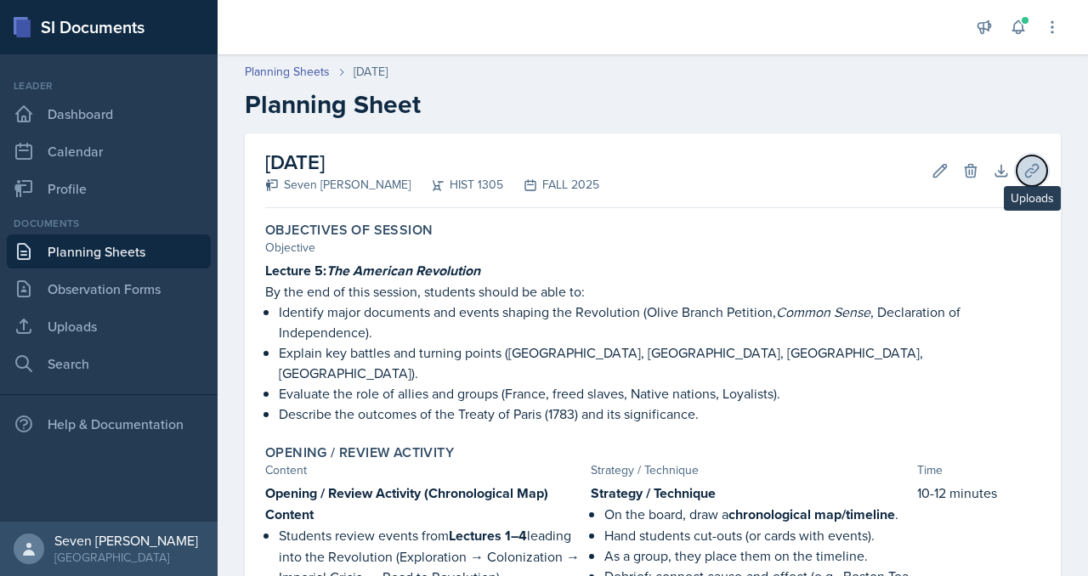
click at [1031, 162] on icon at bounding box center [1031, 170] width 17 height 17
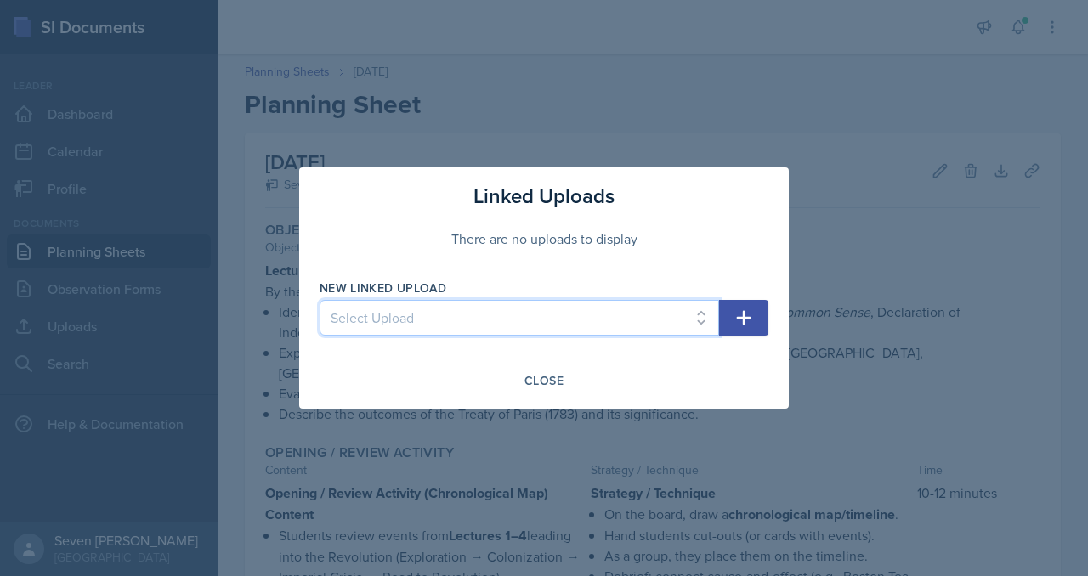
click at [685, 308] on select "Select Upload S.P #1 - Lecture 1: Columbus & Exploration S.P #4 - Lecture 4: Th…" at bounding box center [519, 318] width 399 height 36
select select "622291b7-f2fc-4b21-b1d6-85c2b8c7bf6c"
click at [320, 300] on select "Select Upload S.P #1 - Lecture 1: Columbus & Exploration S.P #4 - Lecture 4: Th…" at bounding box center [519, 318] width 399 height 36
click at [743, 316] on icon "button" at bounding box center [744, 318] width 14 height 14
select select
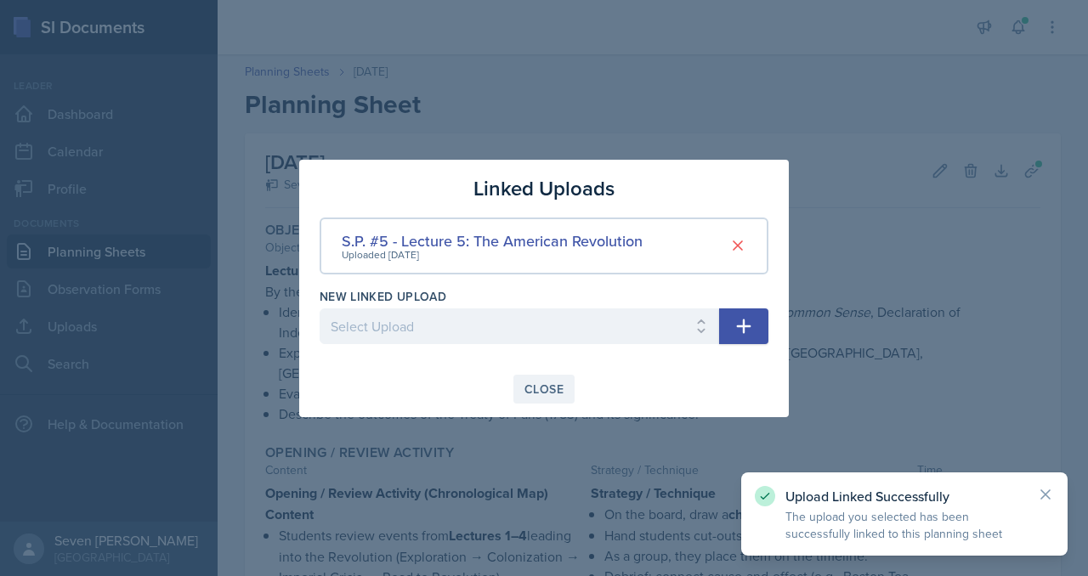
click at [530, 388] on div "Close" at bounding box center [543, 389] width 39 height 14
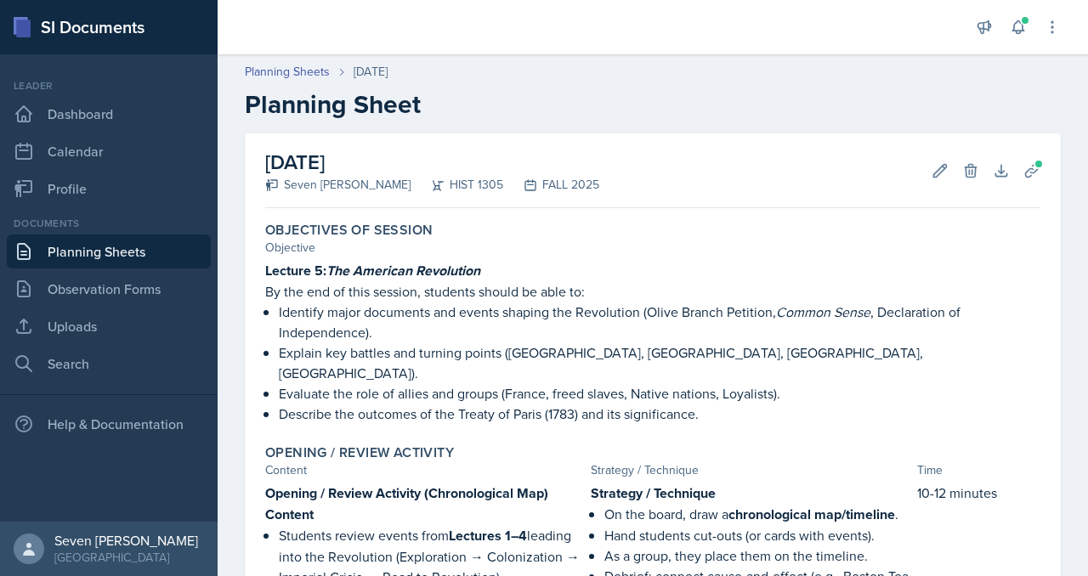
click at [142, 246] on link "Planning Sheets" at bounding box center [109, 252] width 204 height 34
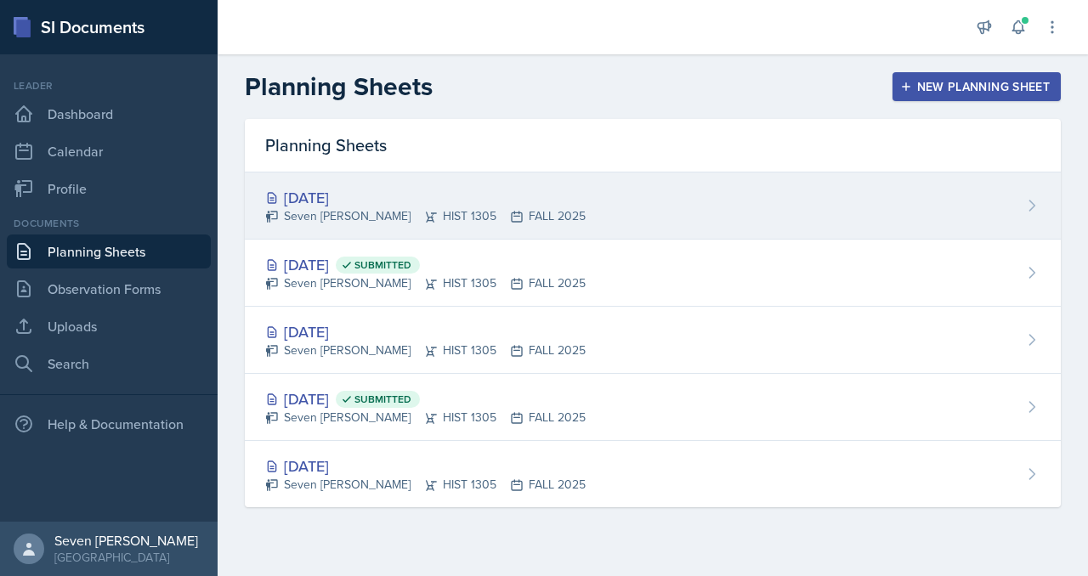
click at [753, 199] on div "[DATE] Seven Del Lincoln HIST 1305 FALL 2025" at bounding box center [653, 206] width 816 height 67
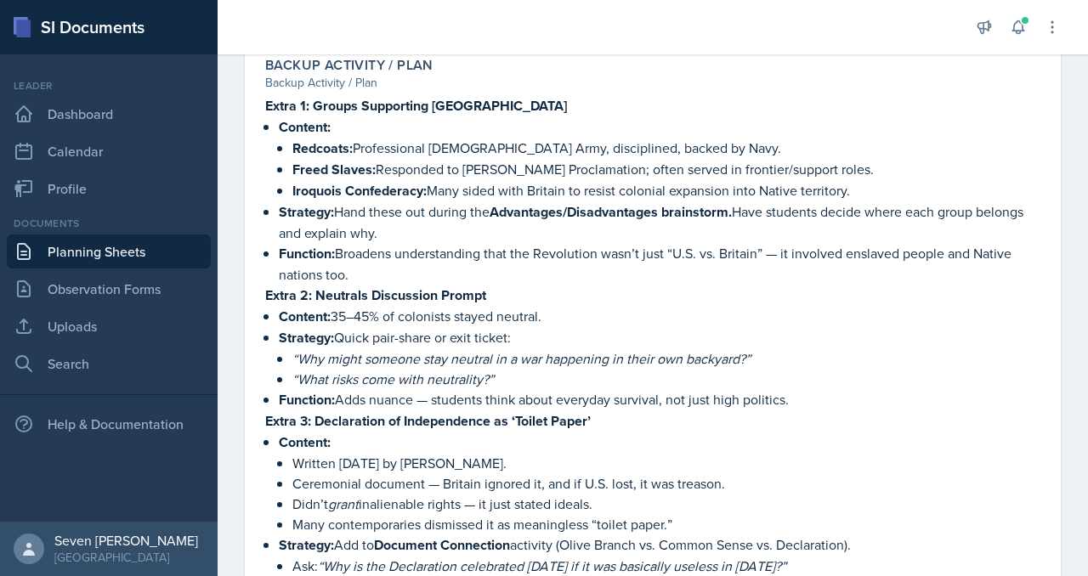
scroll to position [1939, 0]
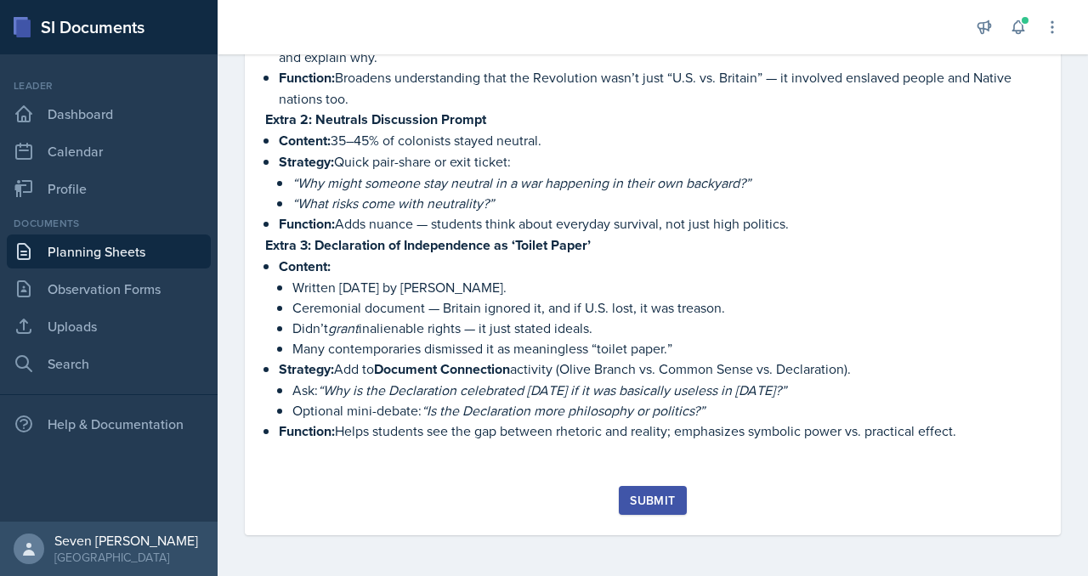
click at [638, 503] on div "Submit" at bounding box center [652, 501] width 45 height 14
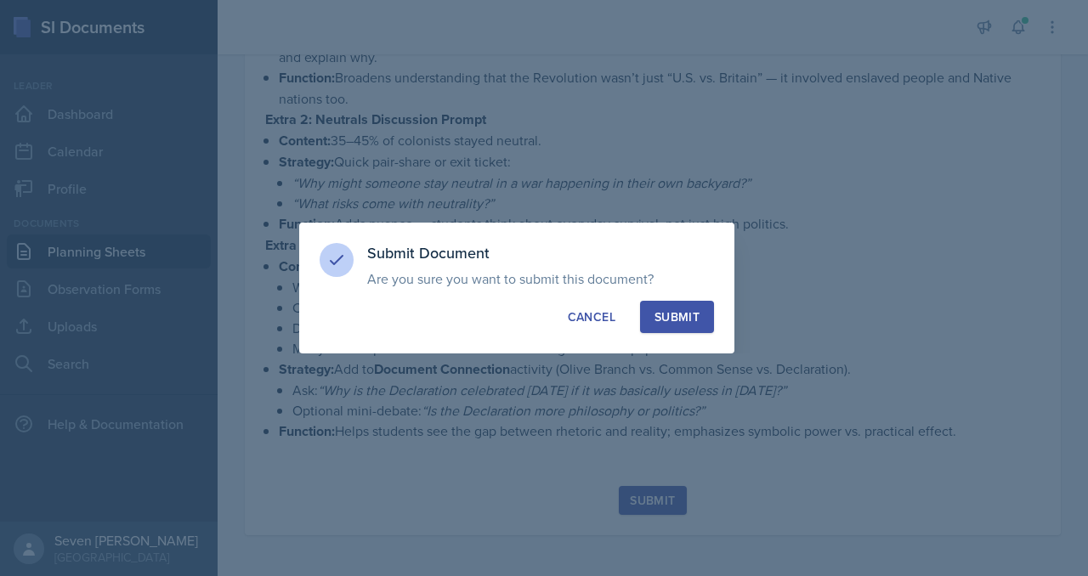
click at [695, 325] on div "Submit" at bounding box center [676, 317] width 45 height 17
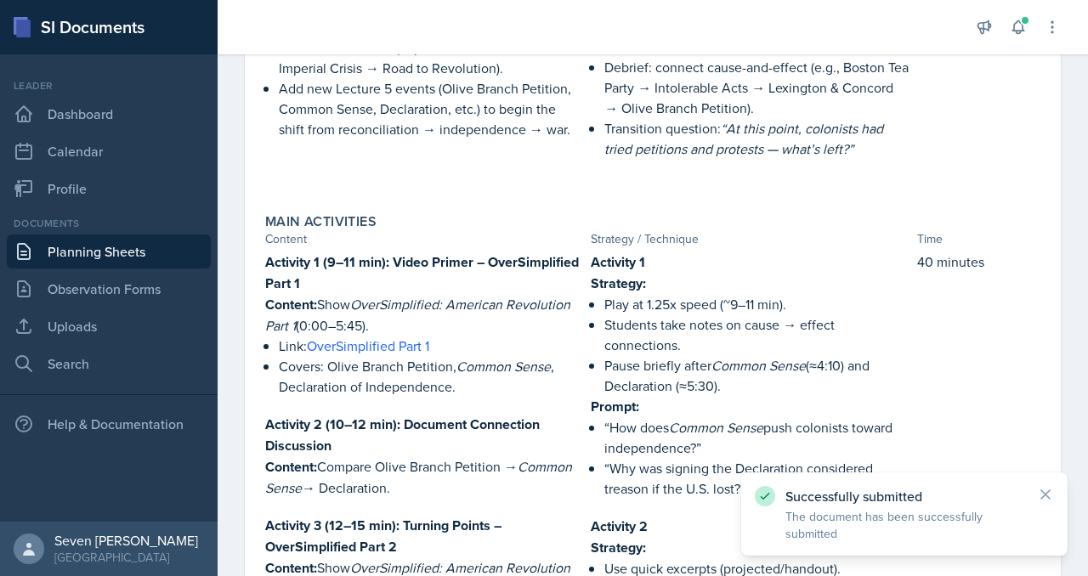
scroll to position [0, 0]
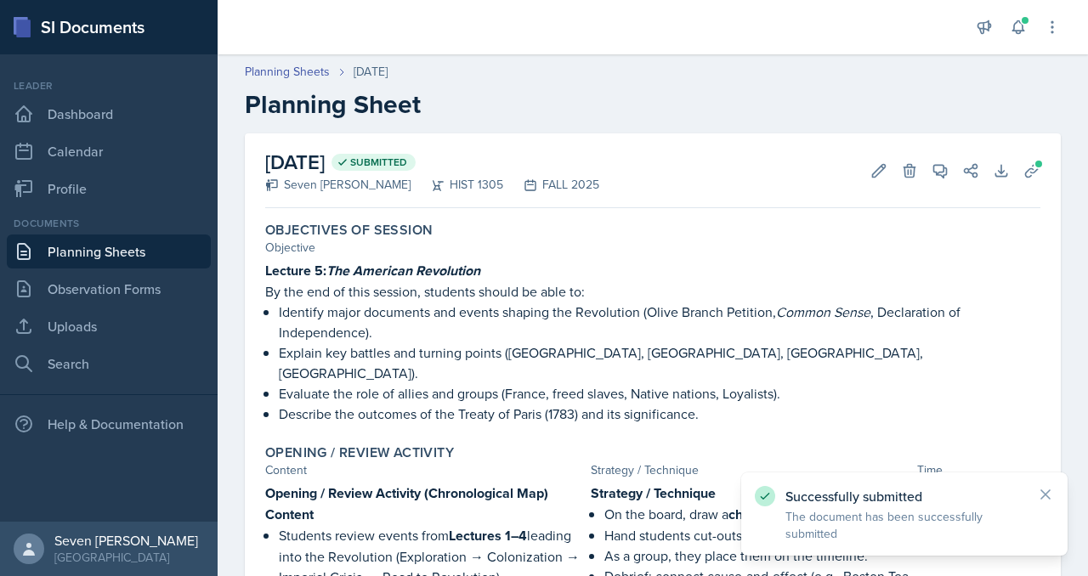
click at [93, 250] on link "Planning Sheets" at bounding box center [109, 252] width 204 height 34
